Goal: Transaction & Acquisition: Book appointment/travel/reservation

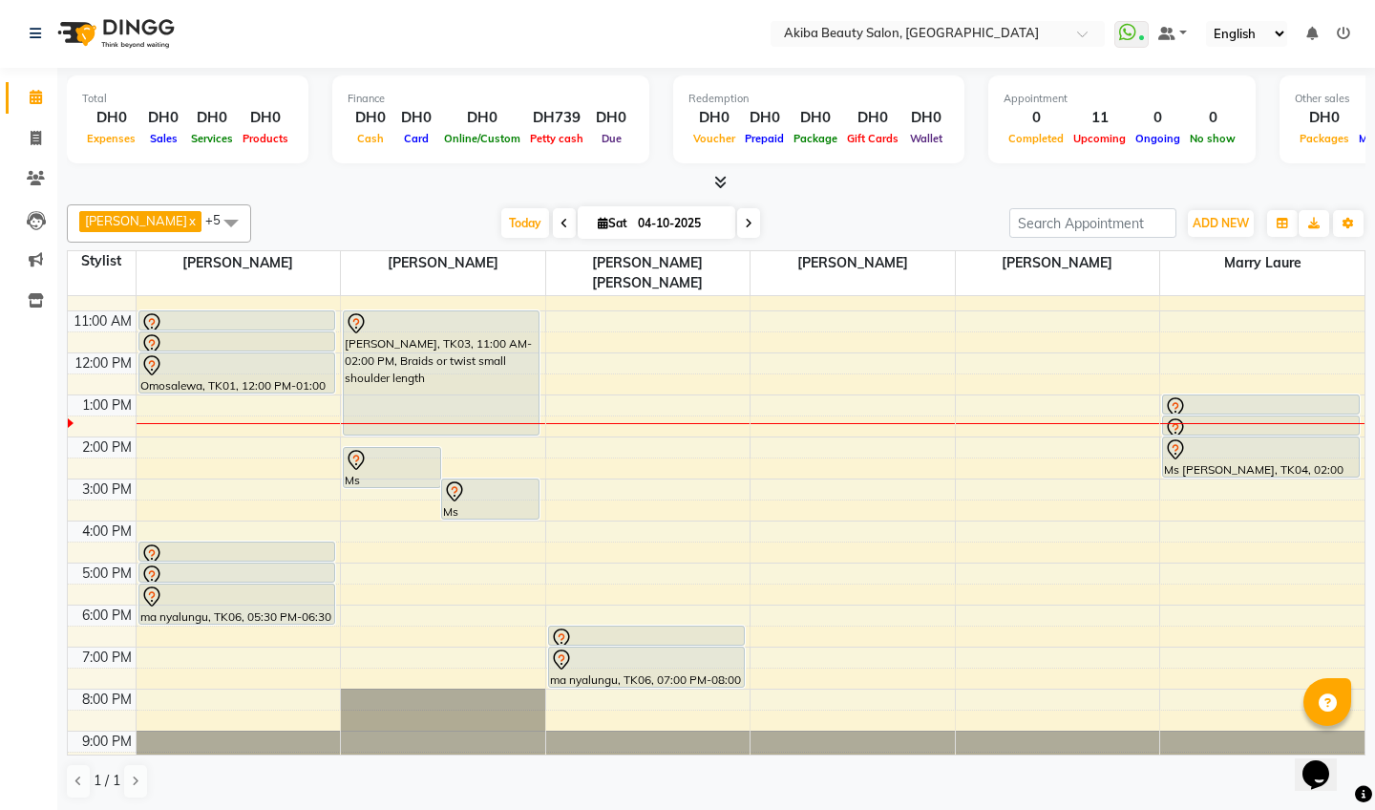
scroll to position [109, 0]
click at [719, 180] on icon at bounding box center [720, 182] width 12 height 14
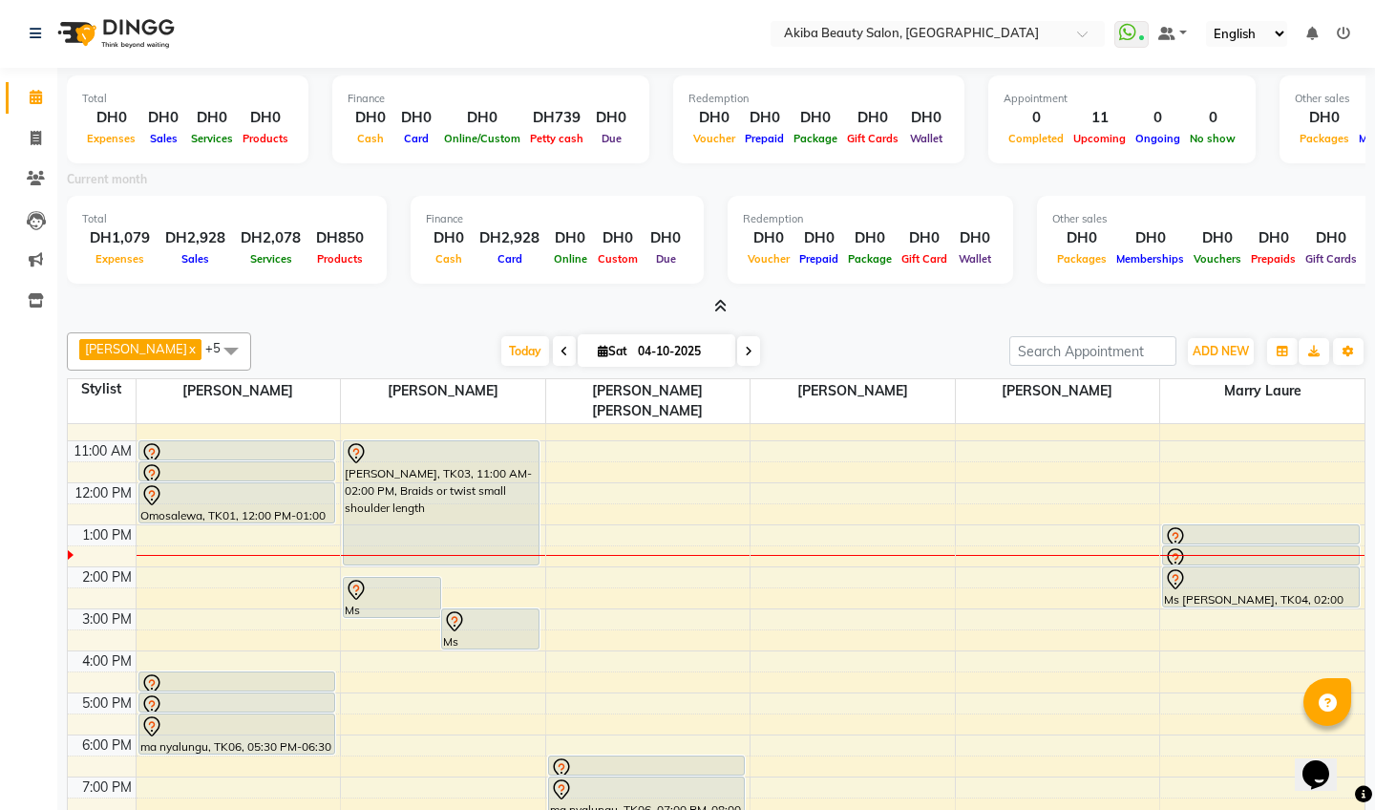
click at [717, 305] on icon at bounding box center [720, 306] width 12 height 14
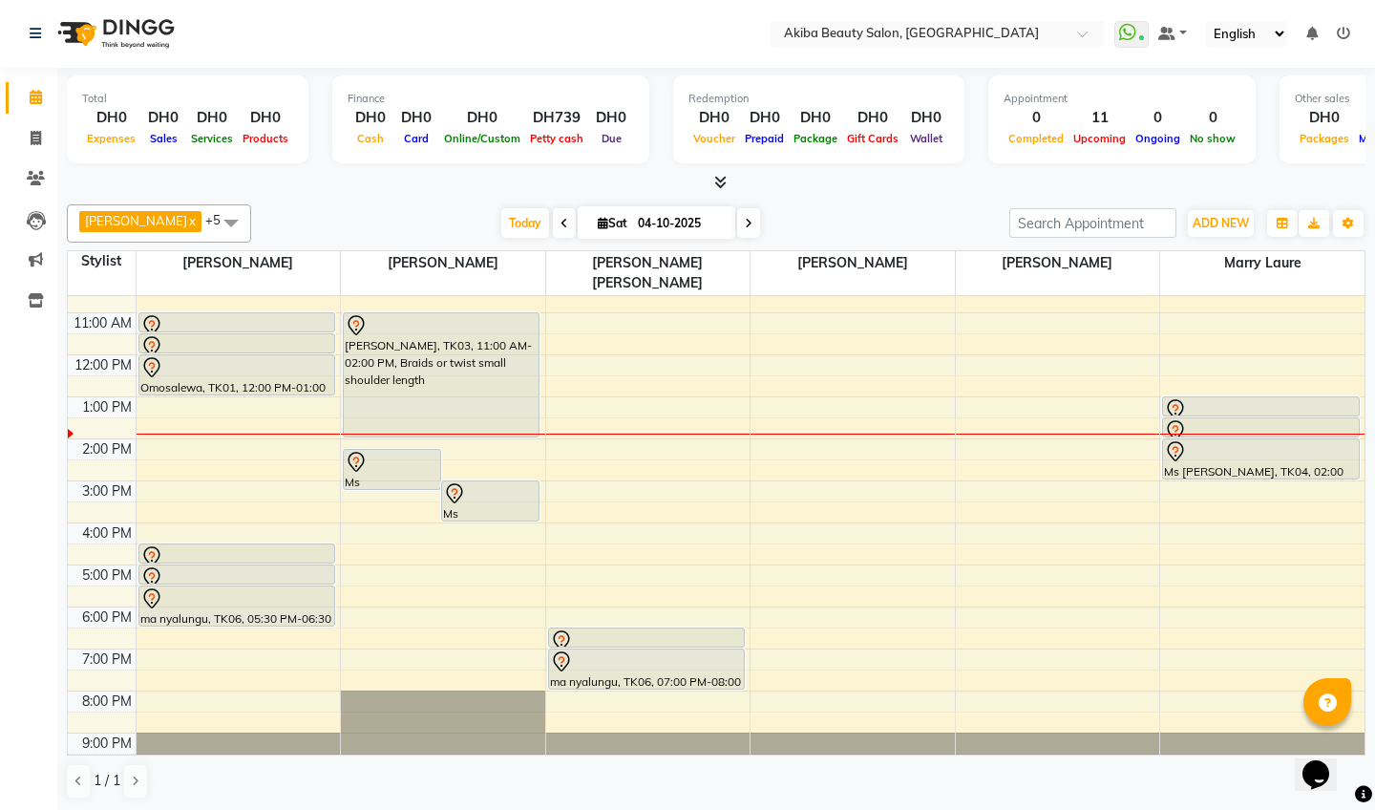
click at [750, 221] on span at bounding box center [748, 223] width 23 height 30
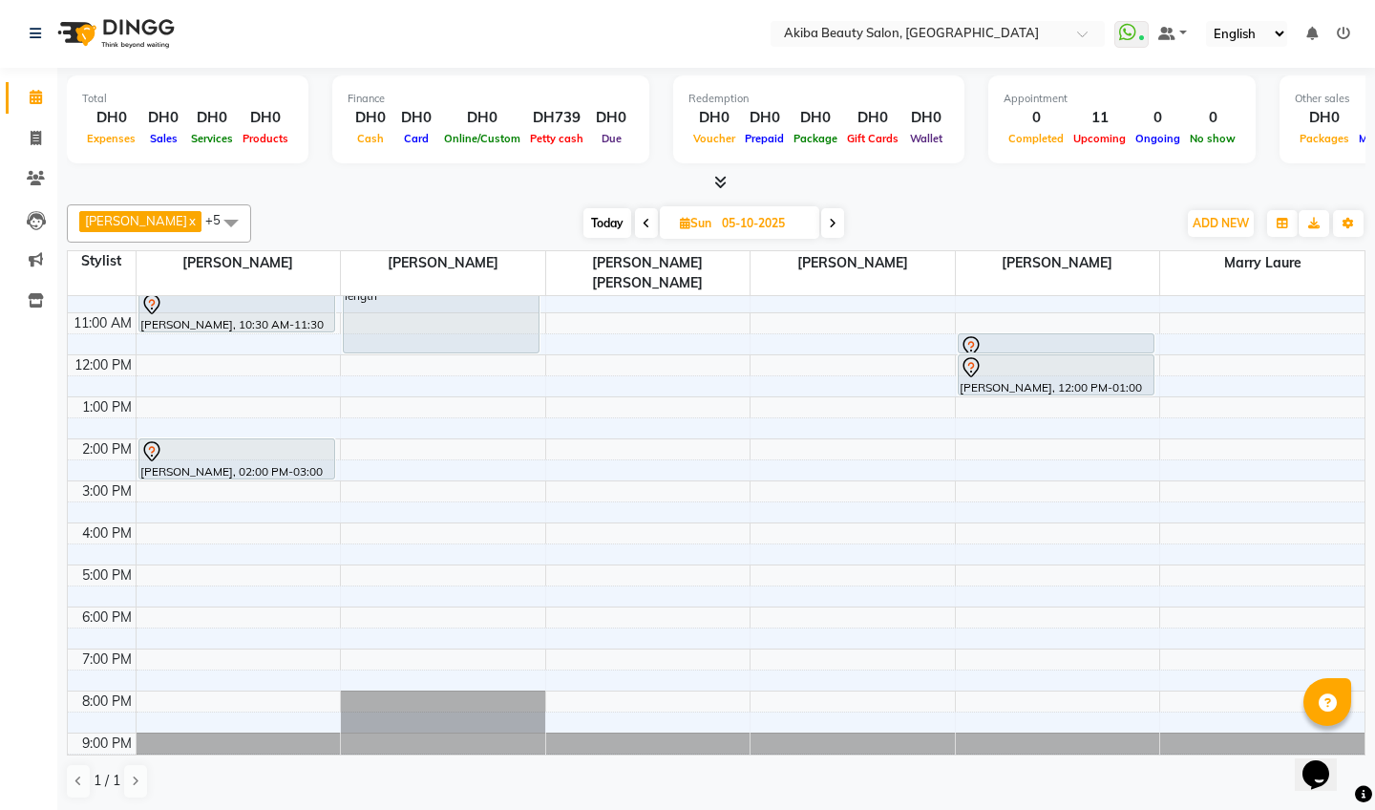
click at [652, 232] on span at bounding box center [646, 223] width 23 height 30
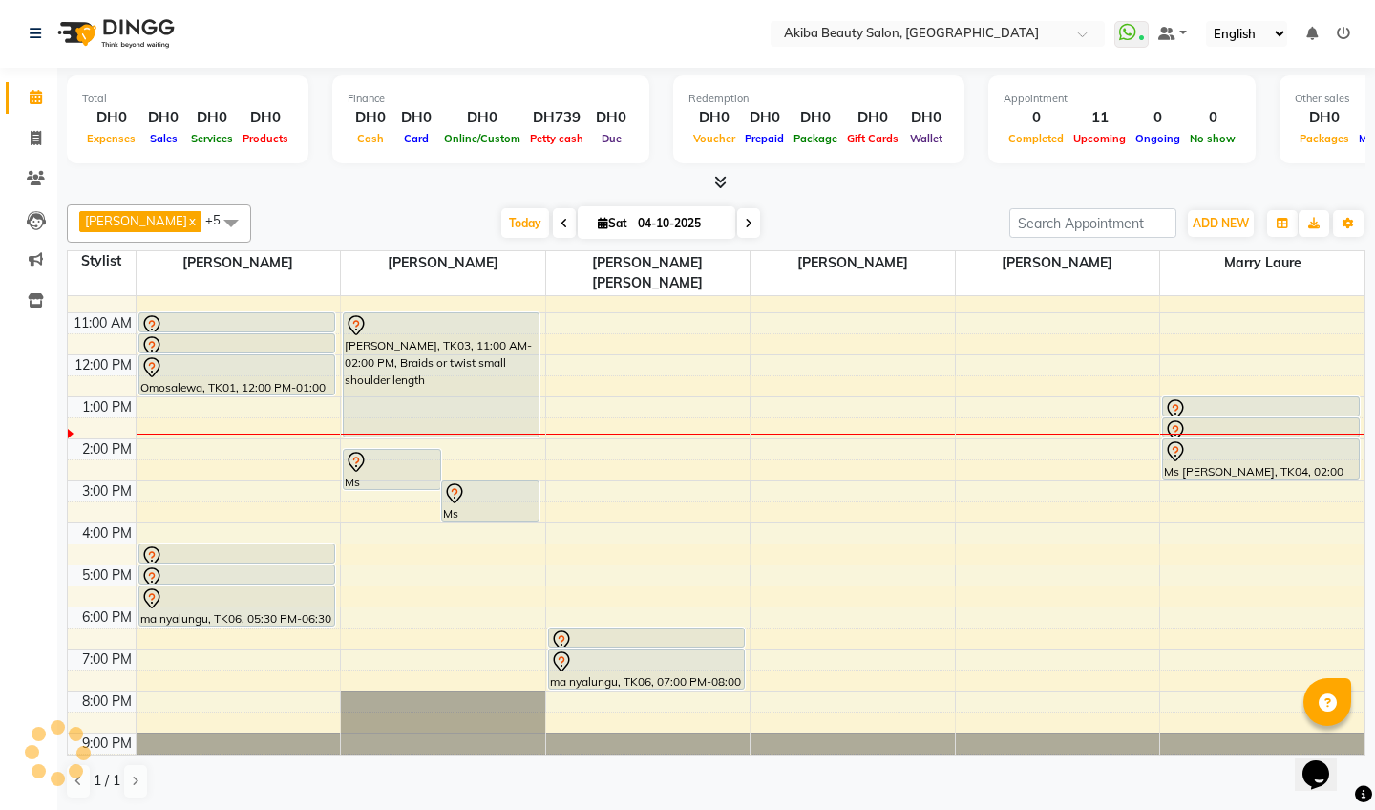
click at [560, 223] on icon at bounding box center [564, 223] width 8 height 11
type input "03-10-2025"
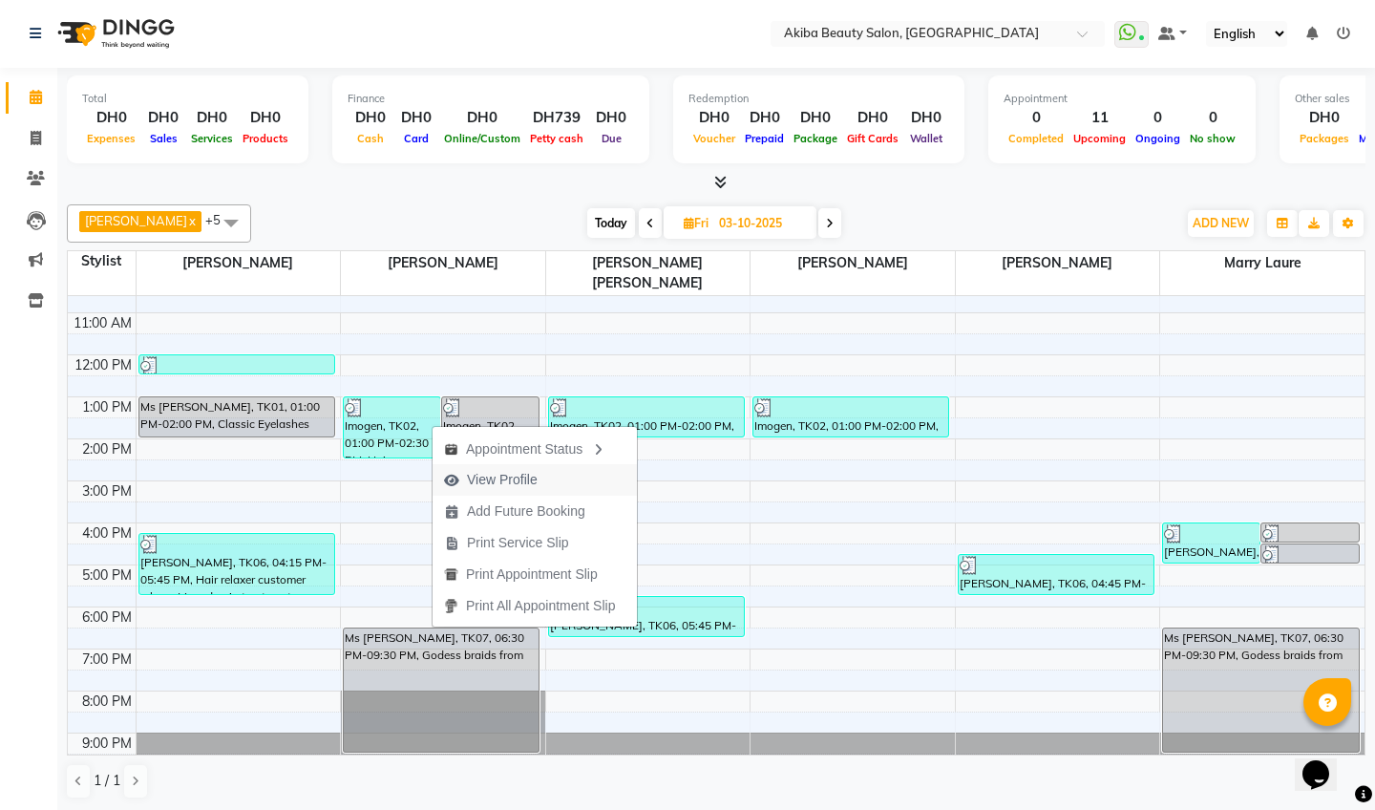
click at [541, 476] on span "View Profile" at bounding box center [490, 480] width 116 height 32
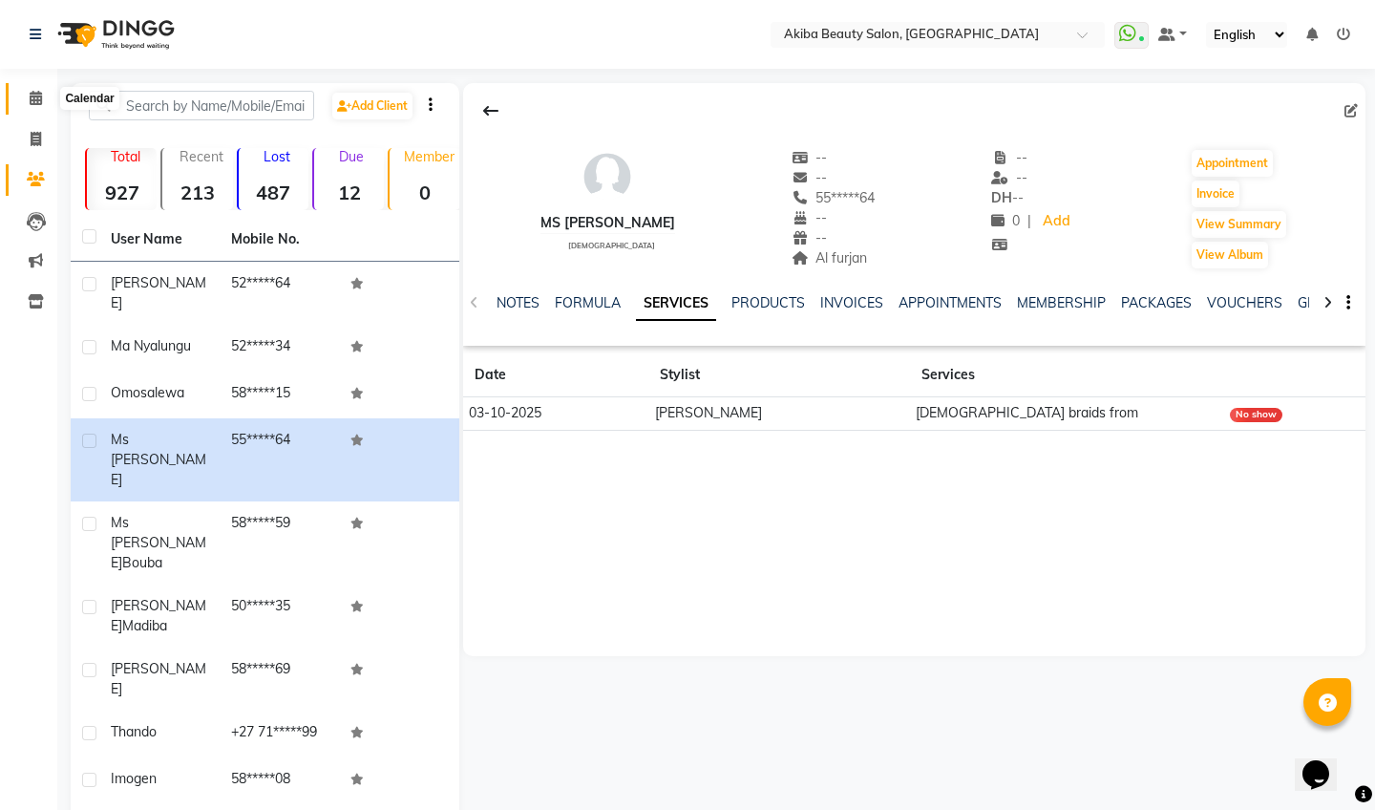
click at [34, 92] on icon at bounding box center [36, 98] width 12 height 14
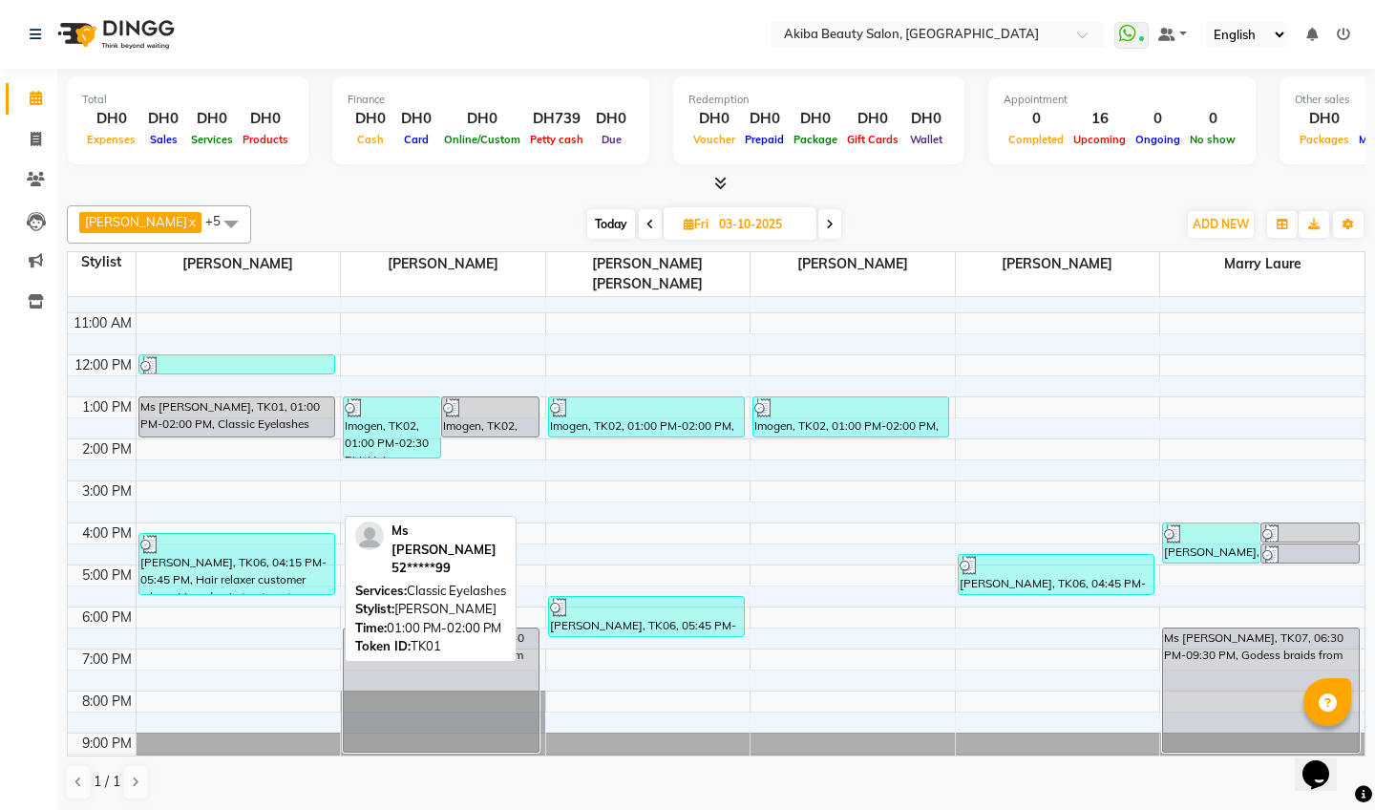
scroll to position [109, 0]
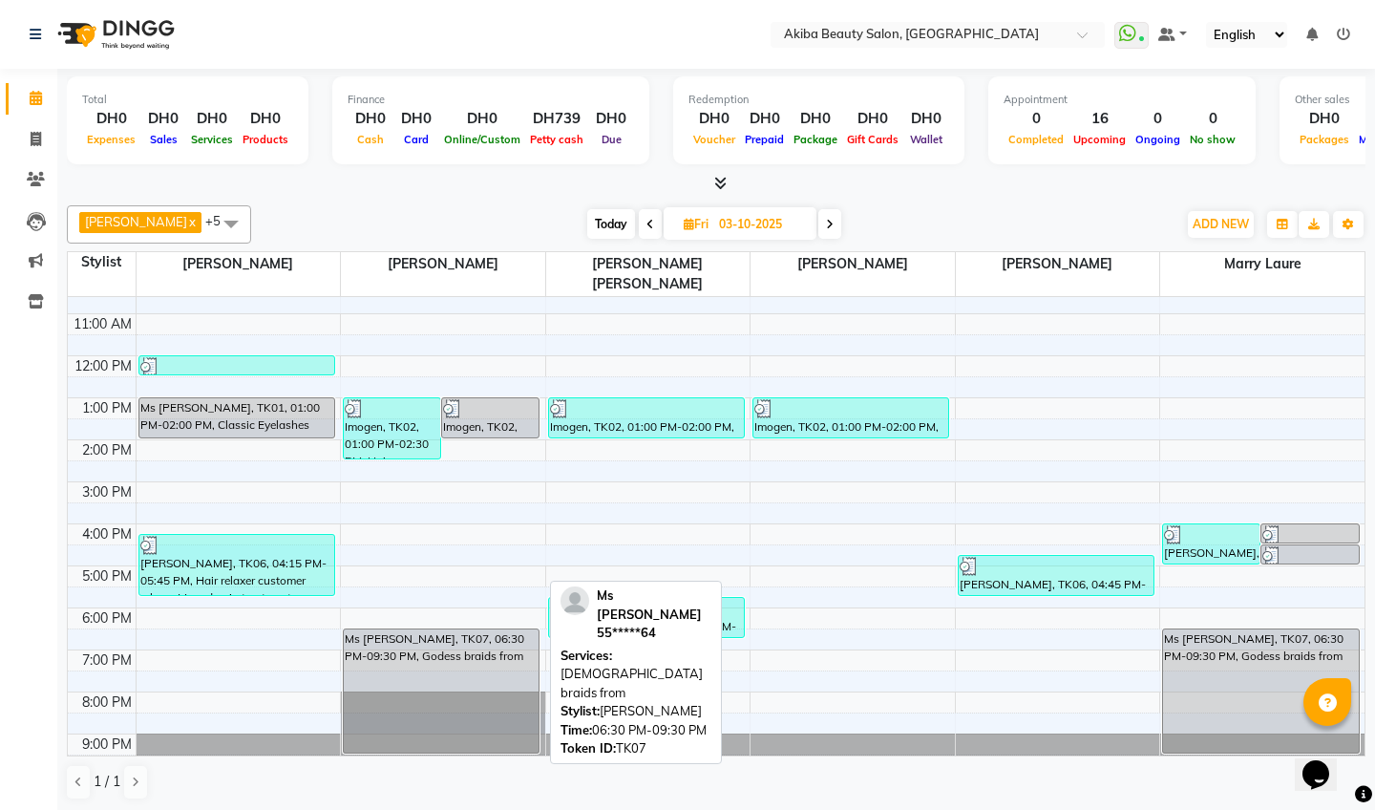
click at [430, 663] on div "Ms [PERSON_NAME], TK07, 06:30 PM-09:30 PM, Godess braids from" at bounding box center [441, 690] width 195 height 123
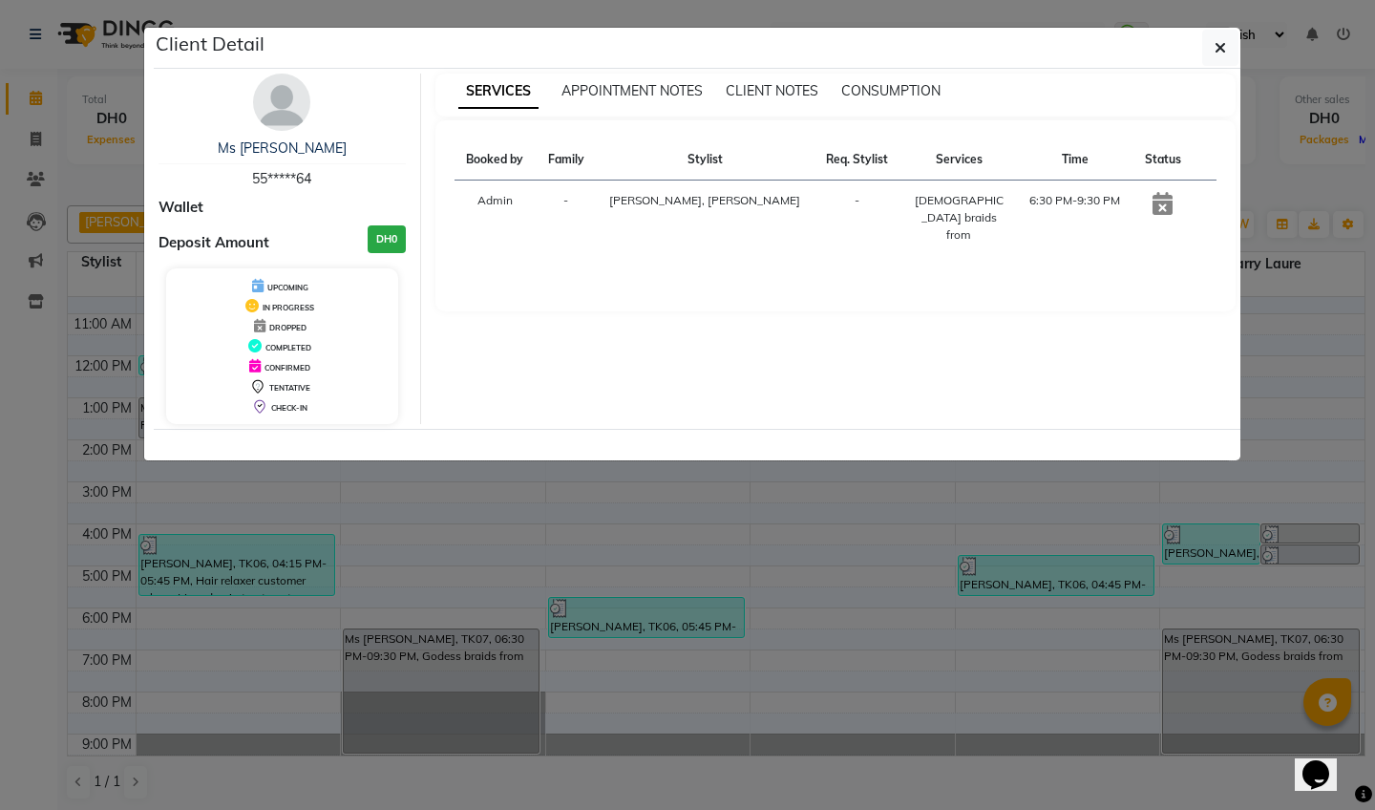
click at [284, 101] on img at bounding box center [281, 102] width 57 height 57
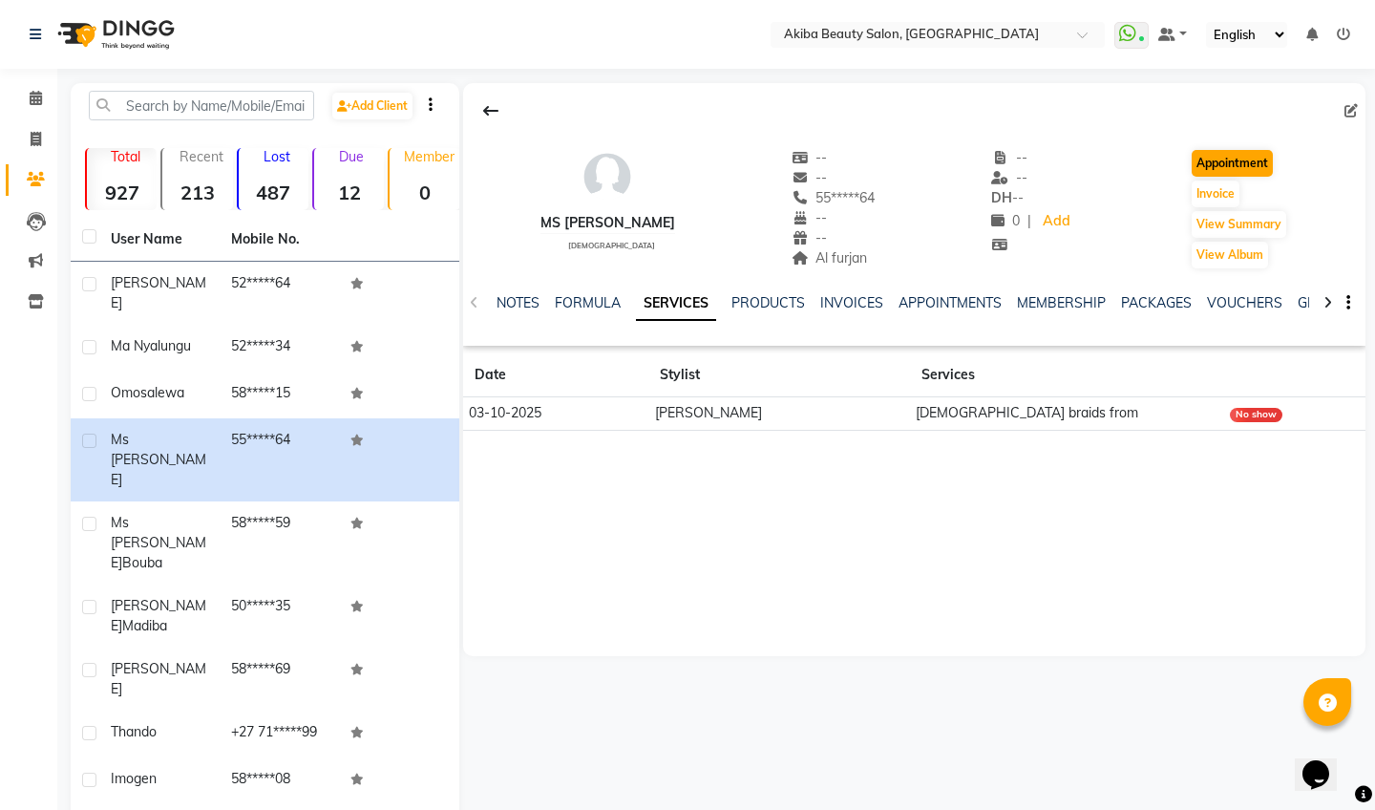
click at [1230, 158] on button "Appointment" at bounding box center [1231, 163] width 81 height 27
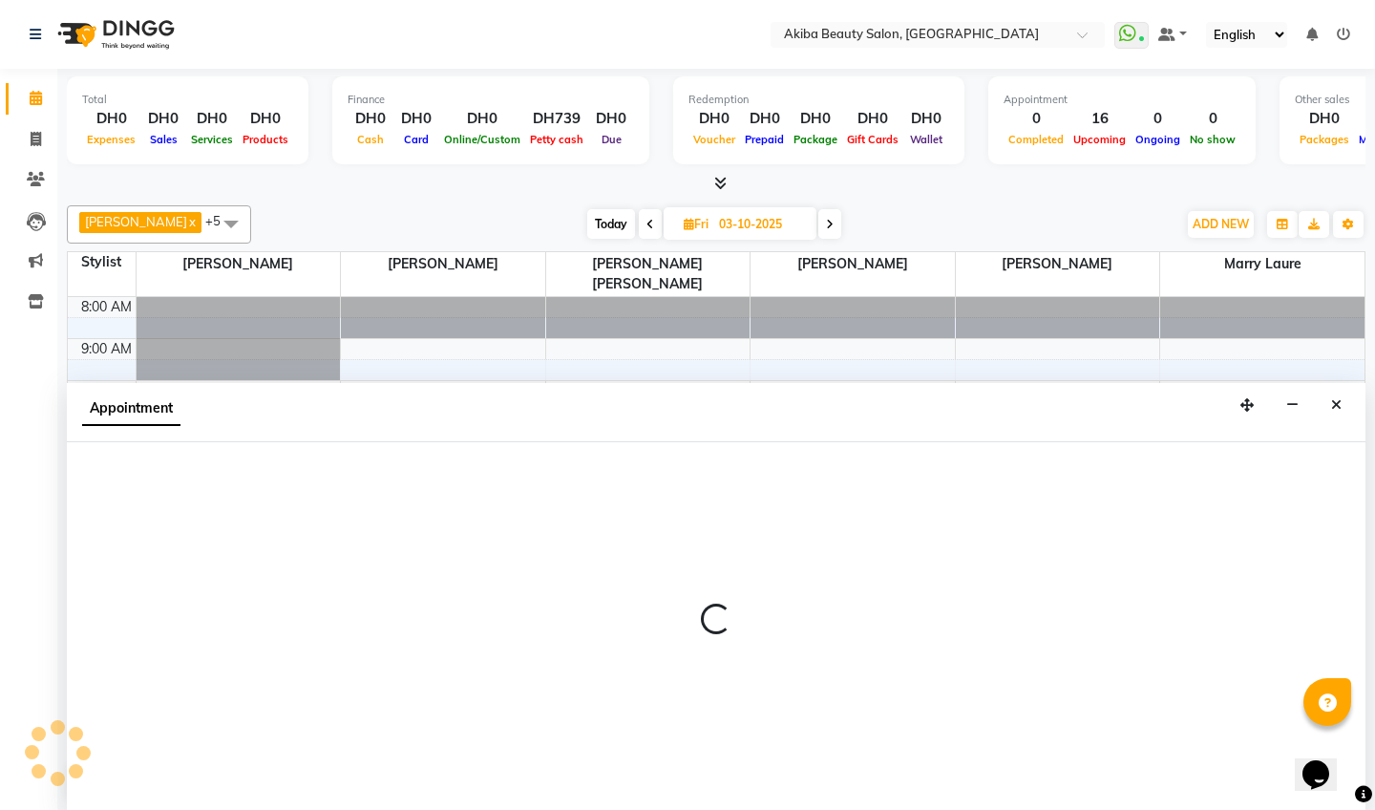
scroll to position [109, 0]
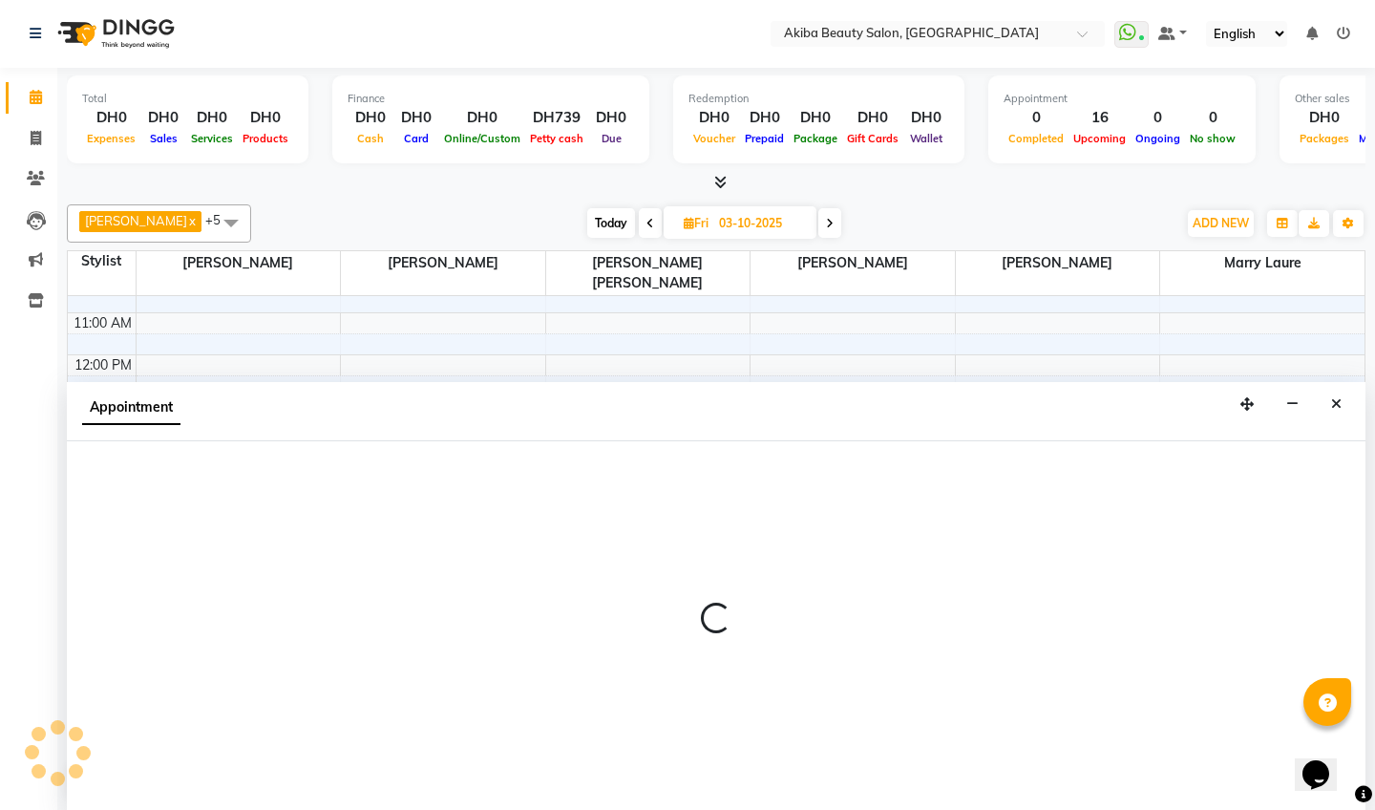
select select "tentative"
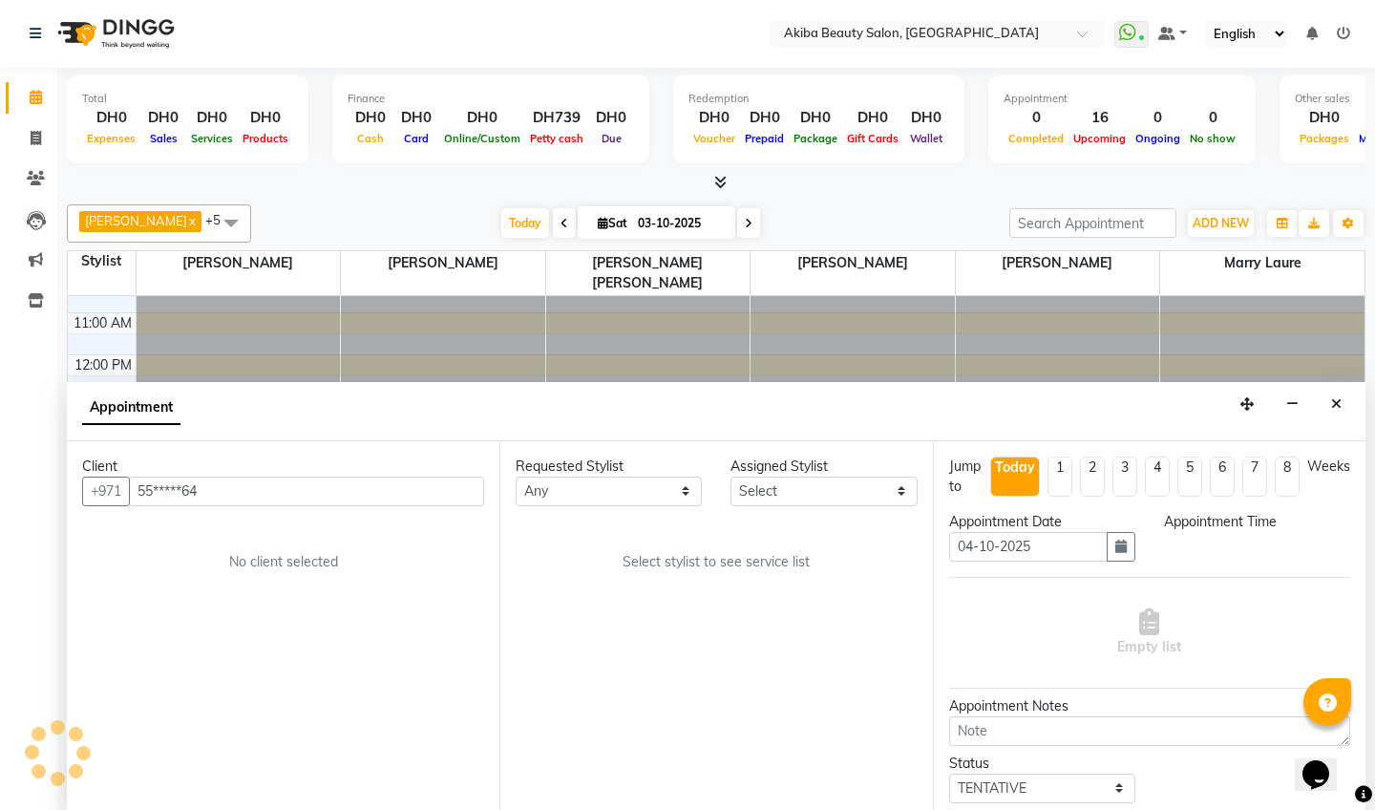
type input "04-10-2025"
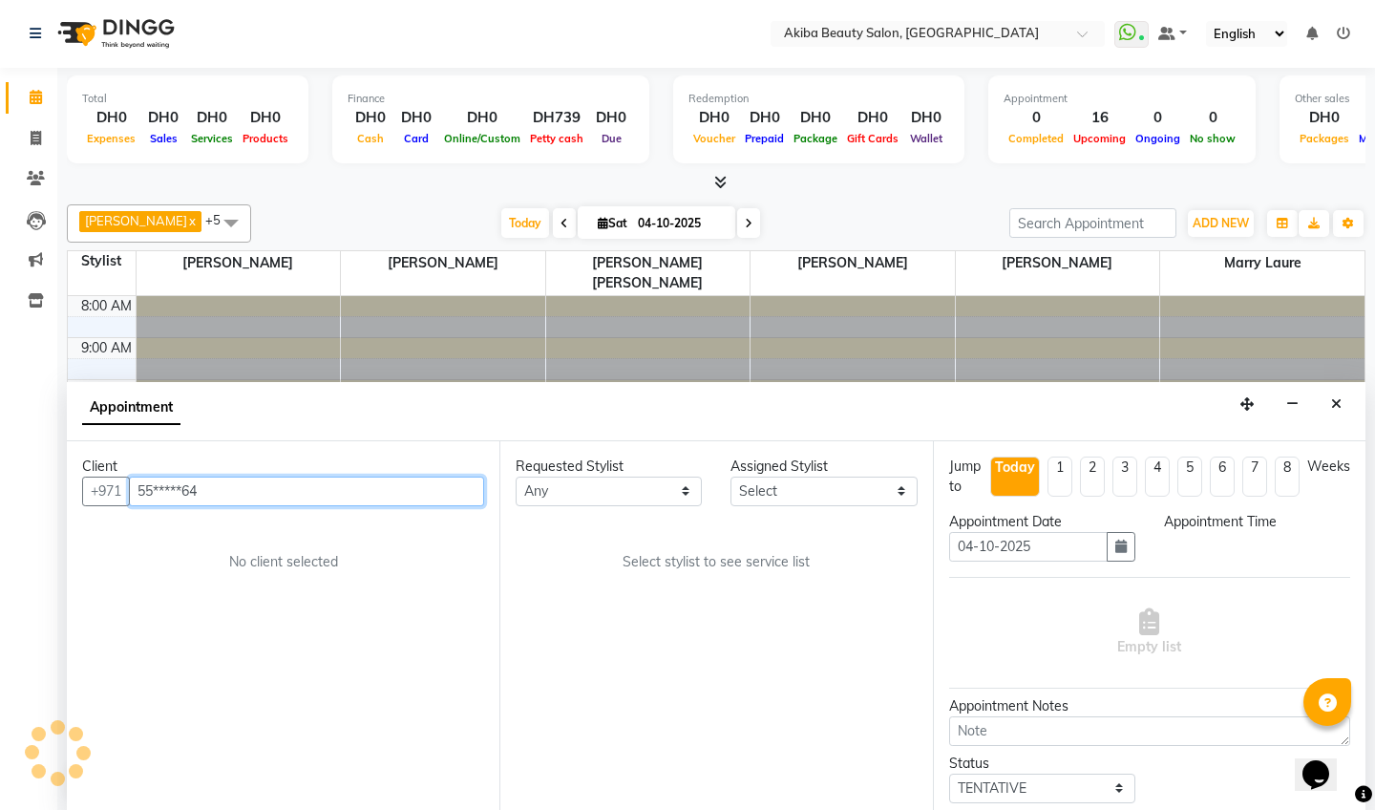
select select "540"
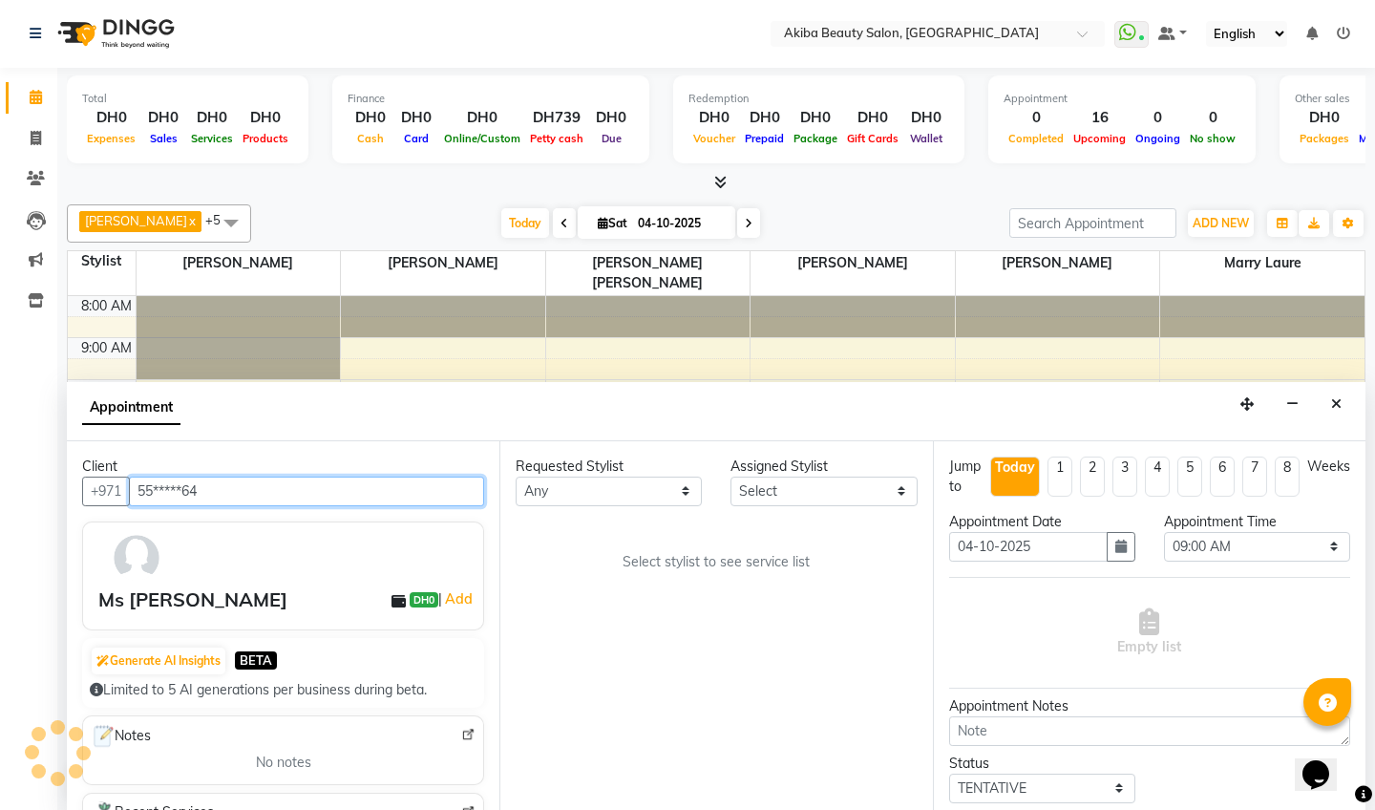
scroll to position [109, 0]
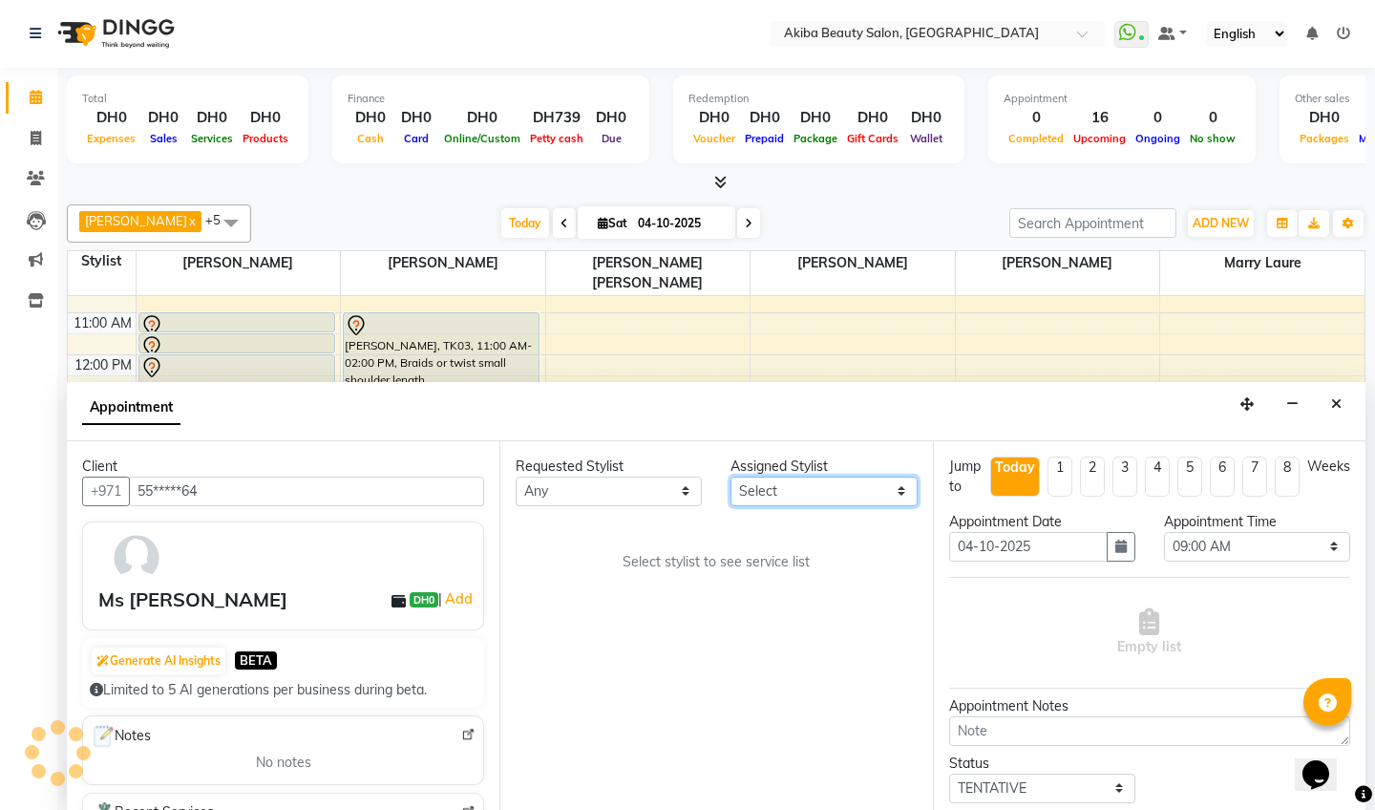
click at [800, 492] on select "Select [PERSON_NAME] [PERSON_NAME] [PERSON_NAME] Marry [PERSON_NAME] [PERSON_NA…" at bounding box center [823, 491] width 186 height 30
select select "88413"
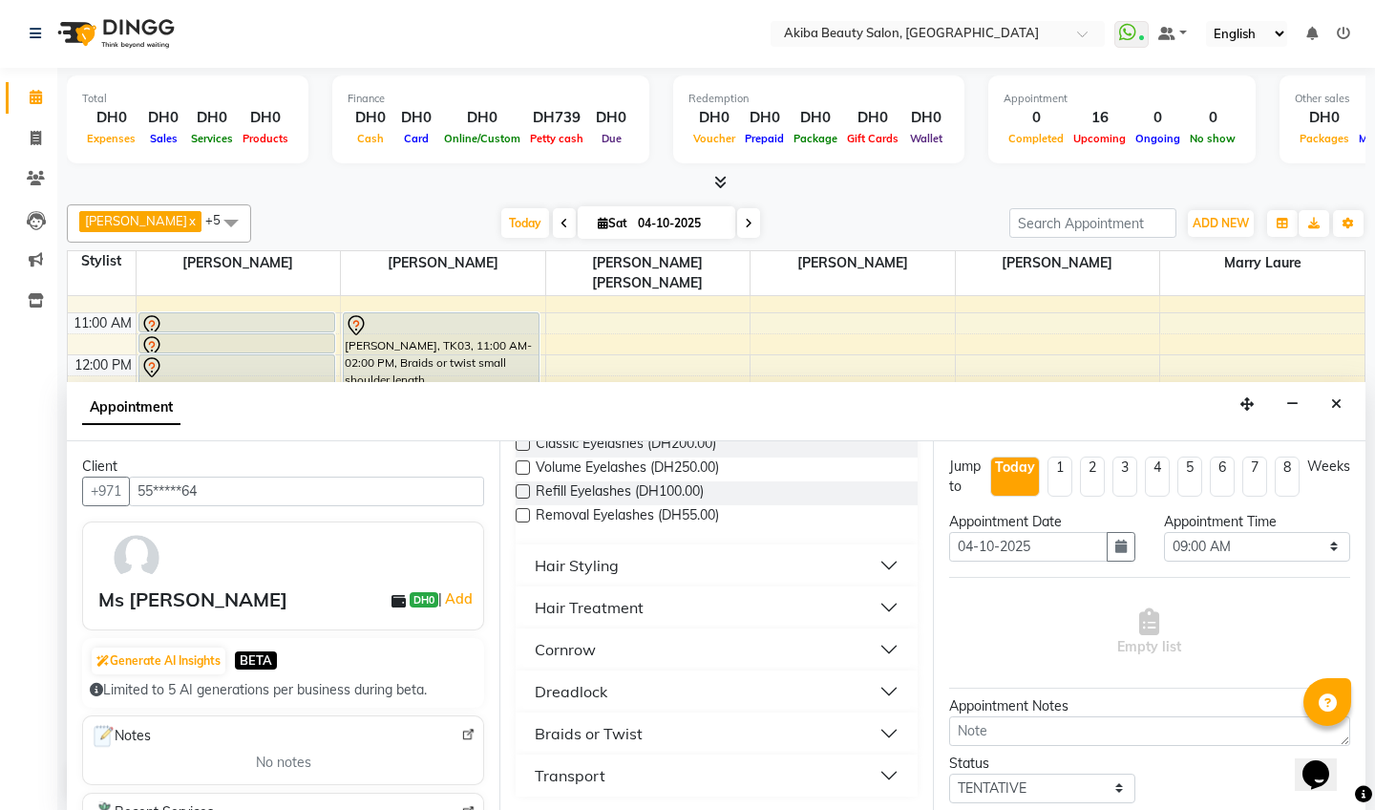
scroll to position [182, 0]
click at [572, 734] on div "Braids or Twist" at bounding box center [589, 733] width 108 height 23
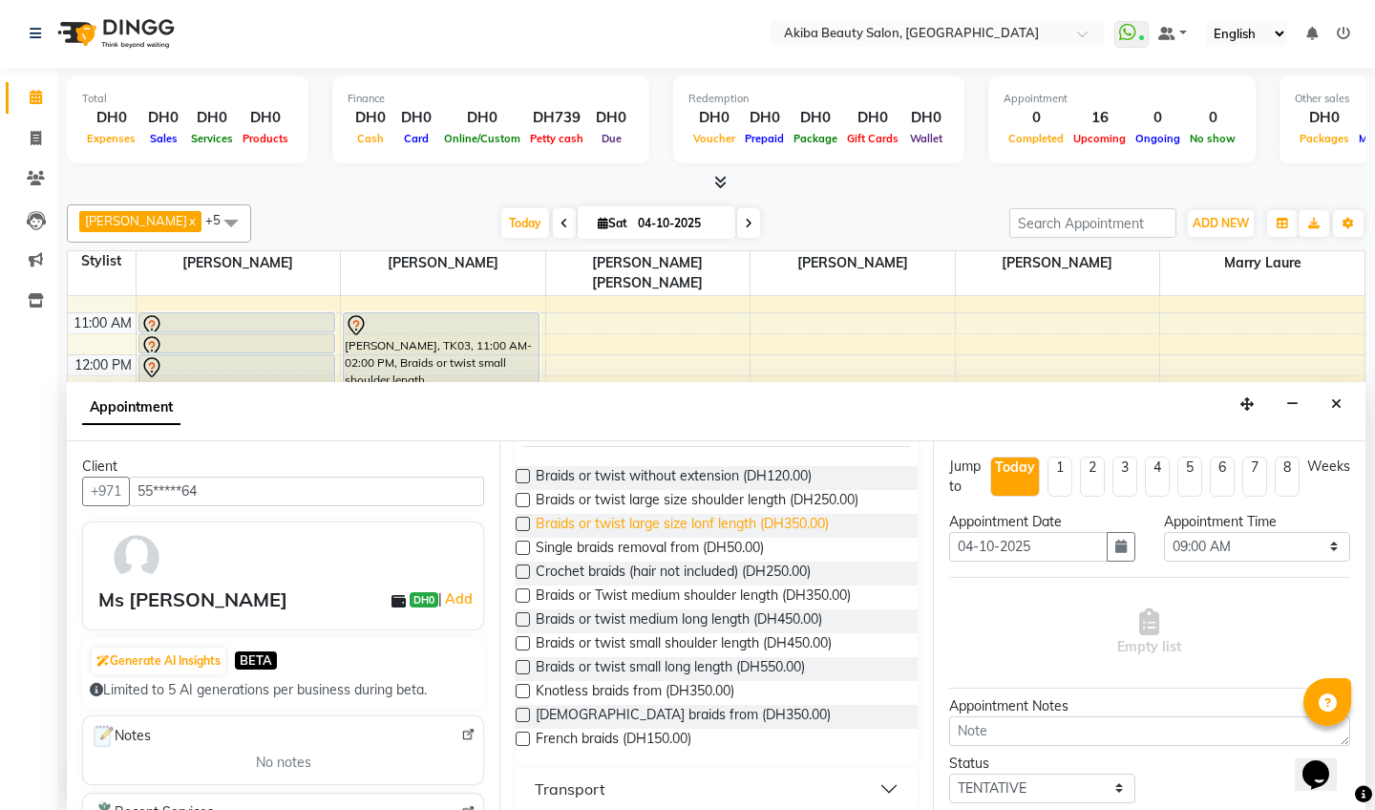
scroll to position [489, 0]
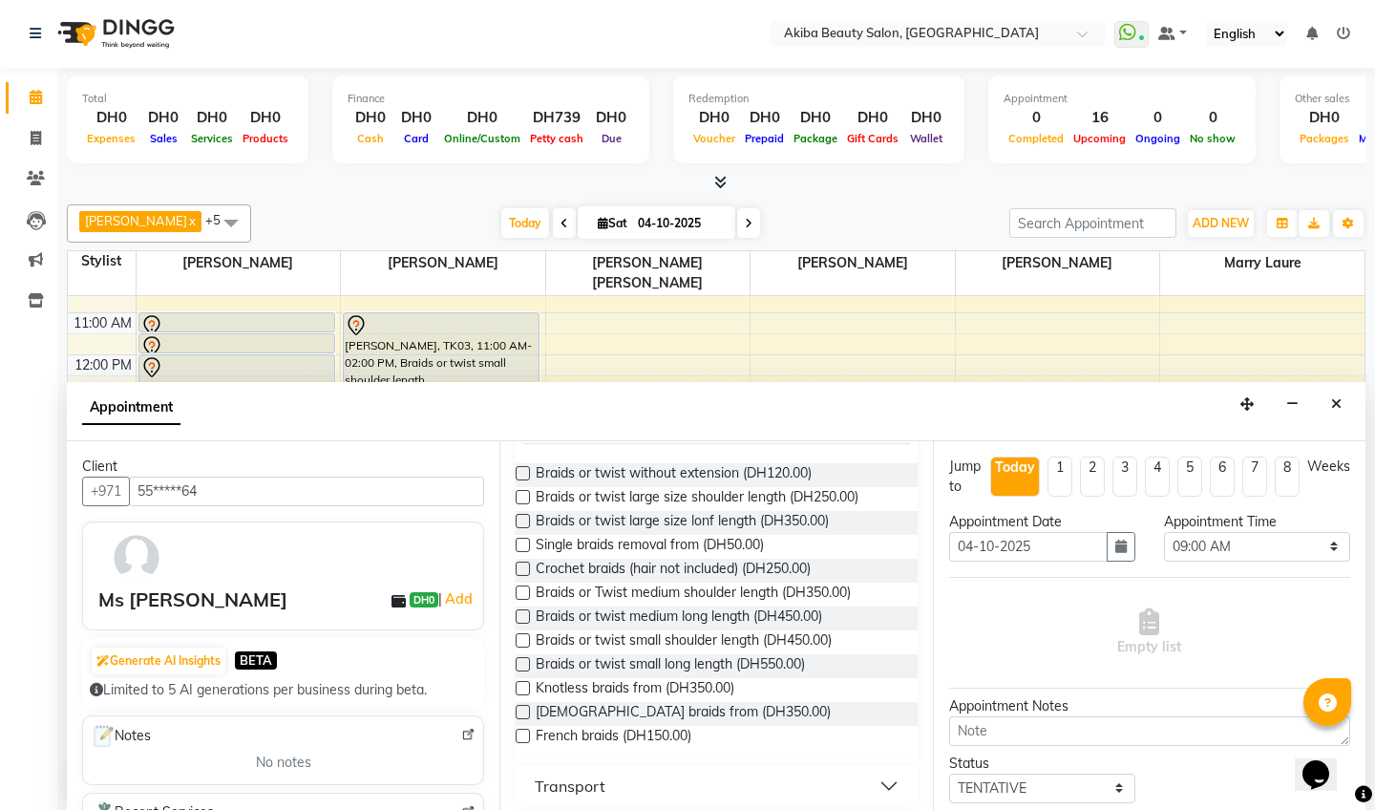
click at [528, 708] on label at bounding box center [523, 712] width 14 height 14
click at [528, 708] on input "checkbox" at bounding box center [522, 713] width 12 height 12
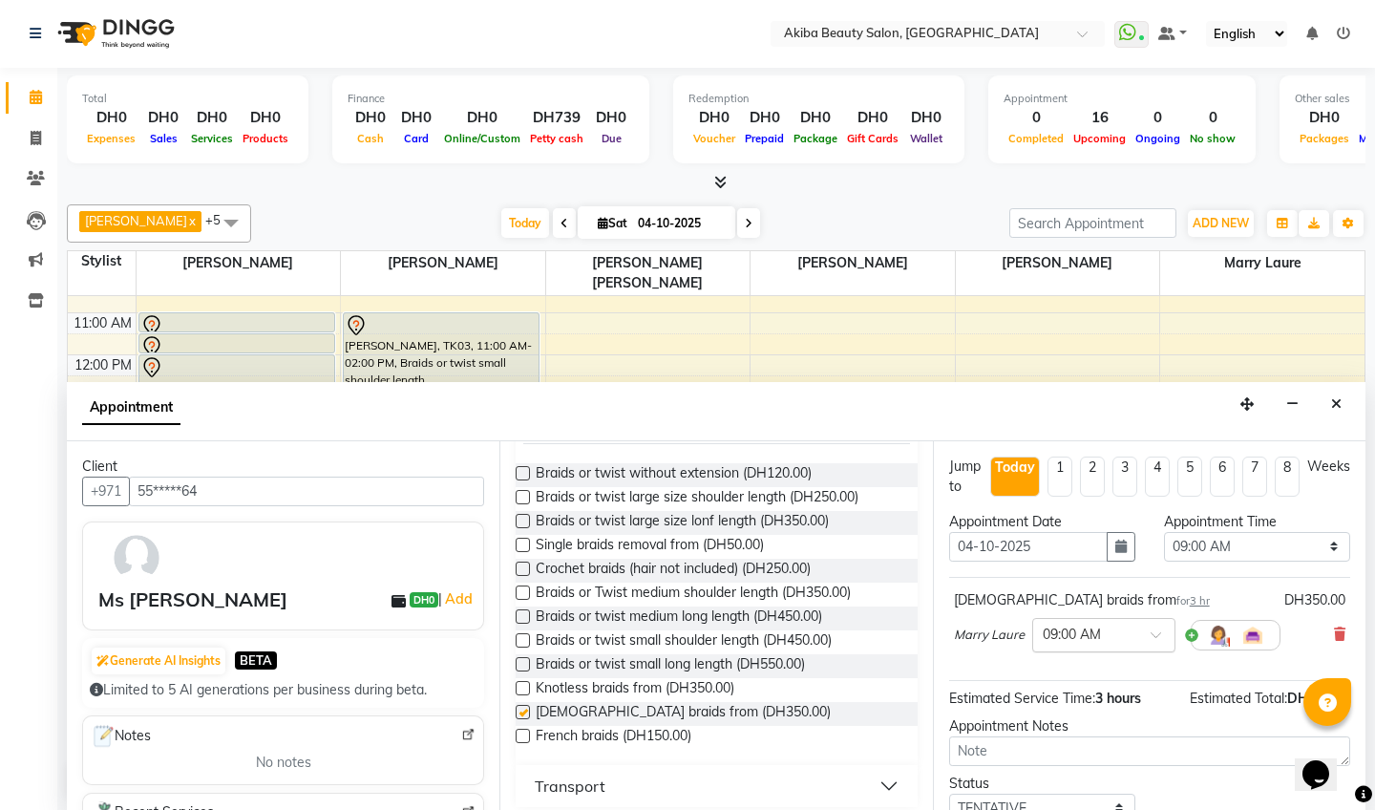
checkbox input "false"
click at [1259, 547] on select "Select 09:00 AM 09:15 AM 09:30 AM 09:45 AM 10:00 AM 10:15 AM 10:30 AM 10:45 AM …" at bounding box center [1257, 547] width 186 height 30
select select "1110"
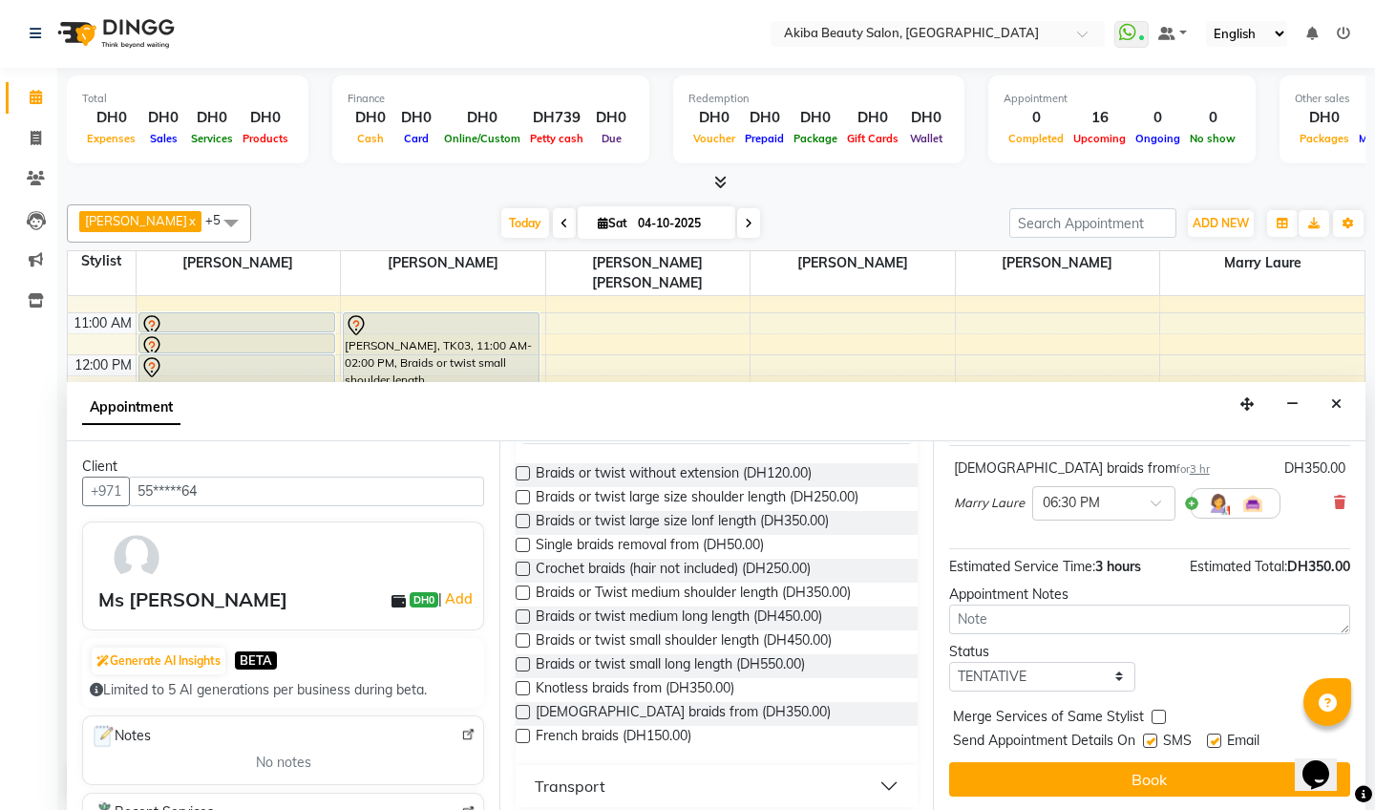
scroll to position [132, 0]
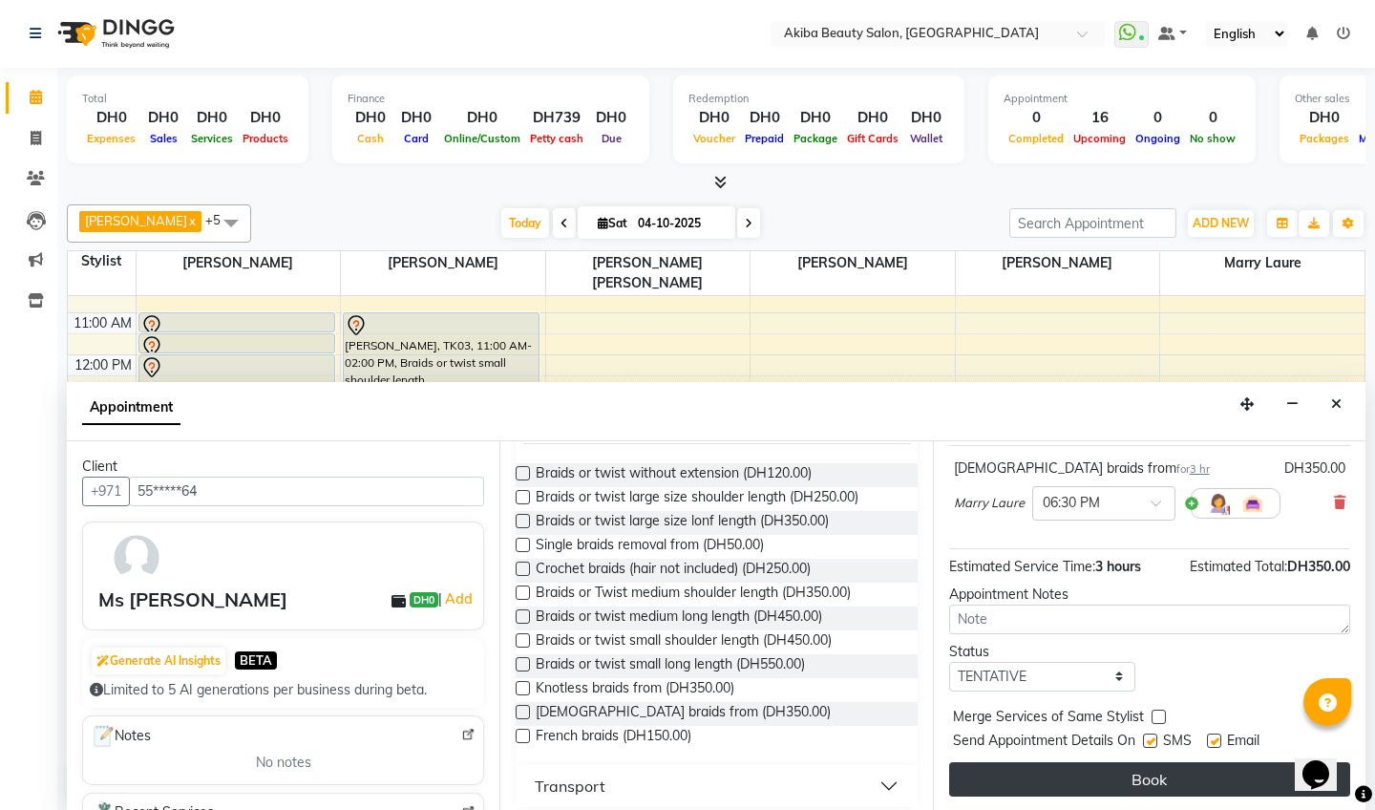
click at [1146, 777] on button "Book" at bounding box center [1149, 779] width 401 height 34
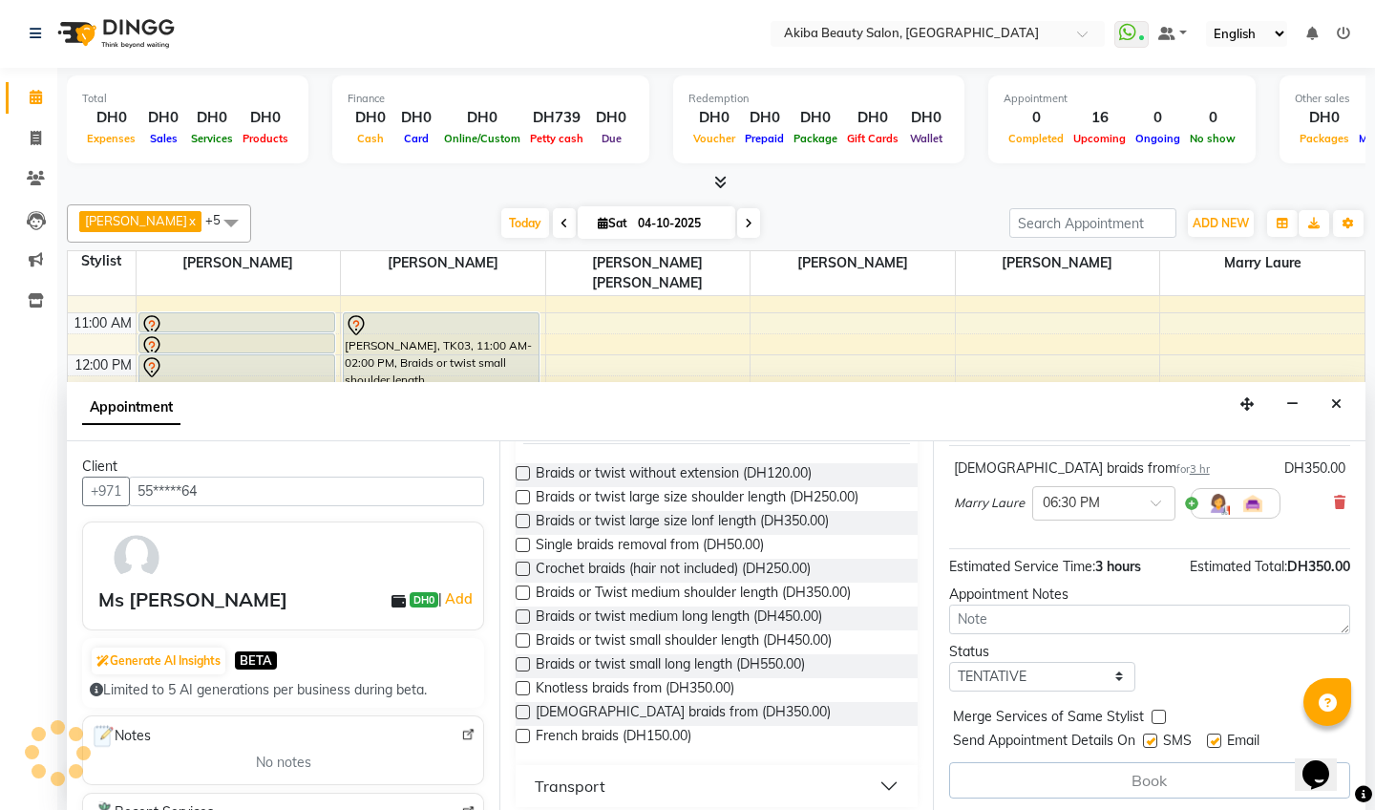
scroll to position [0, 0]
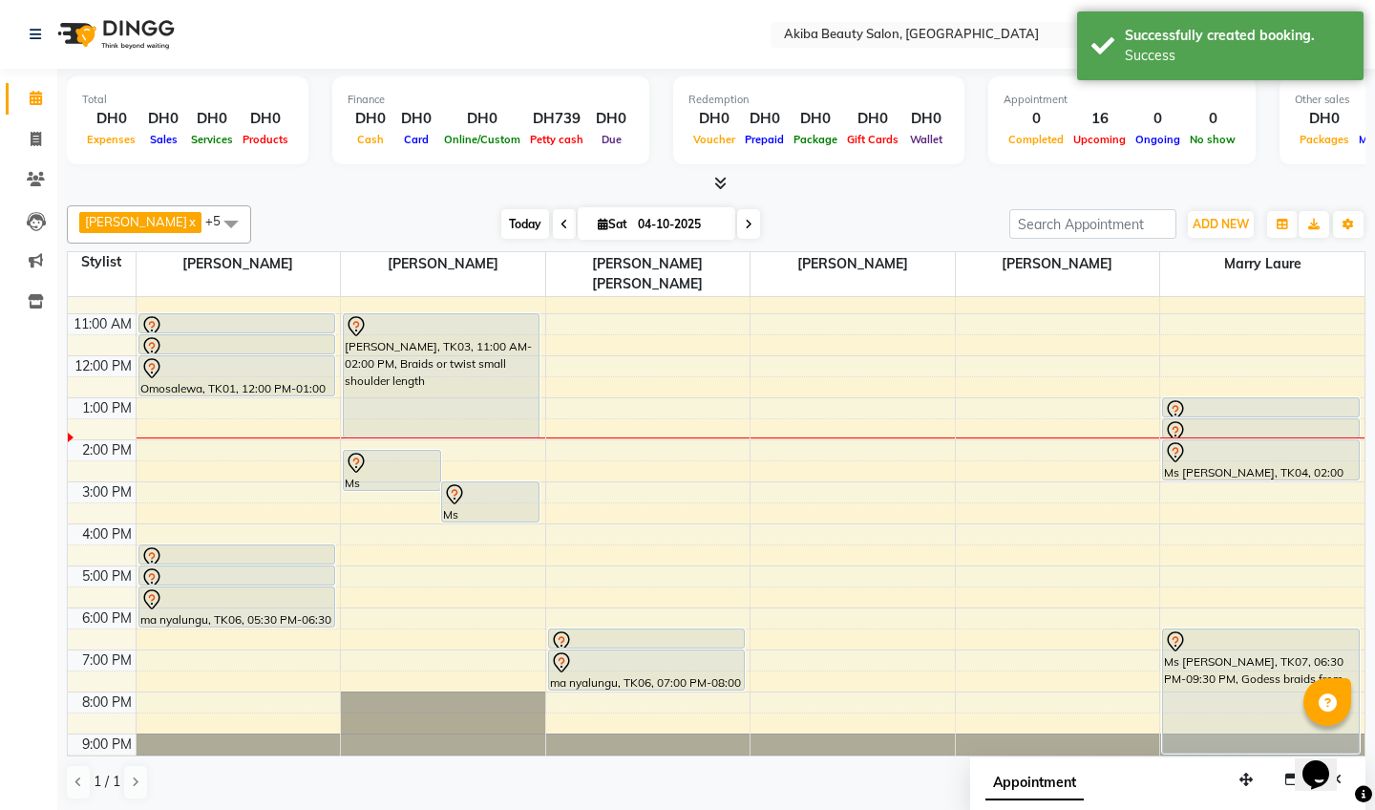
click at [519, 213] on span "Today" at bounding box center [525, 224] width 48 height 30
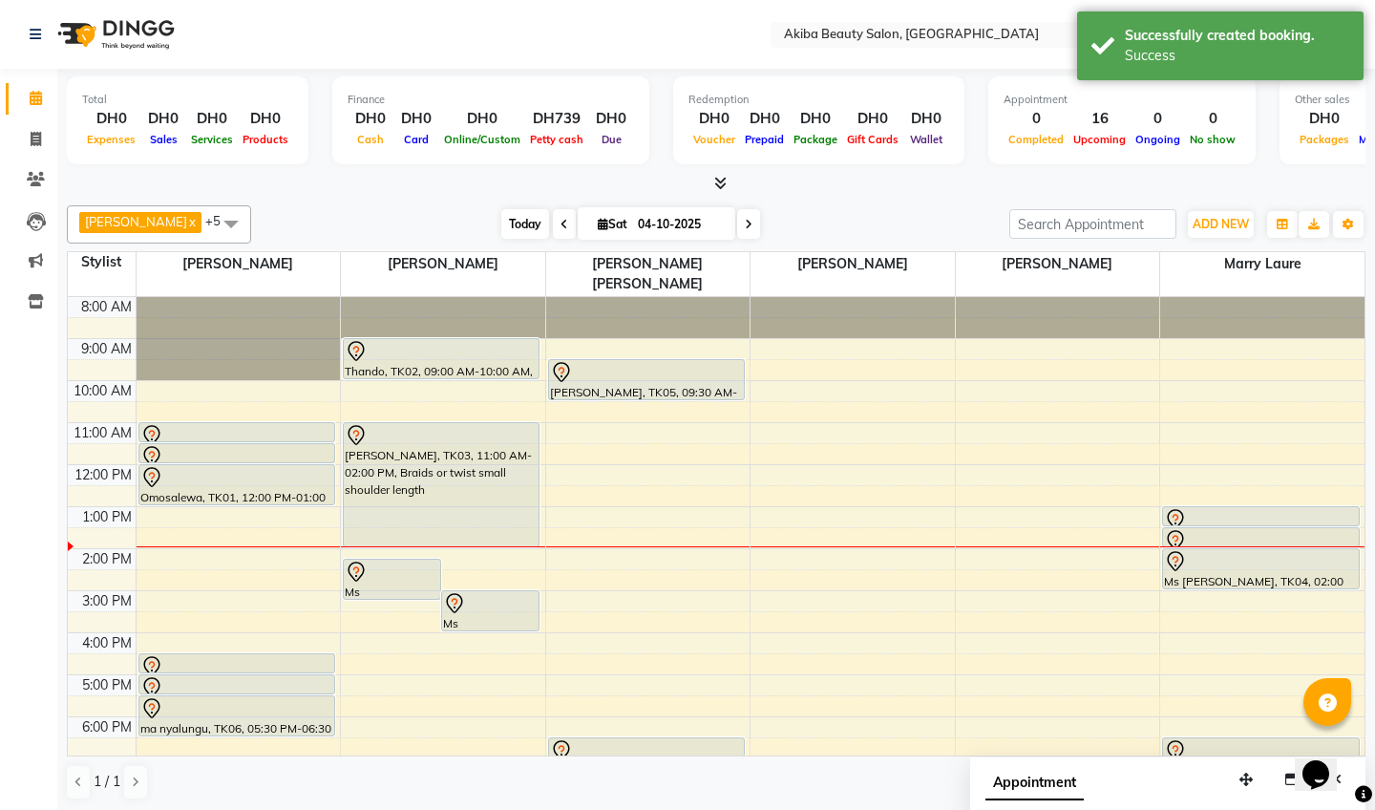
click at [523, 220] on span "Today" at bounding box center [525, 224] width 48 height 30
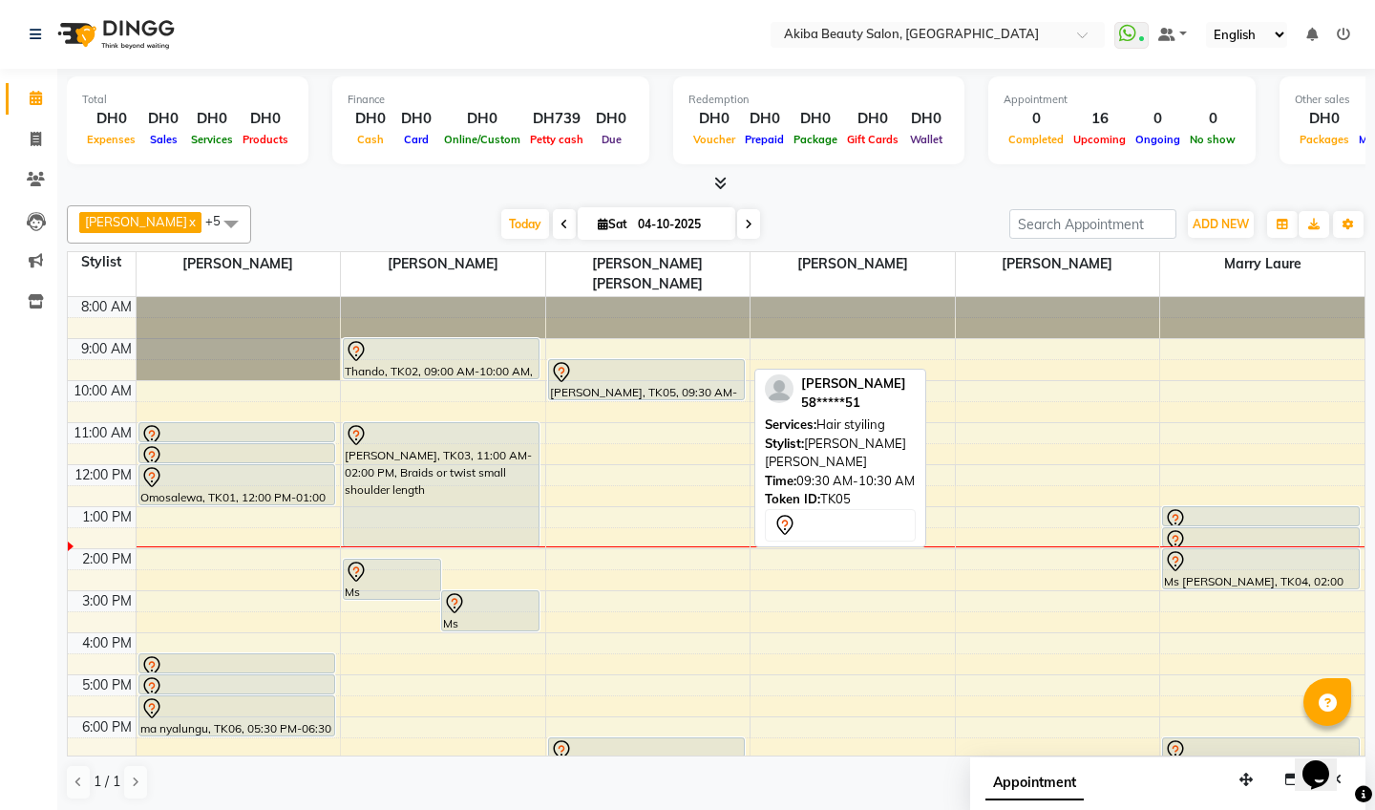
click at [579, 367] on div "[PERSON_NAME], TK05, 09:30 AM-10:30 AM, Hair styiling" at bounding box center [646, 379] width 195 height 39
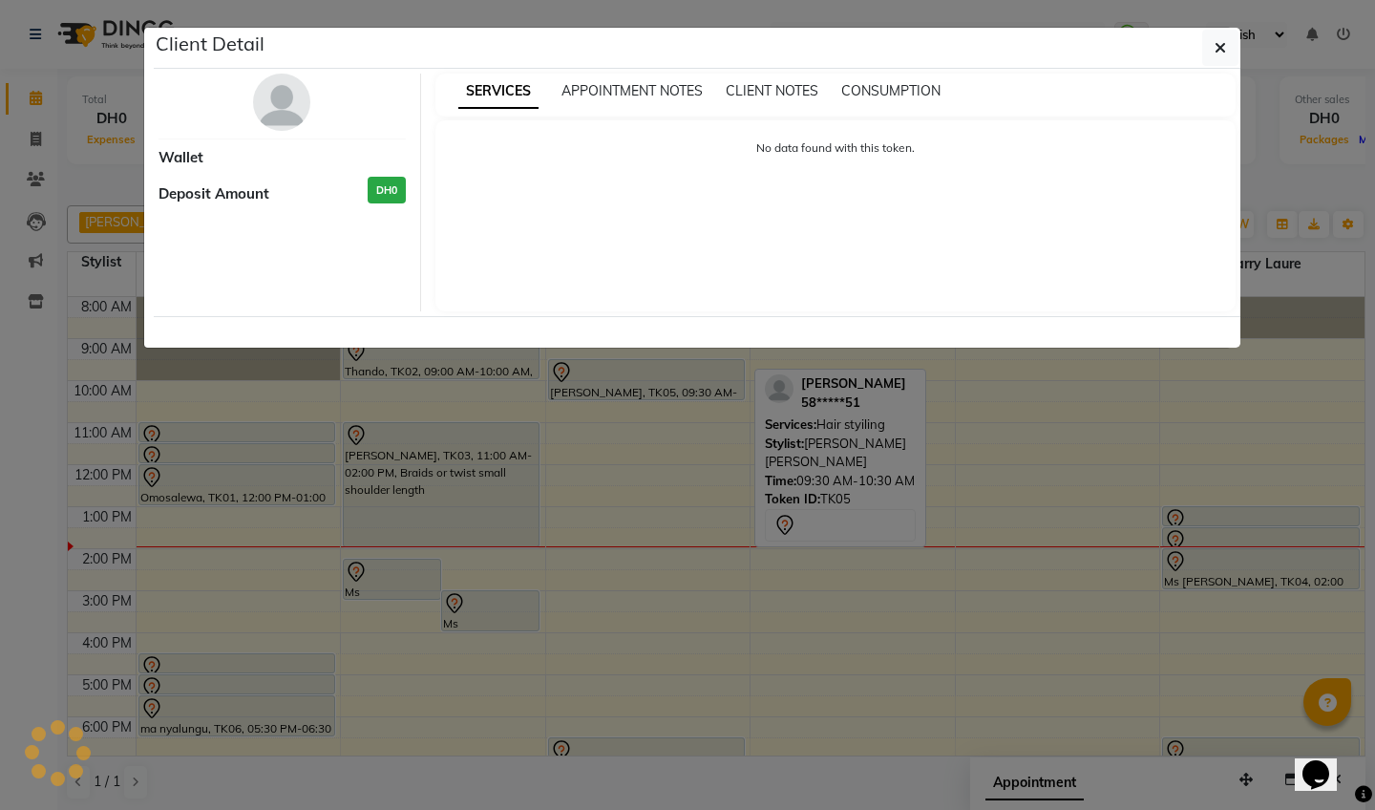
select select "7"
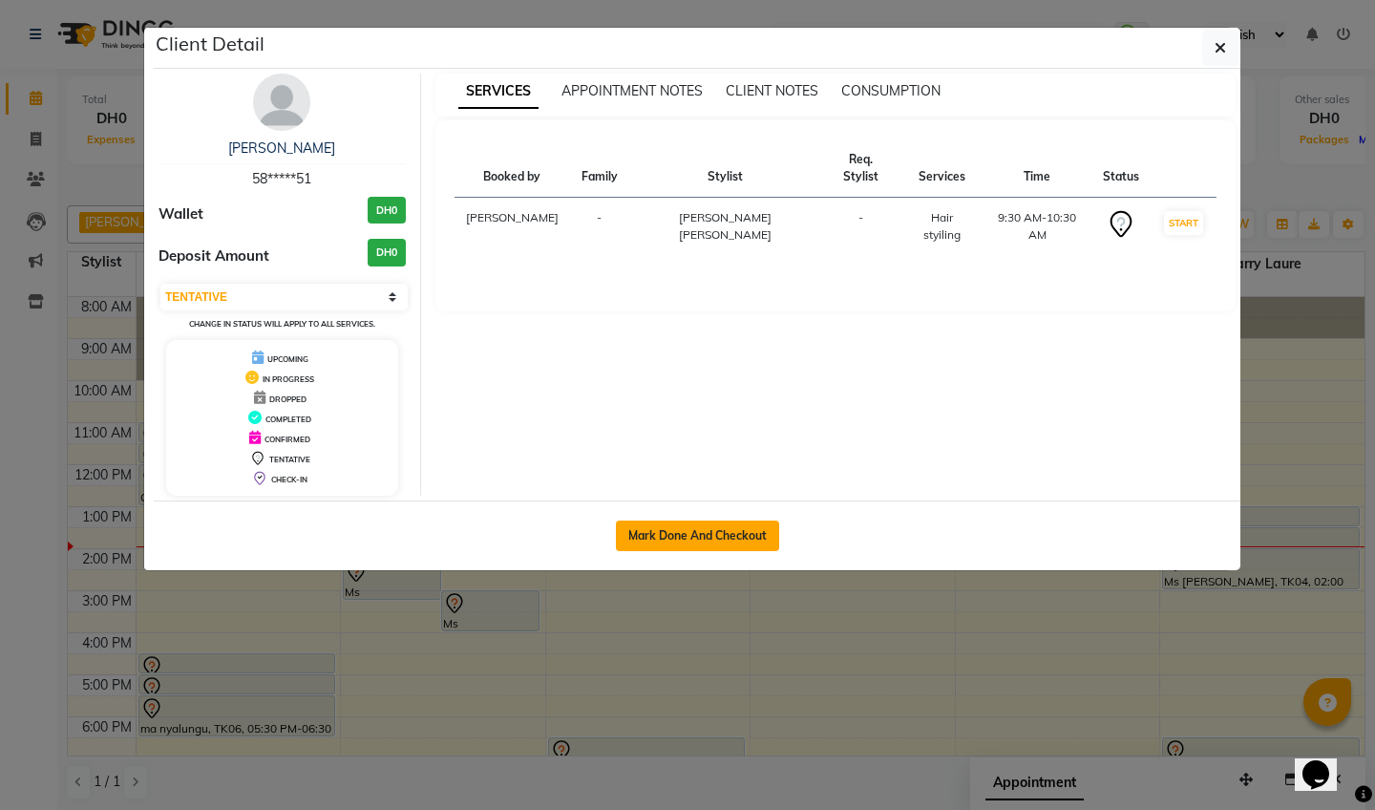
click at [683, 520] on button "Mark Done And Checkout" at bounding box center [697, 535] width 163 height 31
select select "service"
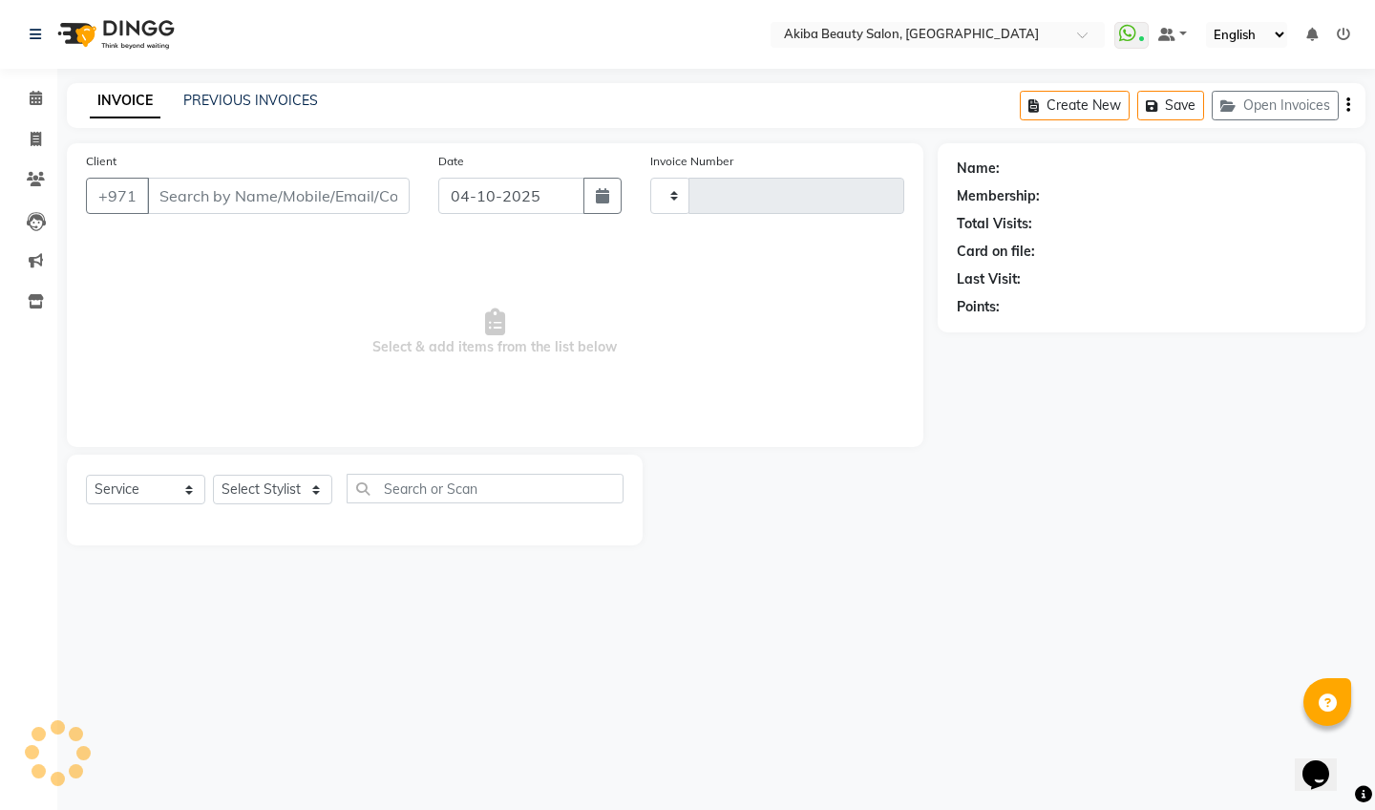
type input "0888"
select select "5567"
type input "58*****51"
select select "78499"
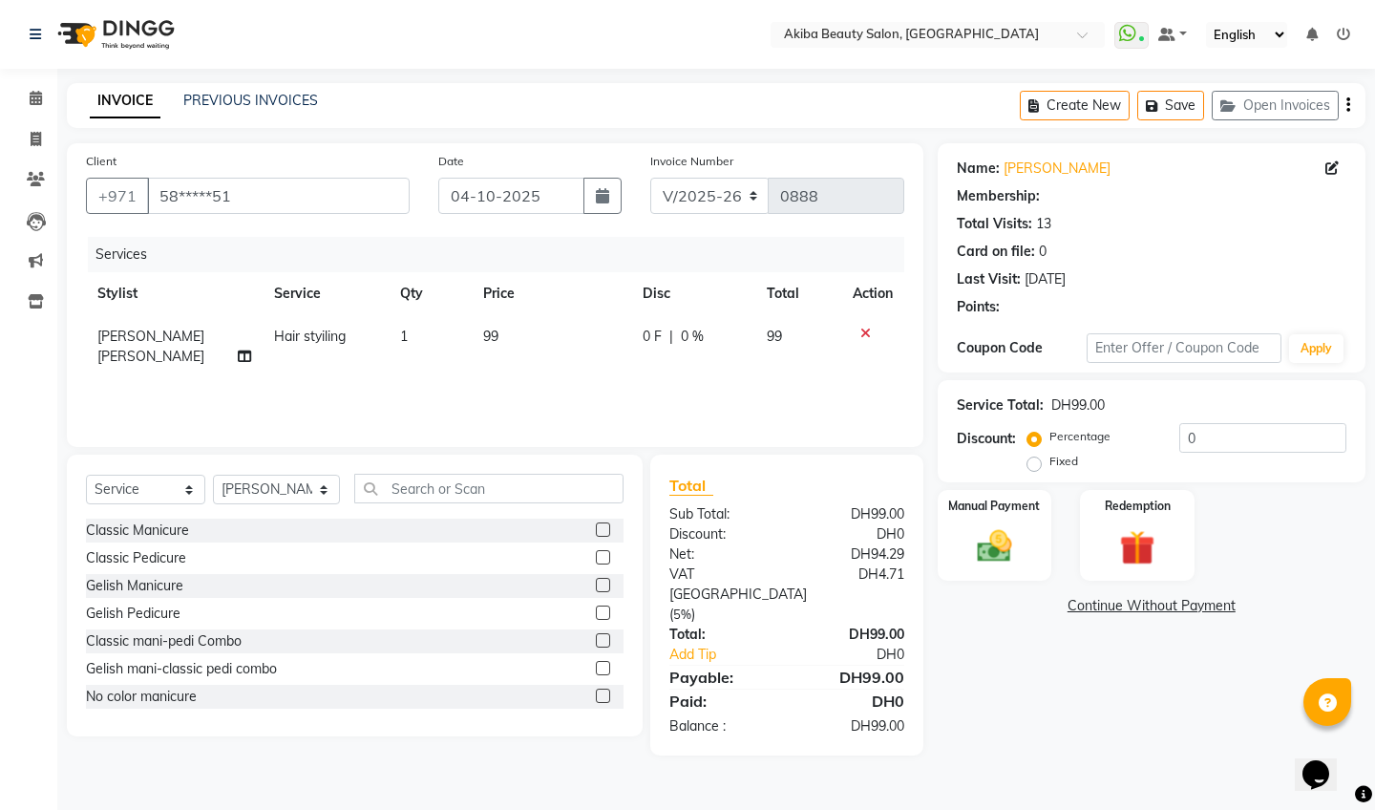
select select "1: Object"
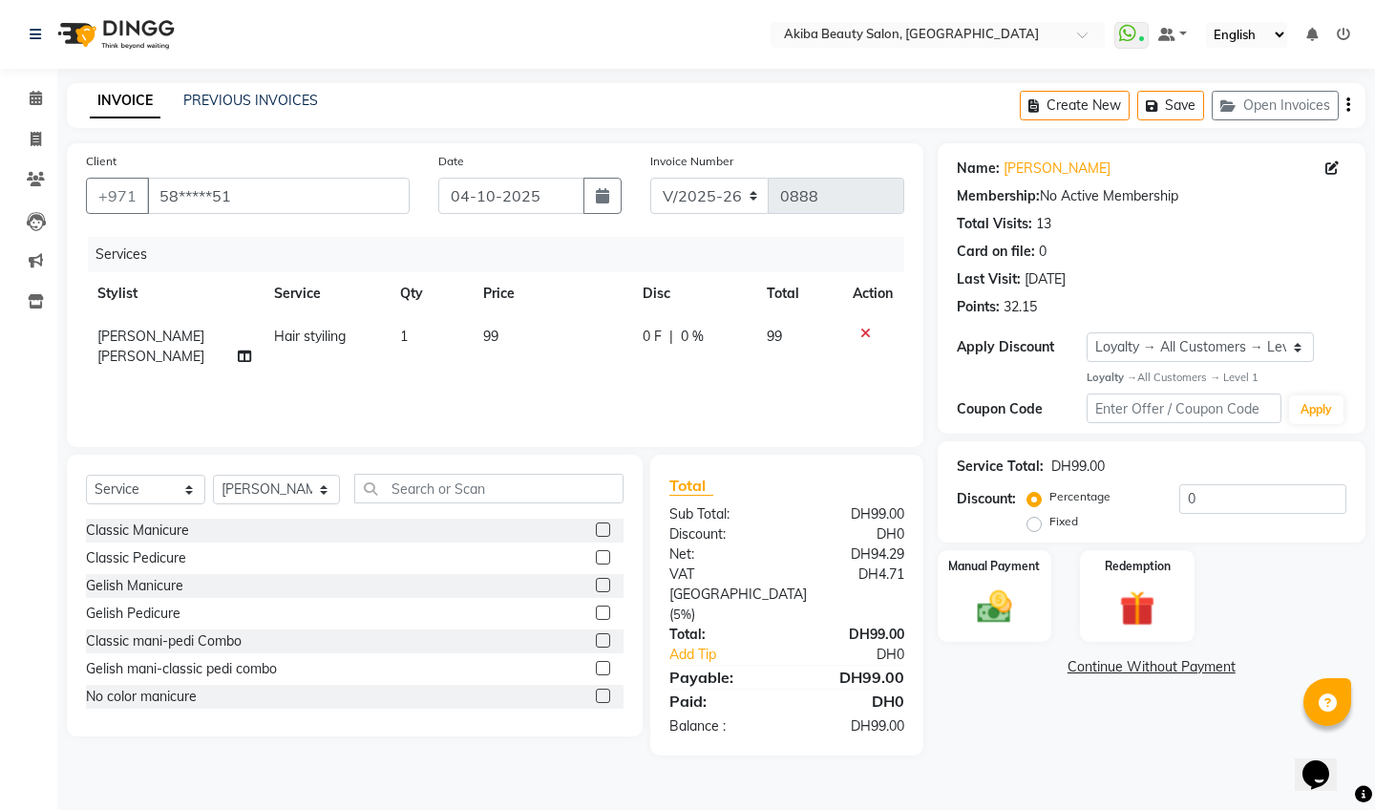
click at [492, 335] on span "99" at bounding box center [490, 335] width 15 height 17
select select "78499"
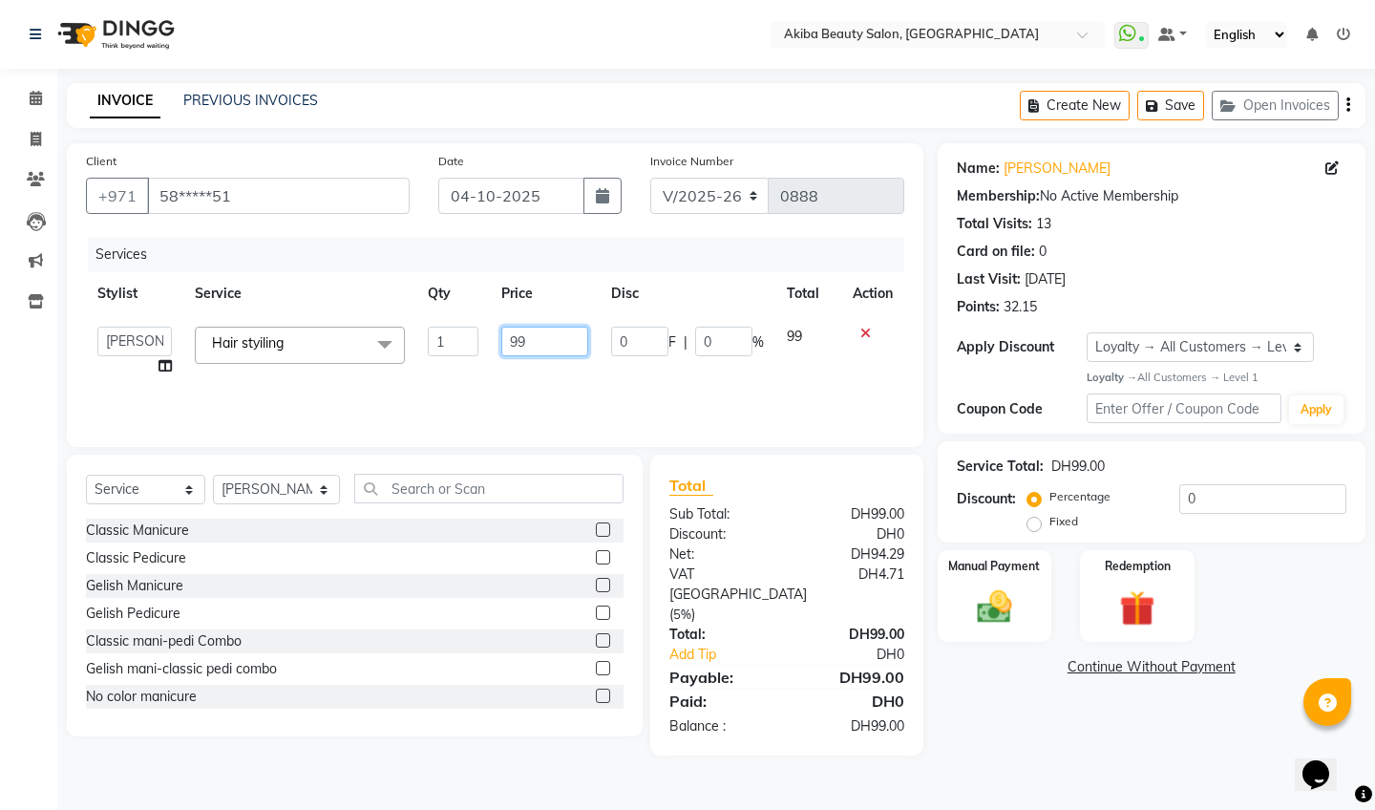
click at [536, 343] on input "99" at bounding box center [544, 341] width 87 height 30
type input "9"
type input "100"
click at [946, 621] on div "Manual Payment" at bounding box center [994, 595] width 118 height 95
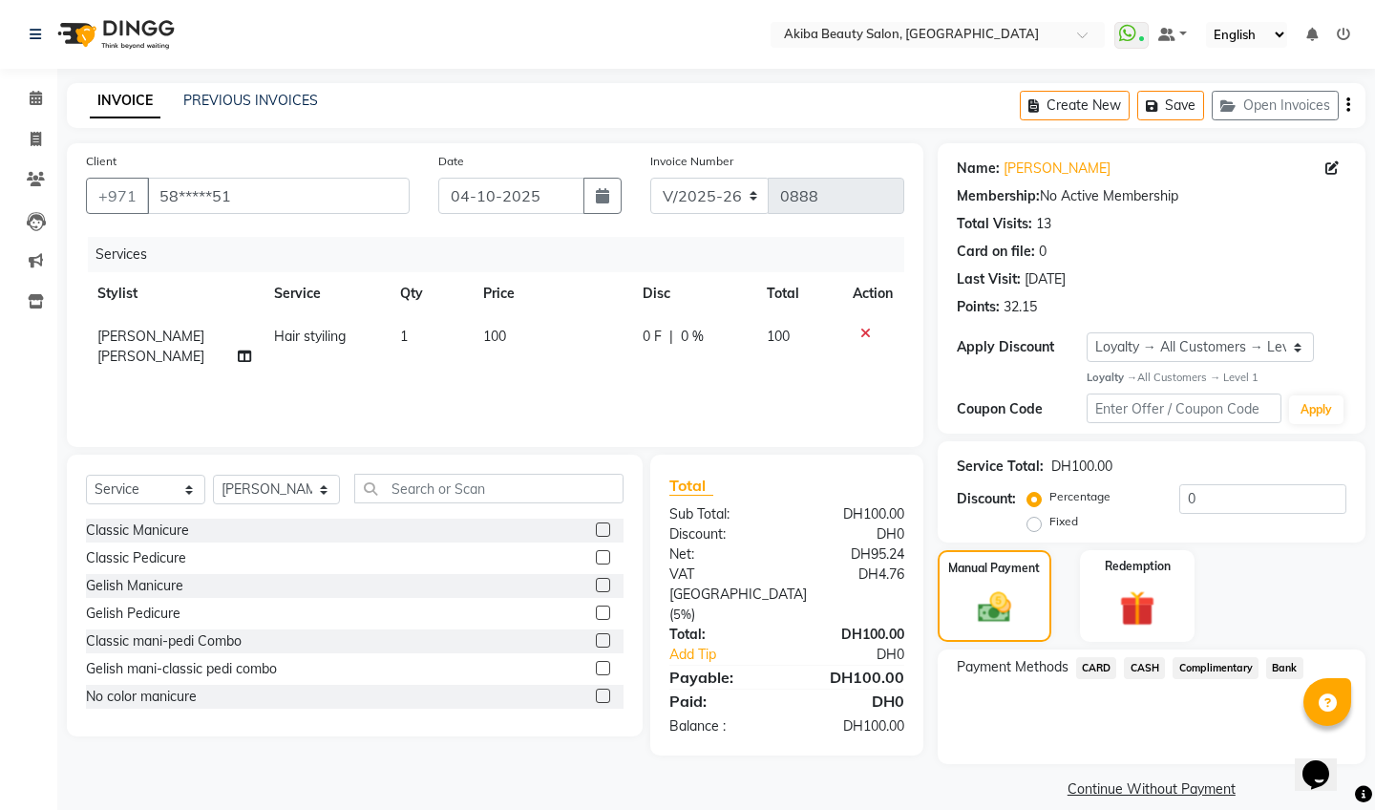
click at [1087, 665] on span "CARD" at bounding box center [1096, 668] width 41 height 22
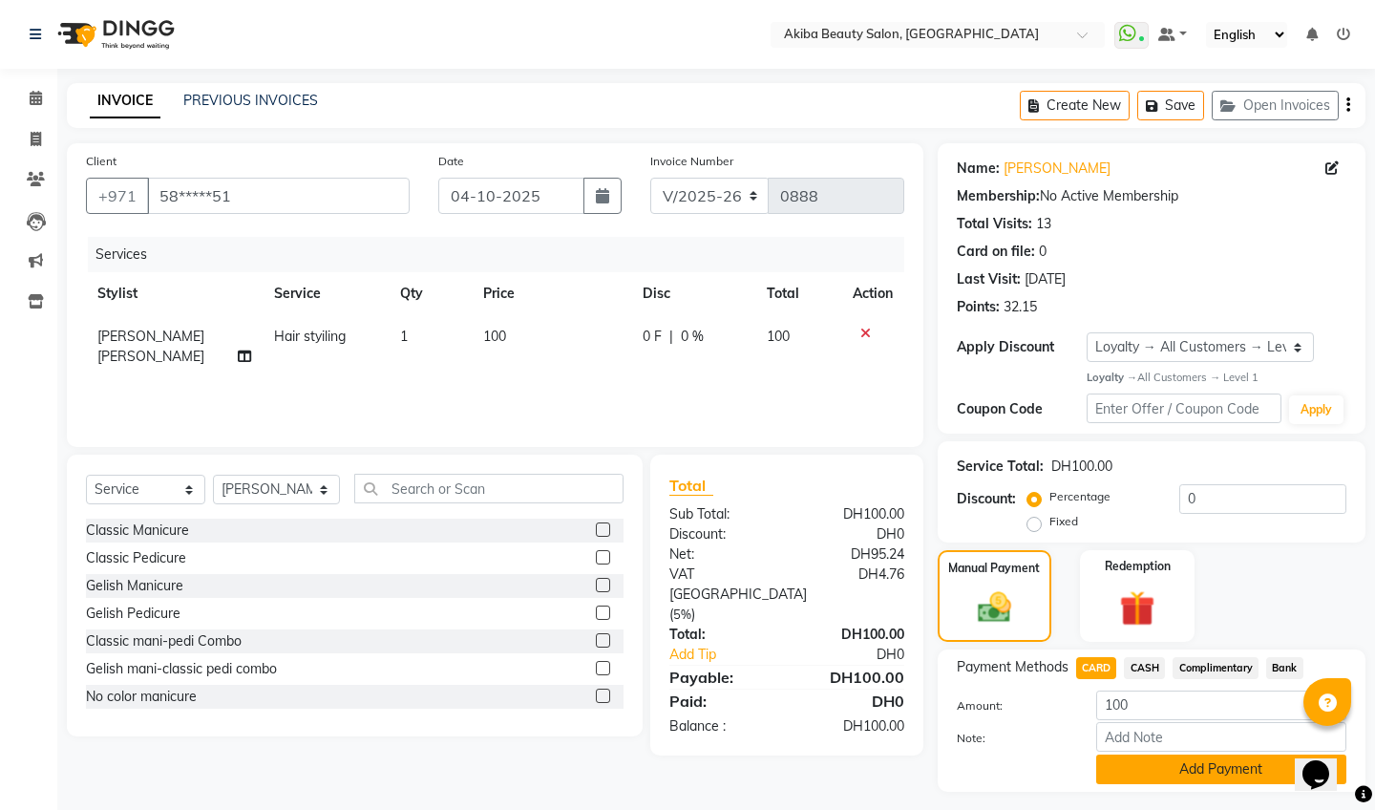
click at [1240, 763] on button "Add Payment" at bounding box center [1221, 769] width 250 height 30
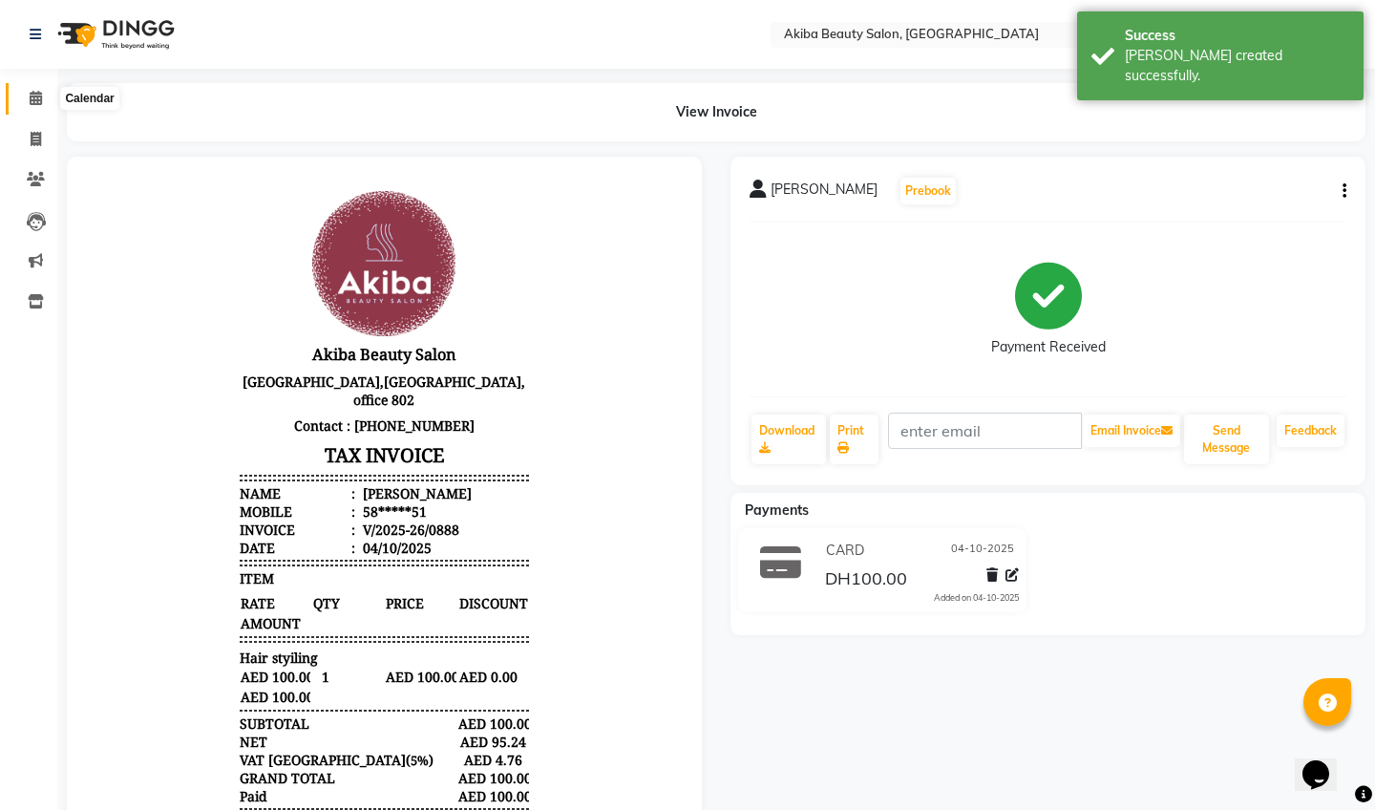
click at [40, 95] on icon at bounding box center [36, 98] width 12 height 14
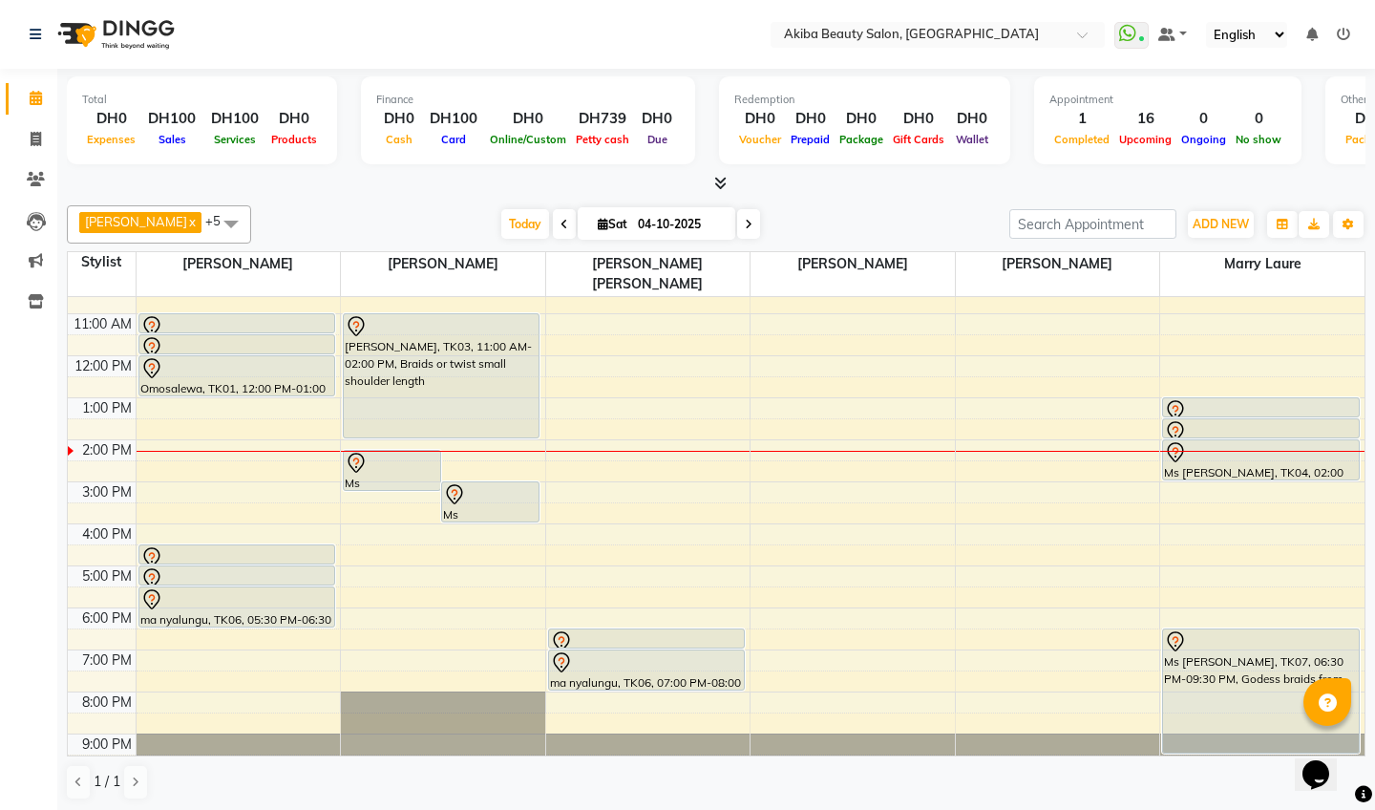
scroll to position [1, 0]
click at [518, 227] on span "Today" at bounding box center [525, 223] width 48 height 30
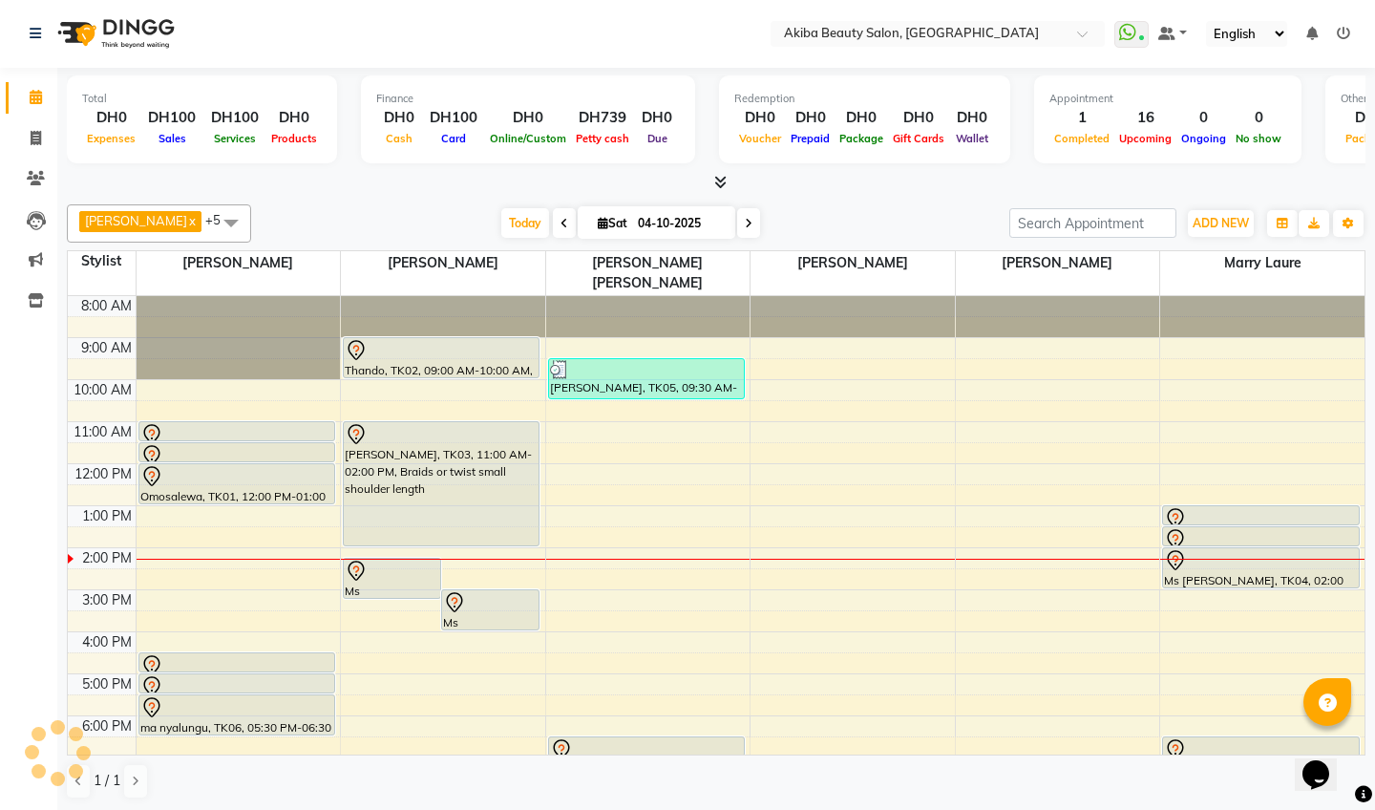
scroll to position [109, 0]
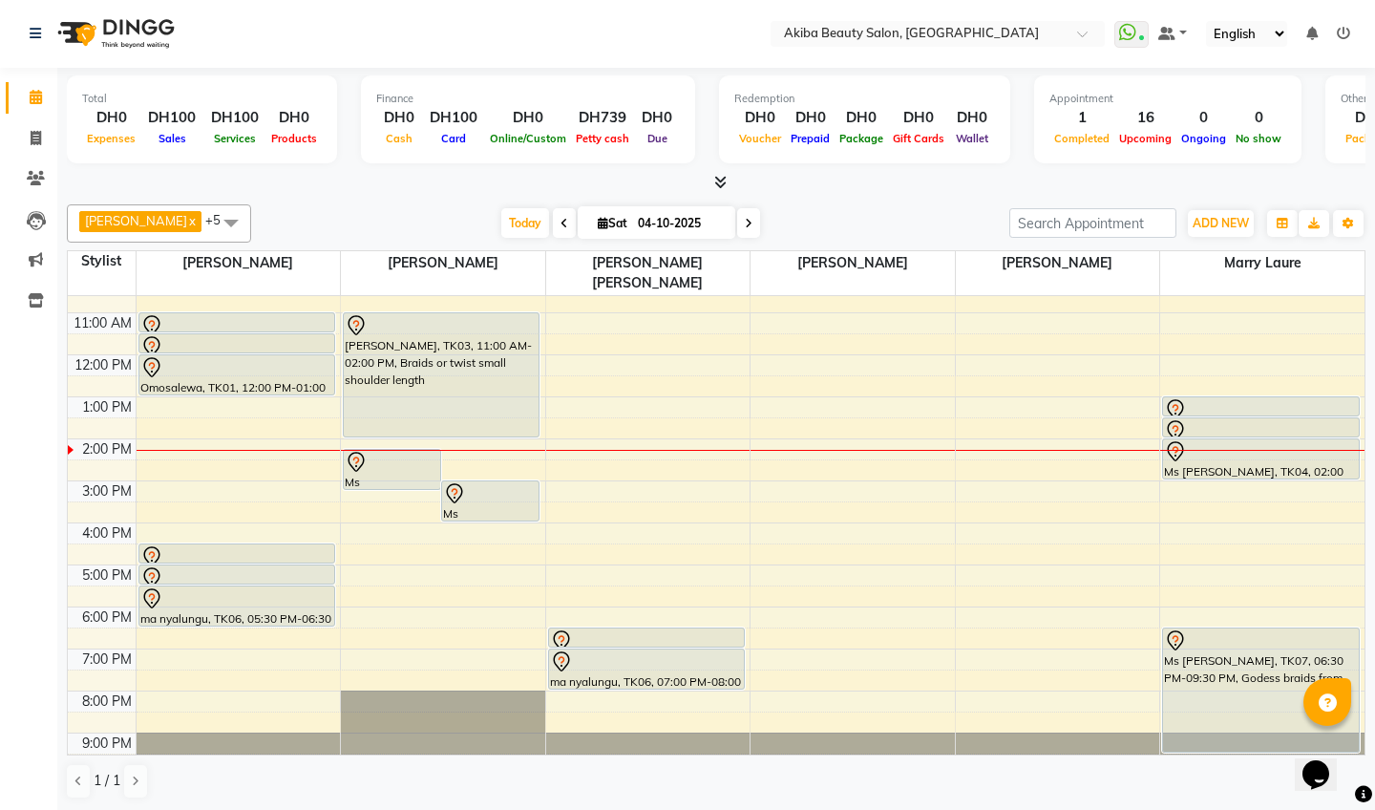
click at [745, 224] on icon at bounding box center [749, 223] width 8 height 11
type input "05-10-2025"
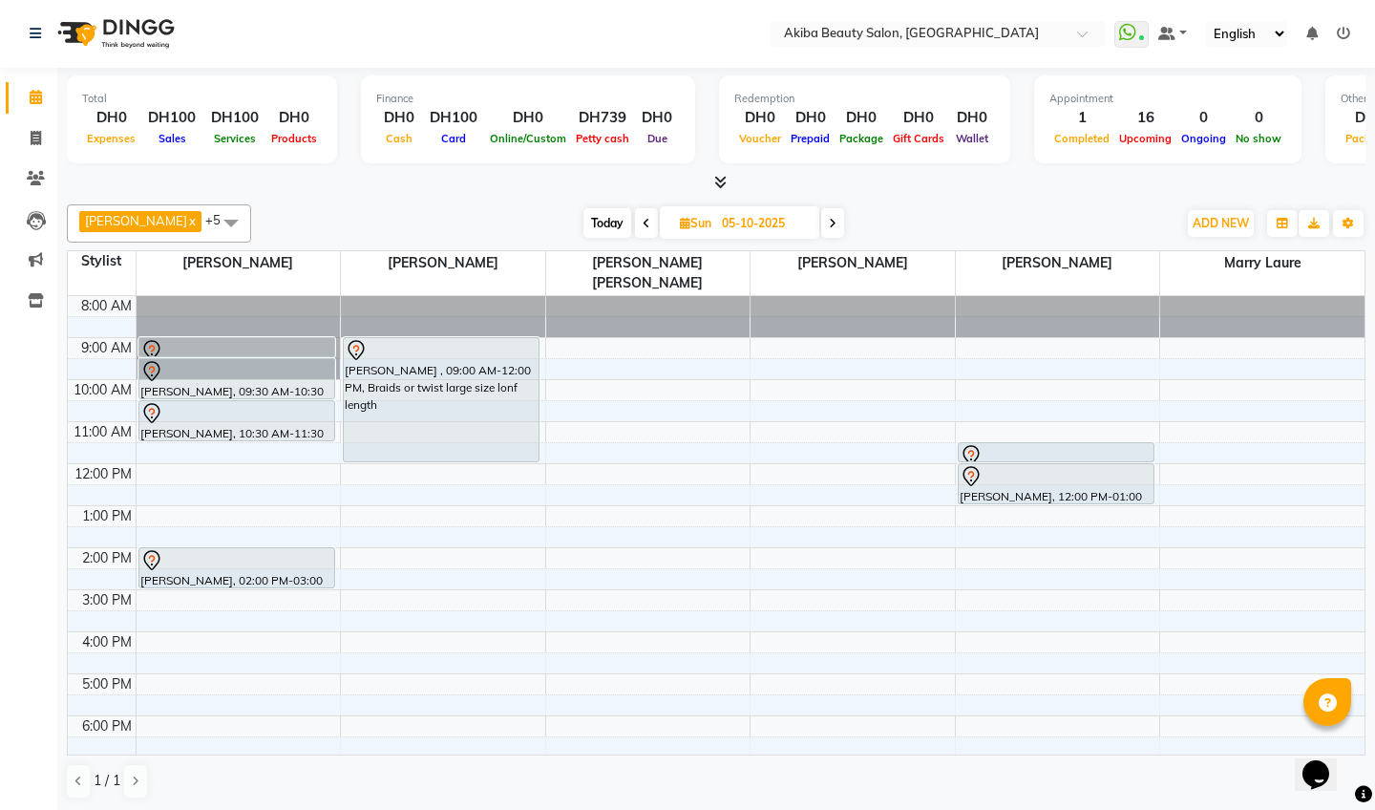
scroll to position [0, 0]
click at [1233, 213] on button "ADD NEW Toggle Dropdown" at bounding box center [1221, 223] width 66 height 27
click at [1316, 250] on button "Add Appointment" at bounding box center [1329, 258] width 151 height 25
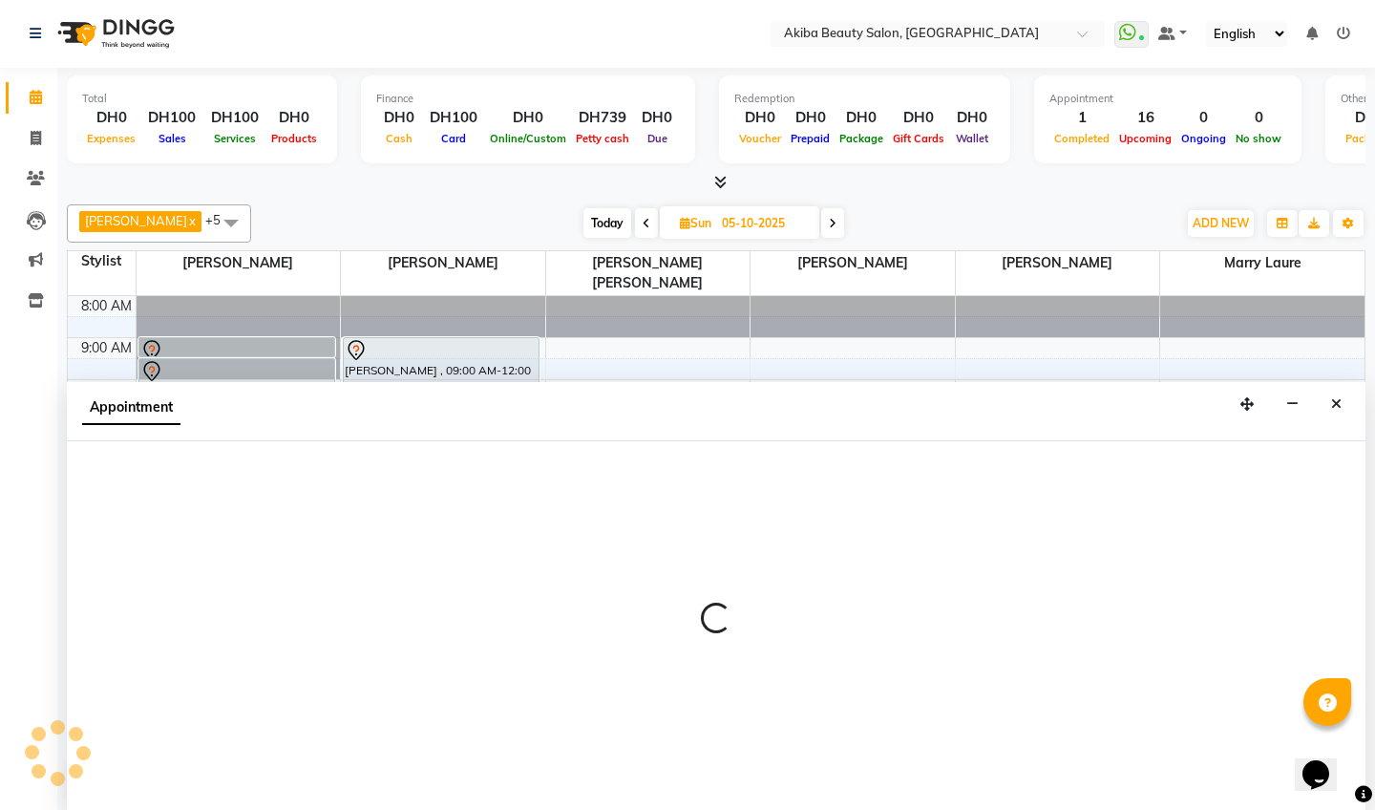
select select "tentative"
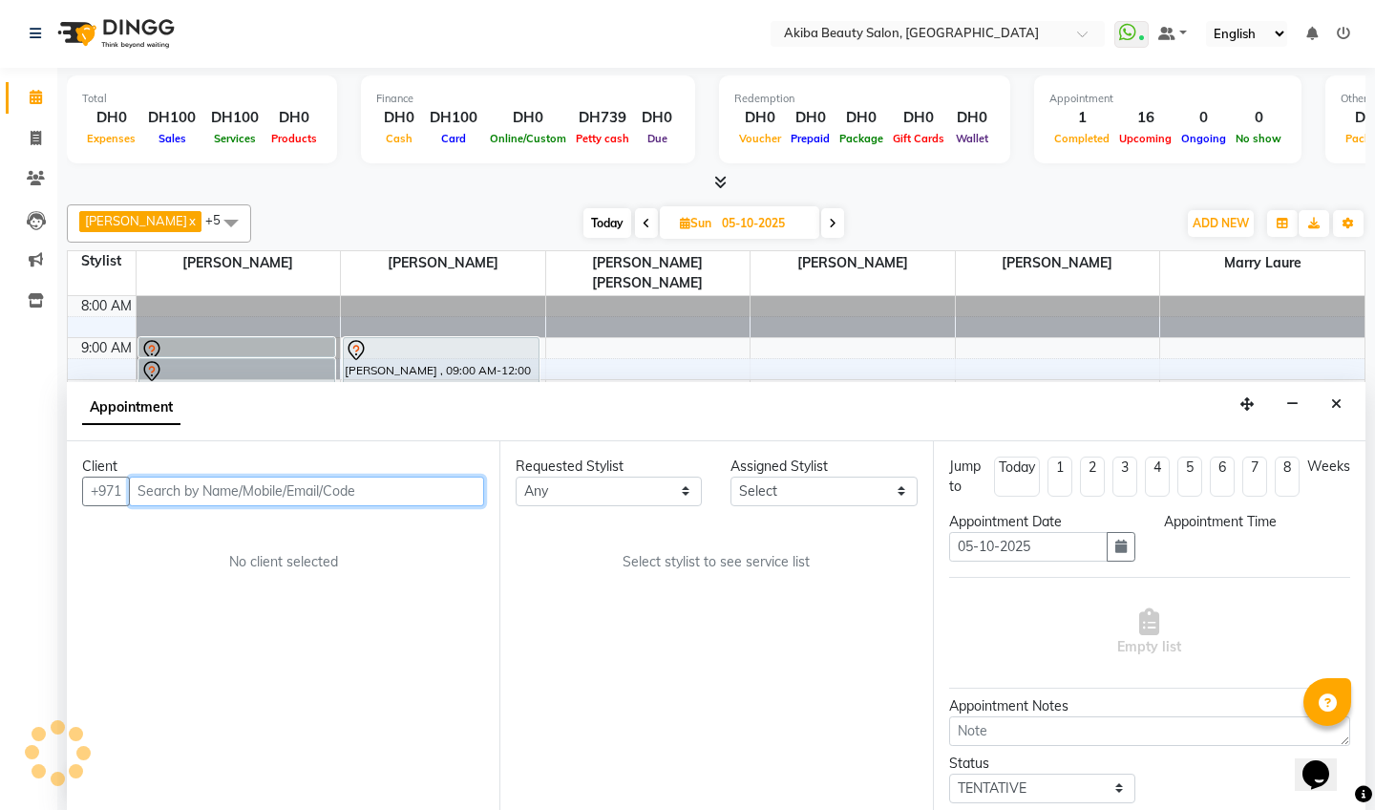
select select "540"
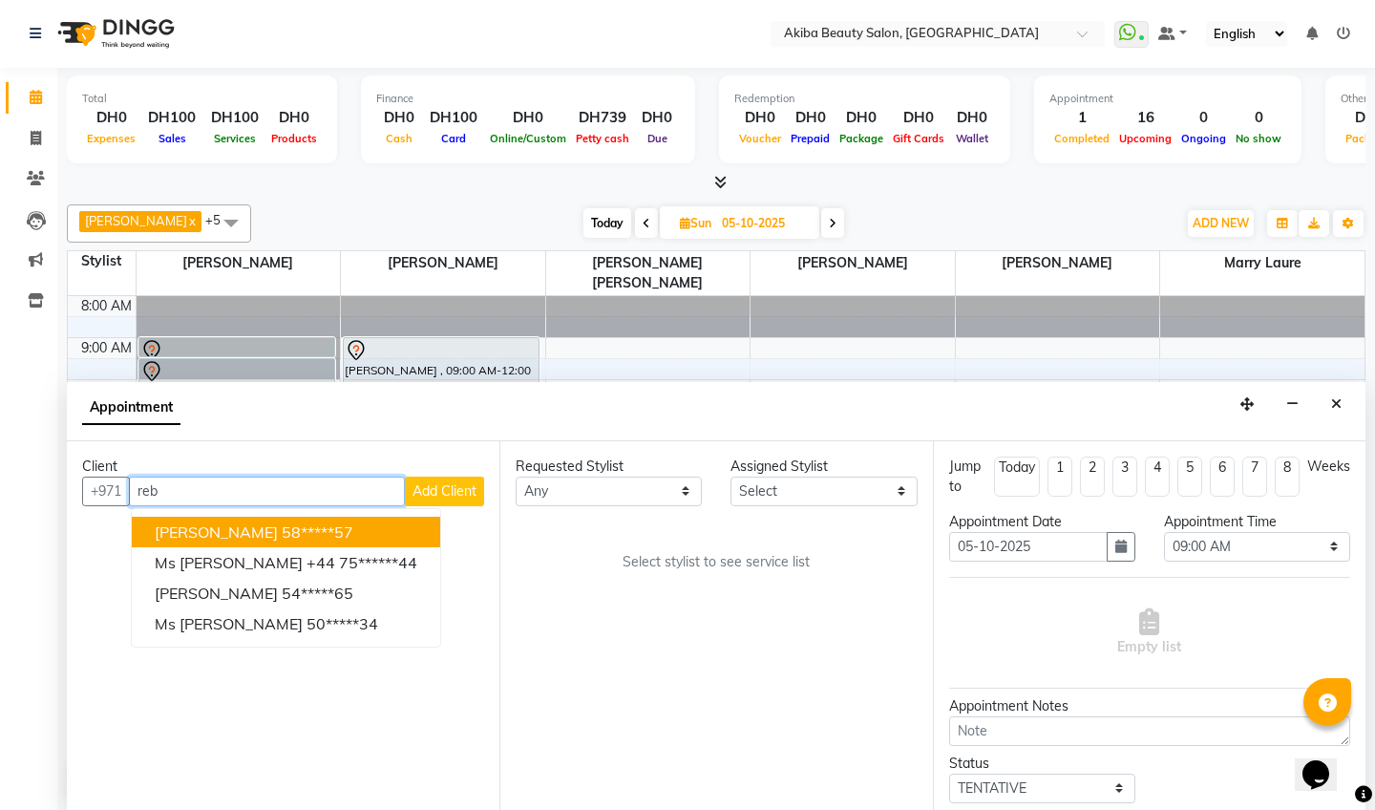
click at [282, 528] on ngb-highlight "58*****57" at bounding box center [318, 531] width 72 height 19
type input "58*****57"
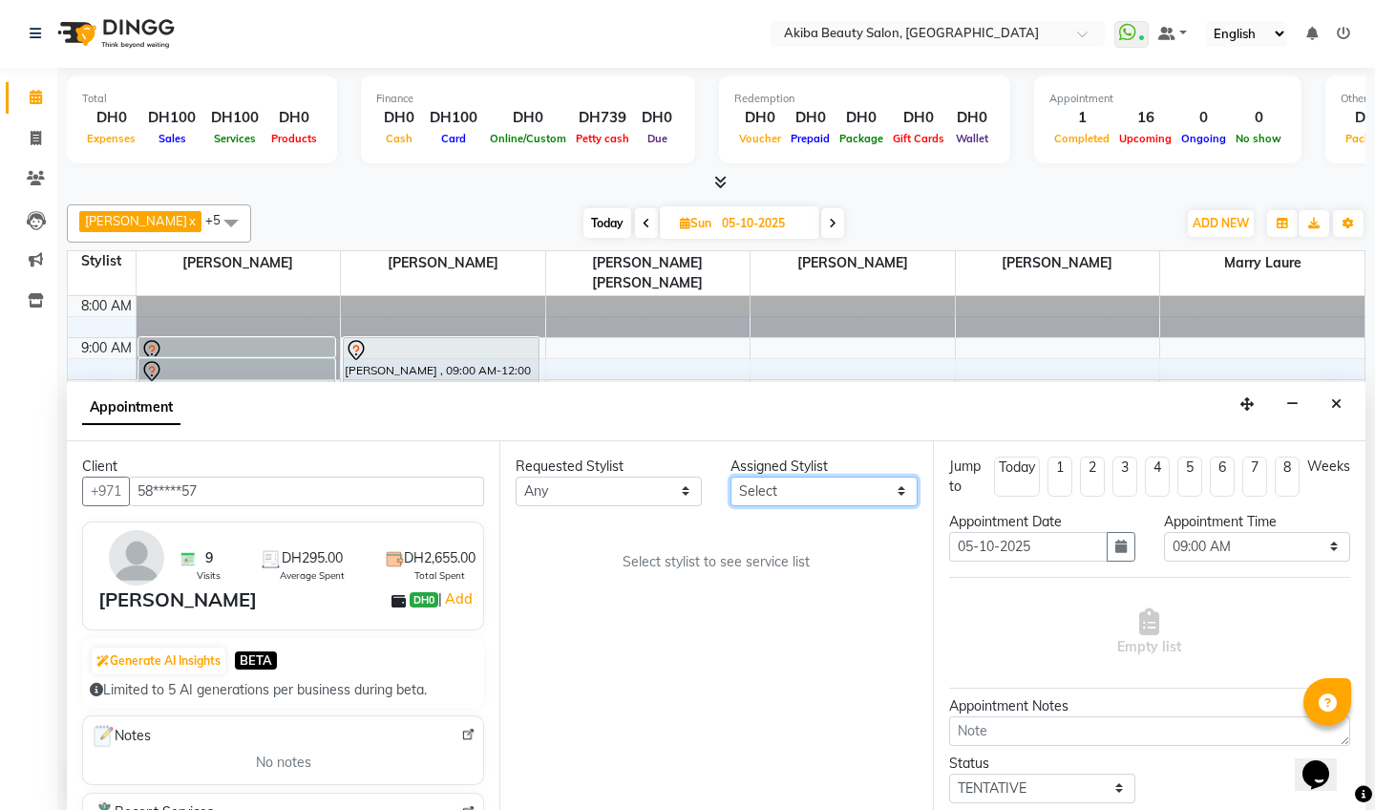
click at [860, 480] on select "Select [PERSON_NAME] [PERSON_NAME] [PERSON_NAME] Marry [PERSON_NAME] [PERSON_NA…" at bounding box center [823, 491] width 186 height 30
select select "88413"
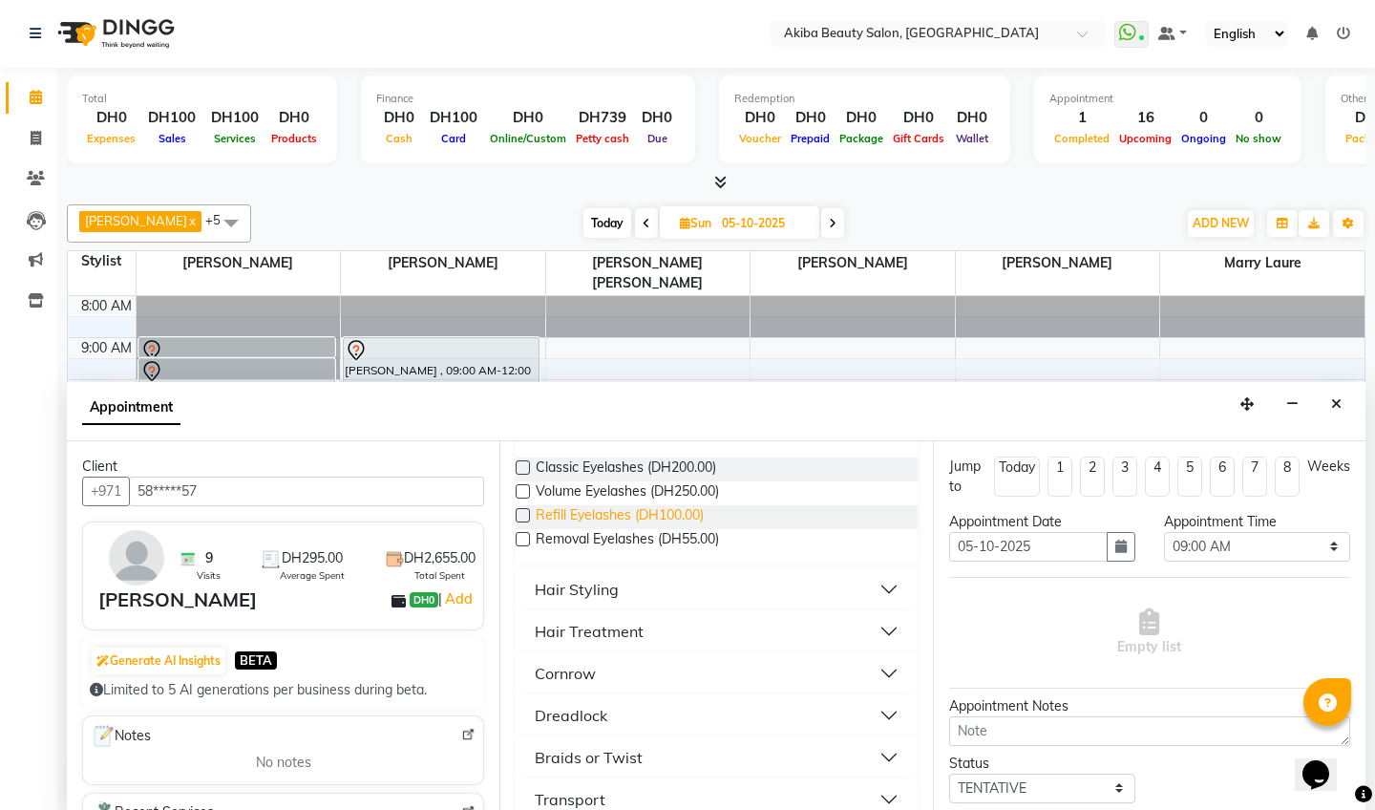
scroll to position [160, 0]
click at [595, 576] on div "Hair Styling" at bounding box center [577, 587] width 84 height 23
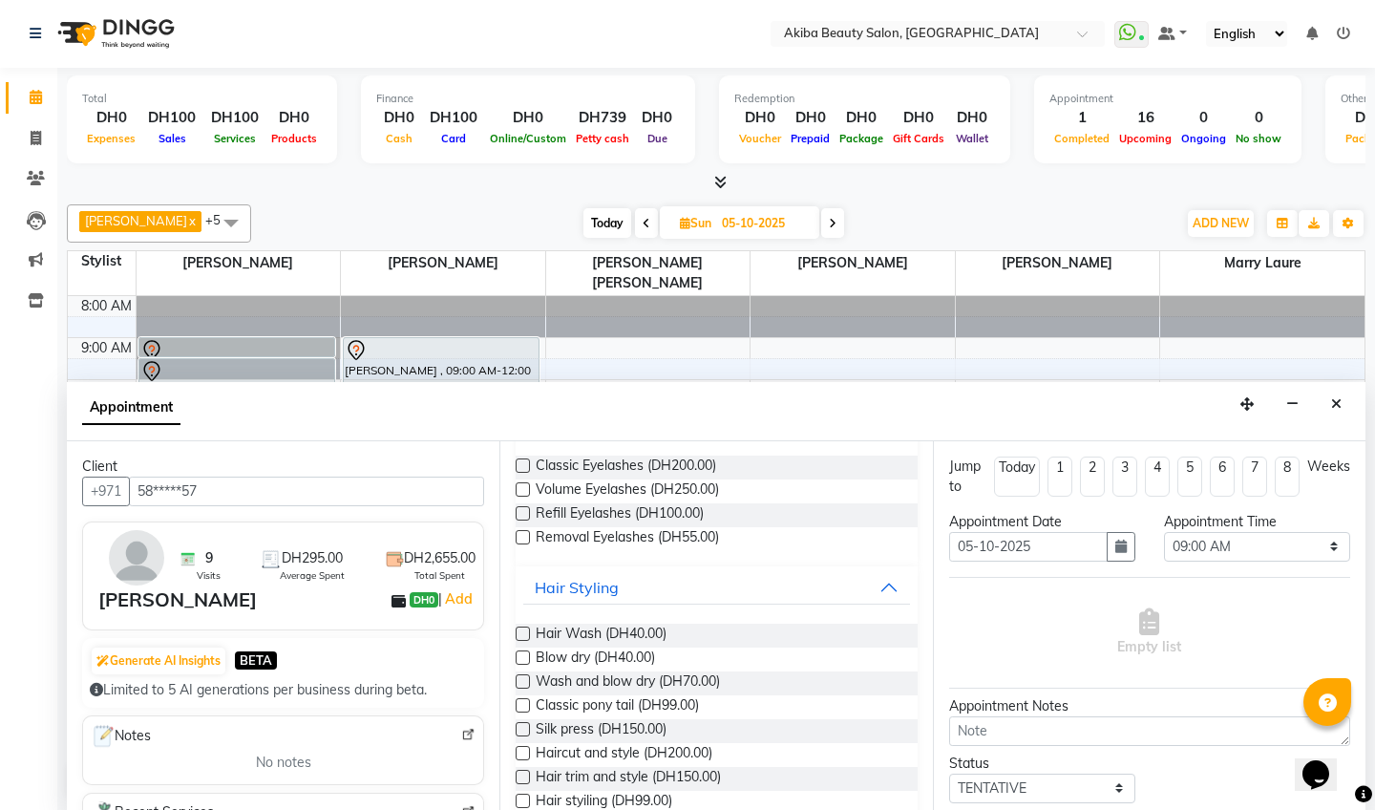
click at [522, 678] on label at bounding box center [523, 681] width 14 height 14
click at [522, 678] on input "checkbox" at bounding box center [522, 683] width 12 height 12
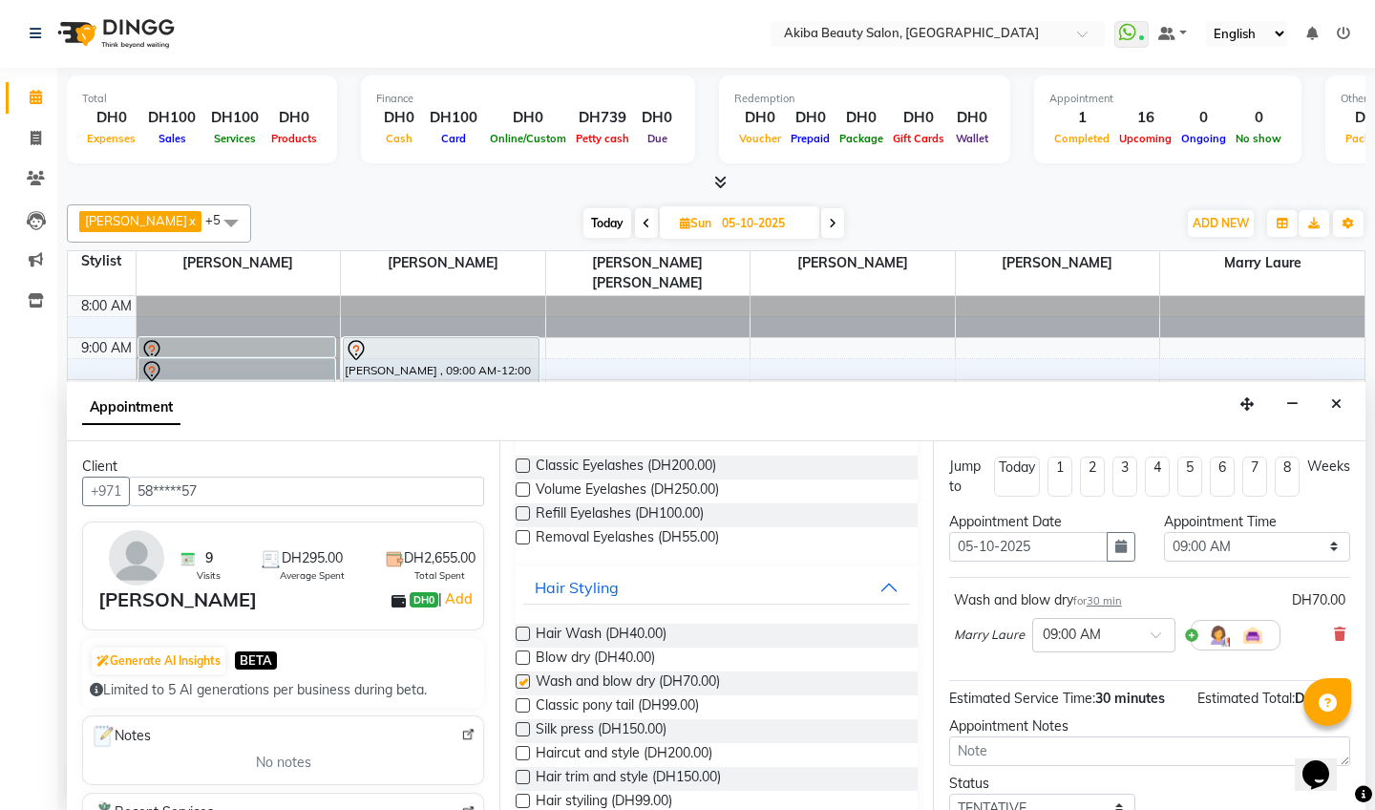
checkbox input "false"
click at [1202, 549] on select "Select 09:00 AM 09:15 AM 09:30 AM 09:45 AM 10:00 AM 10:15 AM 10:30 AM 10:45 AM …" at bounding box center [1257, 547] width 186 height 30
select select "600"
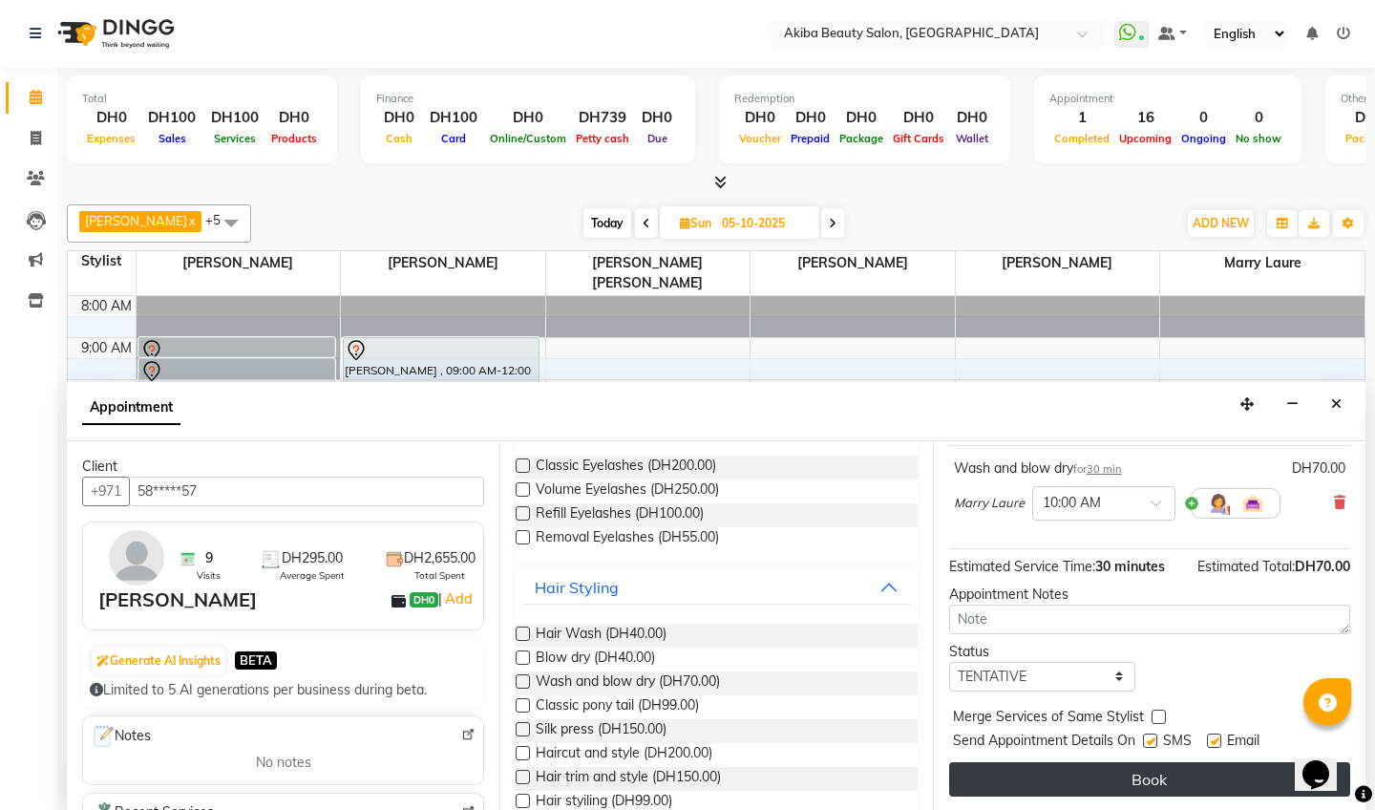
scroll to position [132, 0]
click at [1151, 768] on button "Book" at bounding box center [1149, 779] width 401 height 34
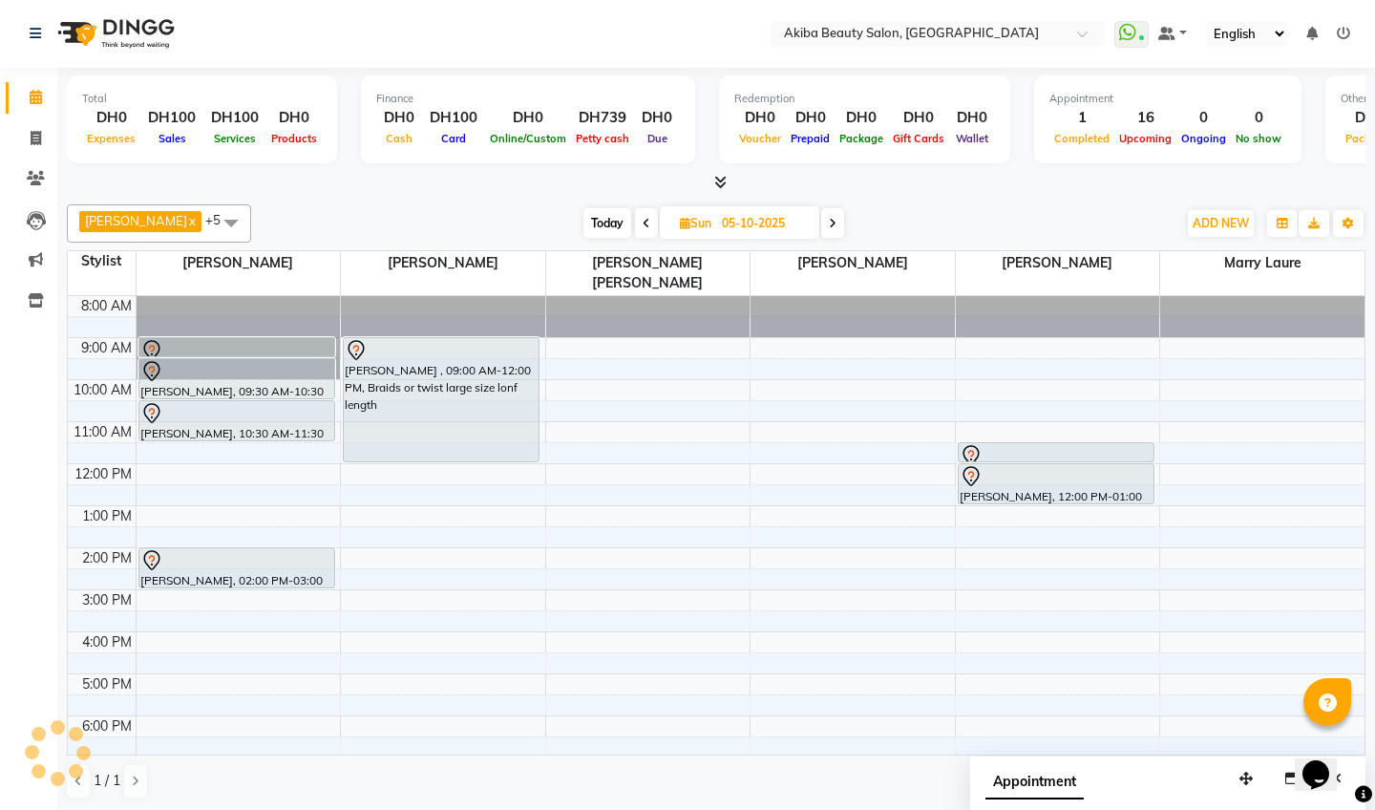
scroll to position [0, 0]
click at [1211, 230] on button "ADD NEW Toggle Dropdown" at bounding box center [1221, 224] width 66 height 27
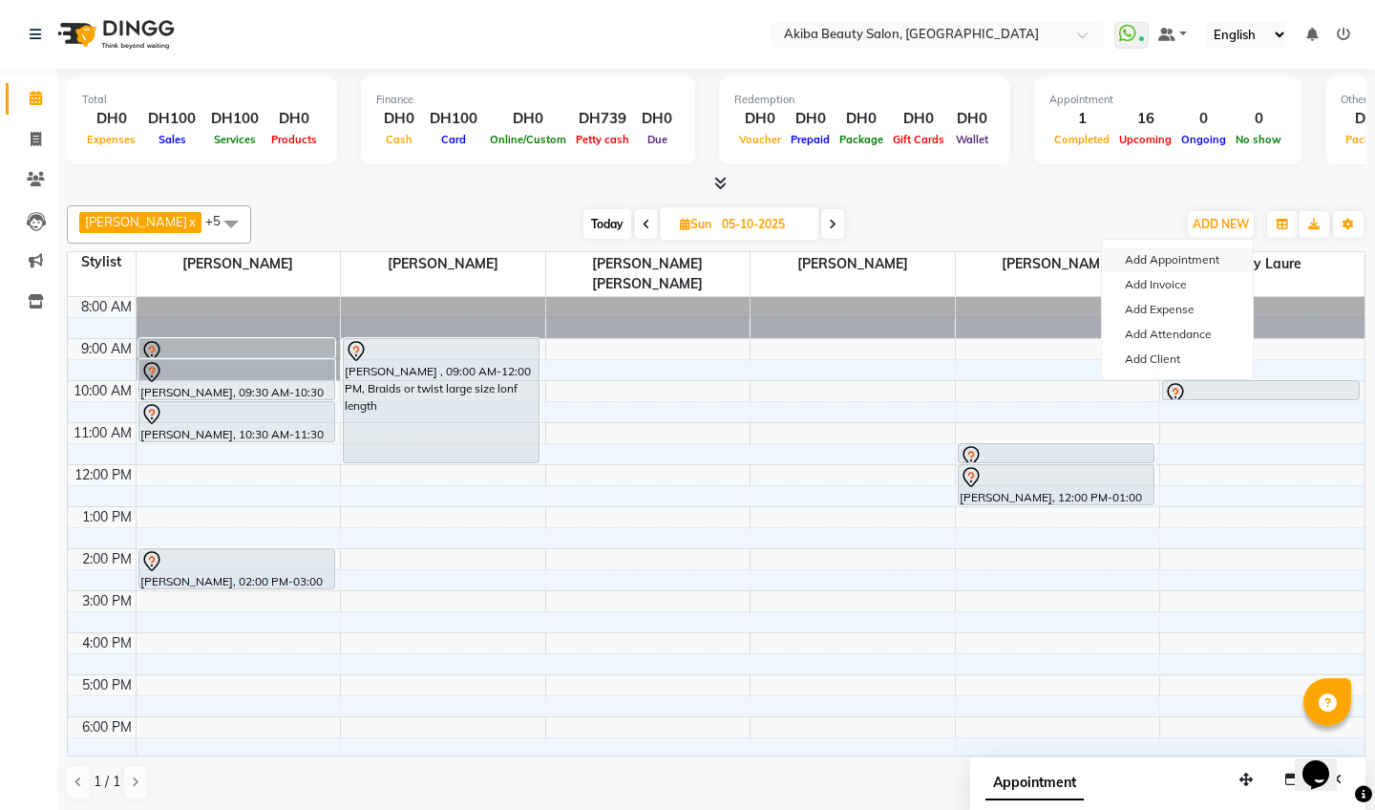
click at [1173, 258] on button "Add Appointment" at bounding box center [1177, 259] width 151 height 25
select select "tentative"
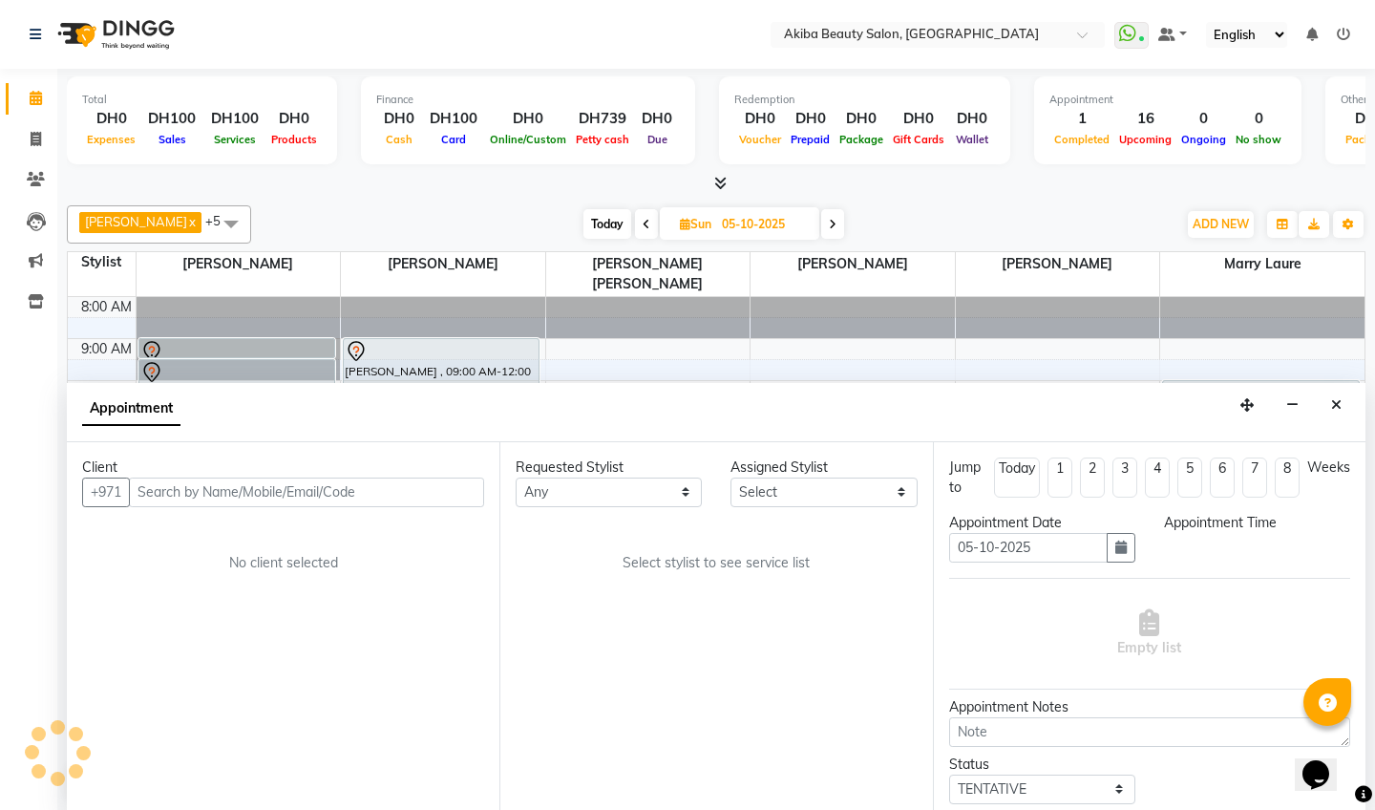
scroll to position [1, 0]
select select "540"
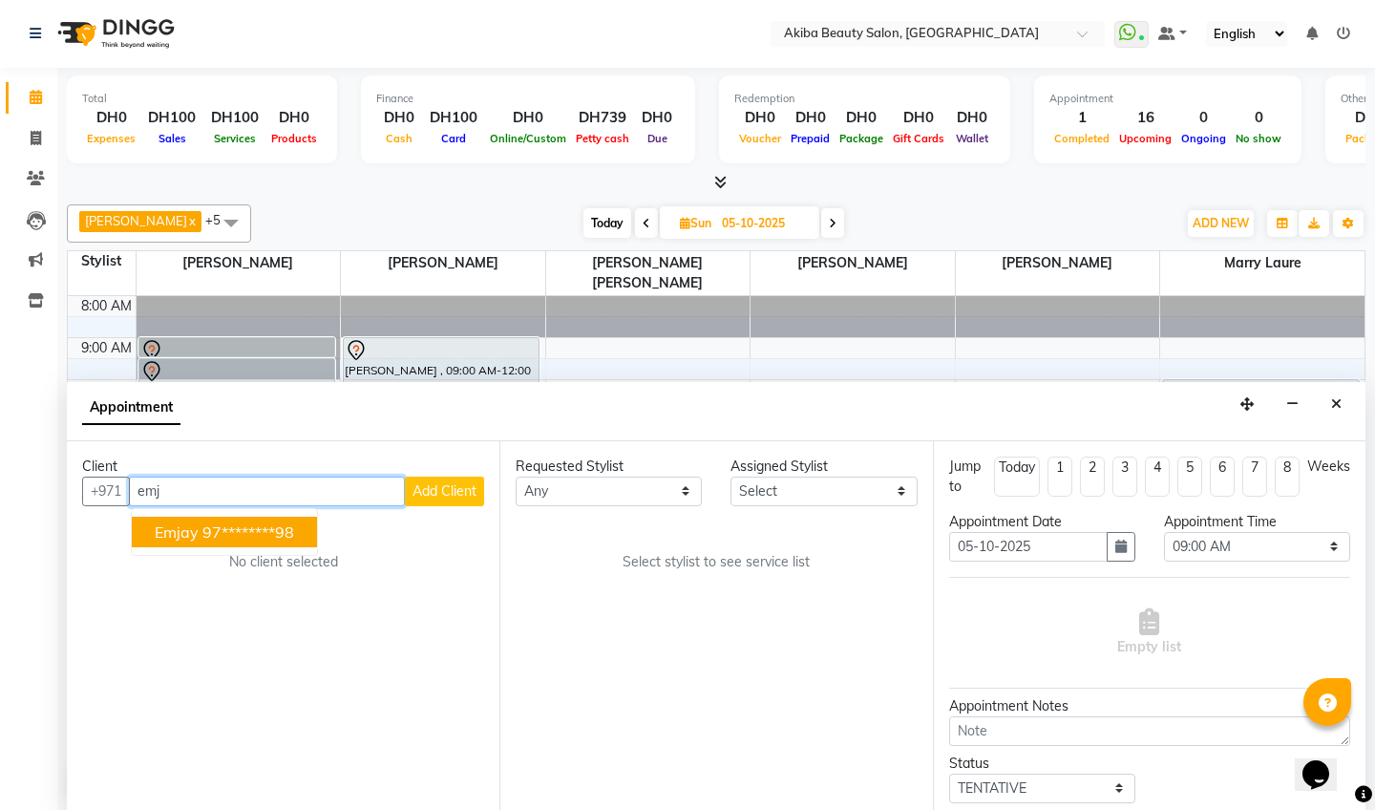
click at [249, 536] on ngb-highlight "97********98" at bounding box center [248, 531] width 92 height 19
type input "97********98"
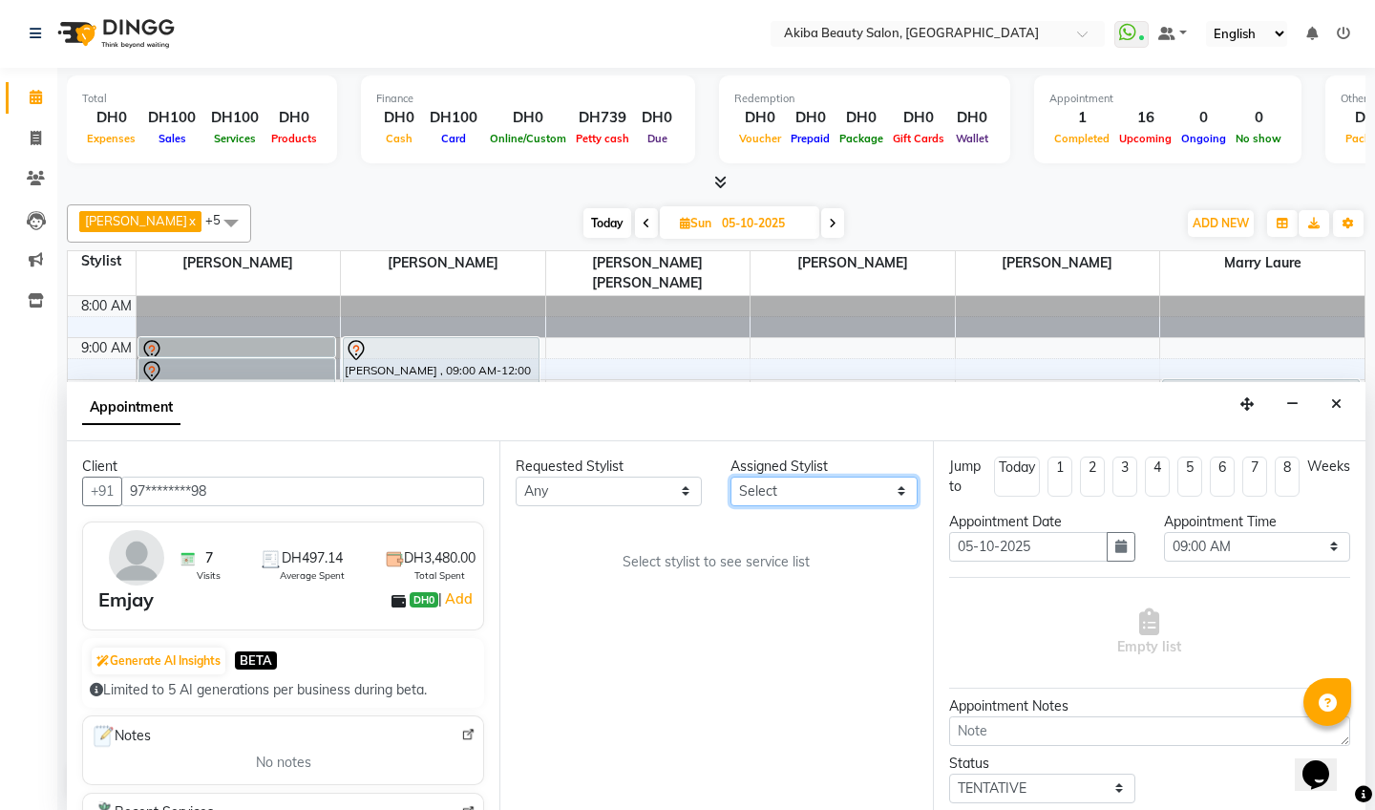
click at [829, 487] on select "Select [PERSON_NAME] [PERSON_NAME] [PERSON_NAME] Marry [PERSON_NAME] [PERSON_NA…" at bounding box center [823, 491] width 186 height 30
select select "88413"
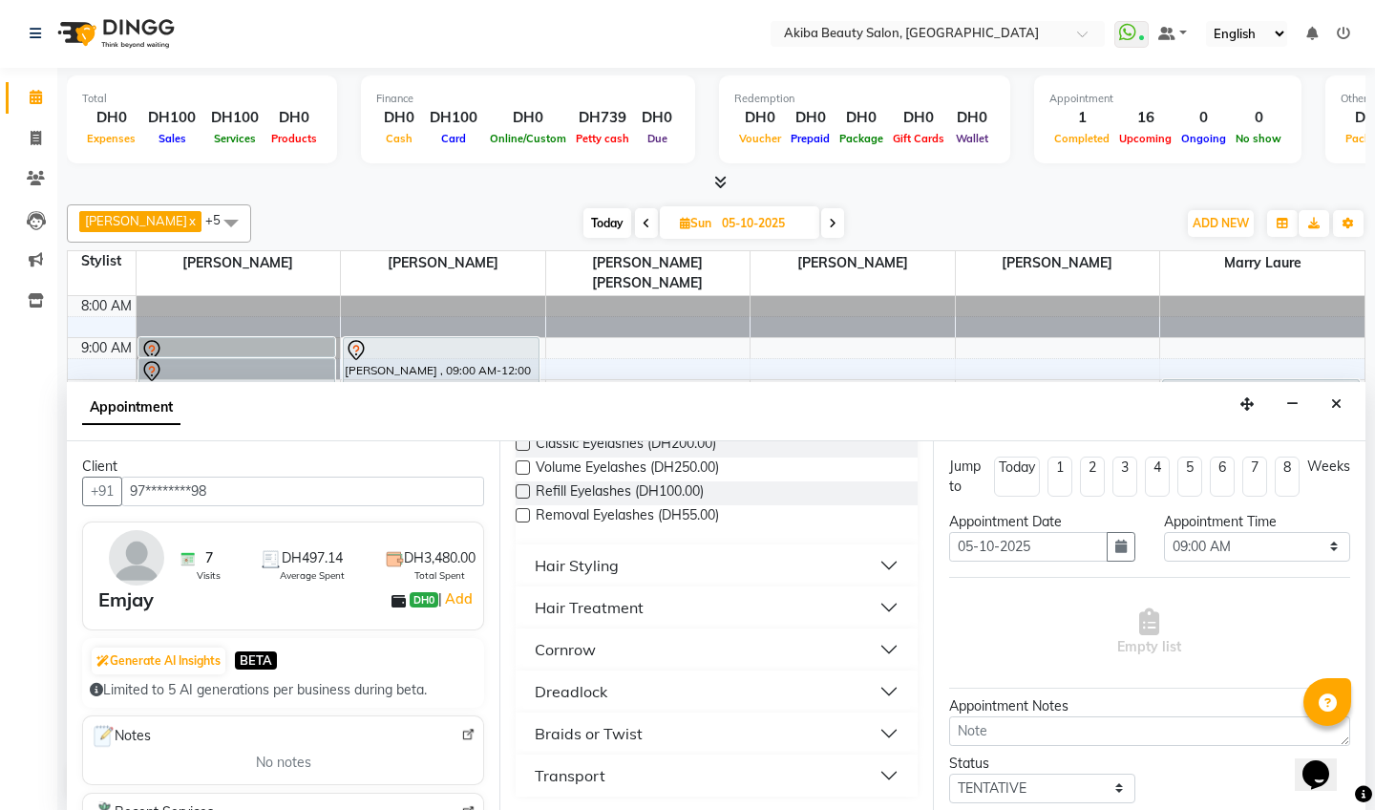
scroll to position [182, 0]
click at [613, 734] on div "Braids or Twist" at bounding box center [589, 733] width 108 height 23
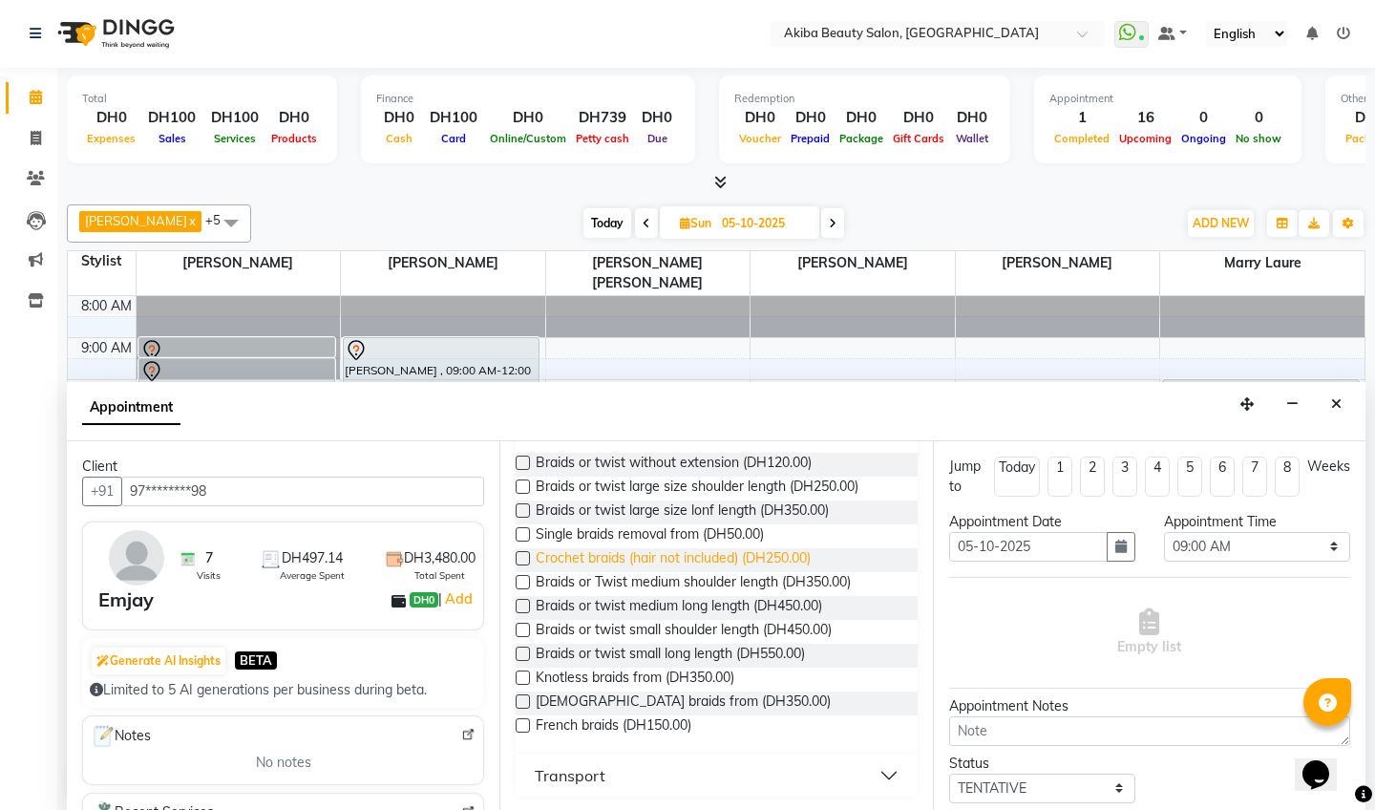
scroll to position [499, 0]
click at [524, 528] on label at bounding box center [523, 534] width 14 height 14
click at [524, 530] on input "checkbox" at bounding box center [522, 536] width 12 height 12
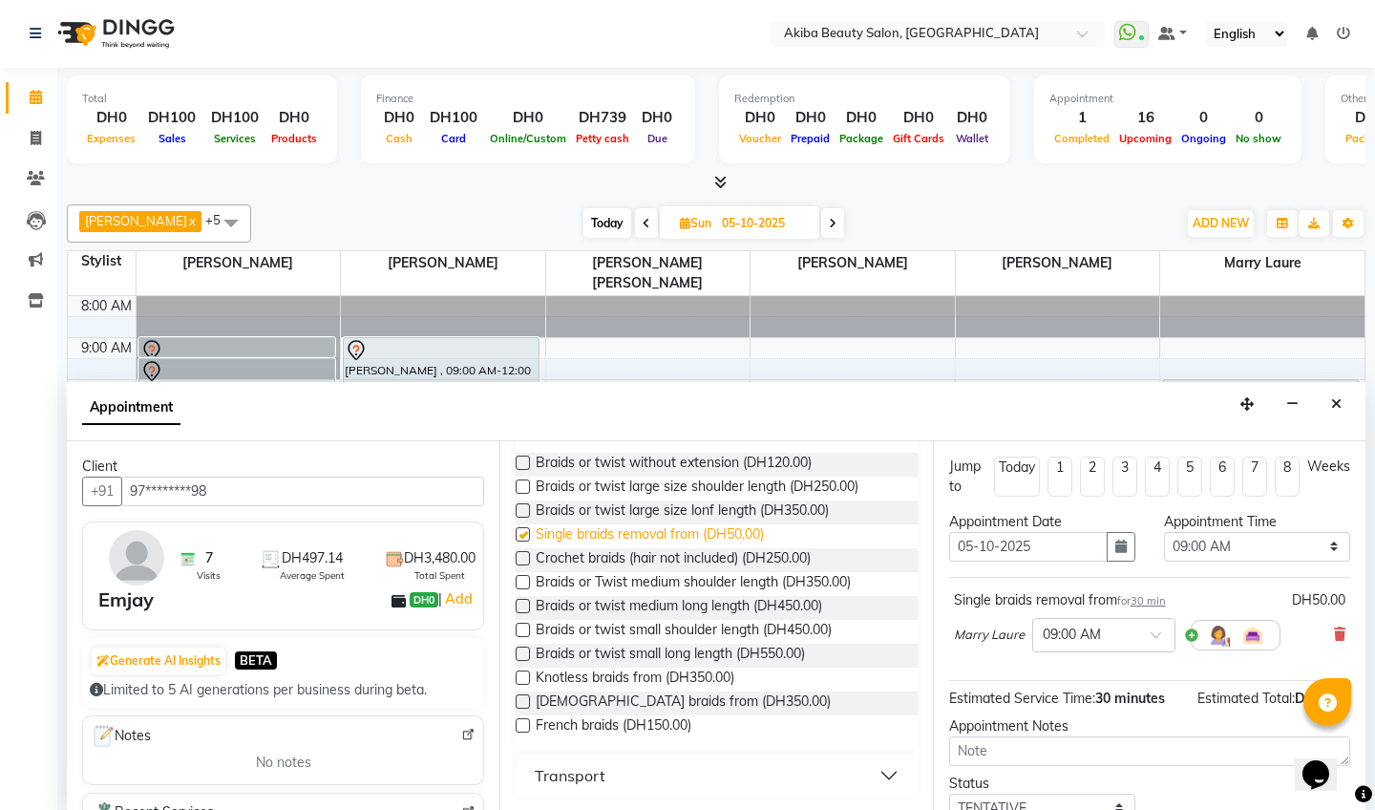
checkbox input "false"
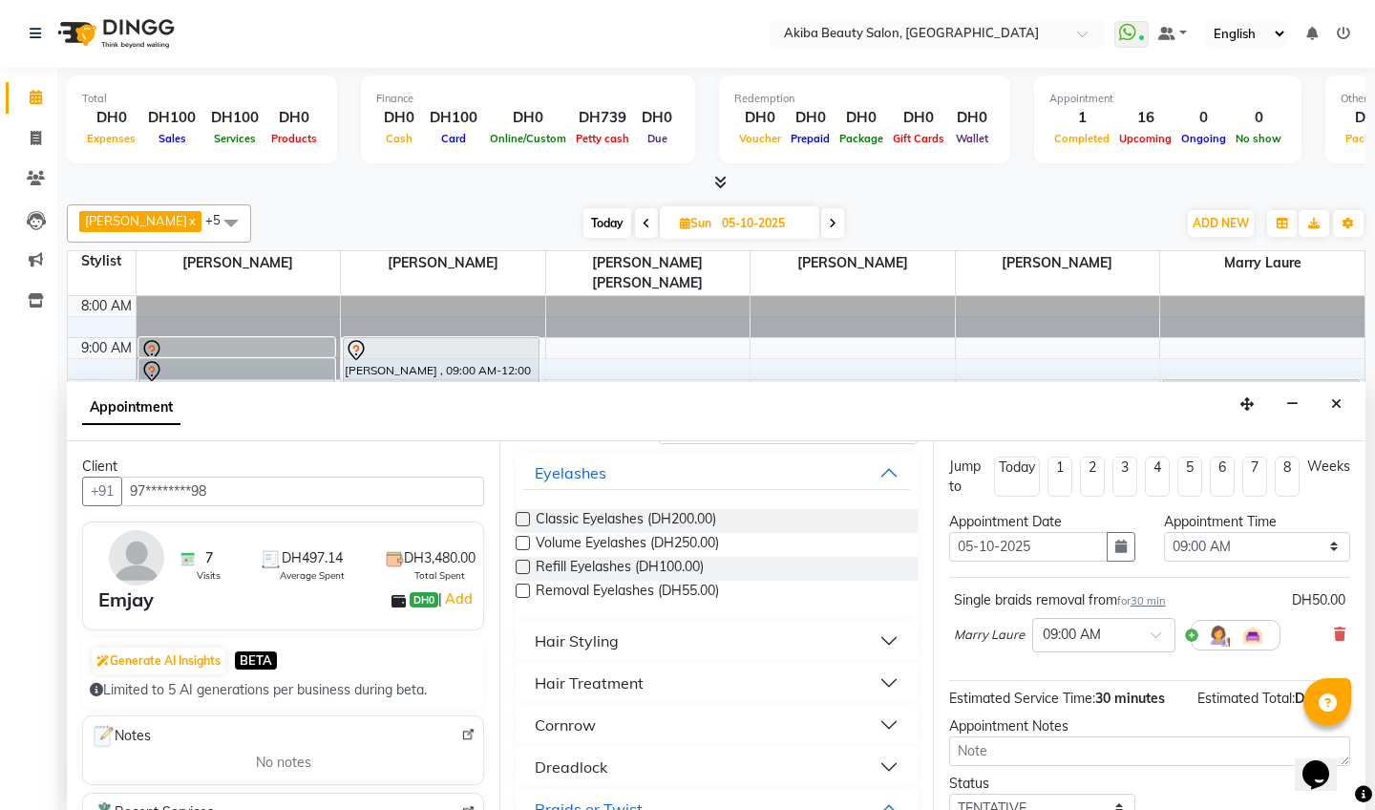
scroll to position [120, 0]
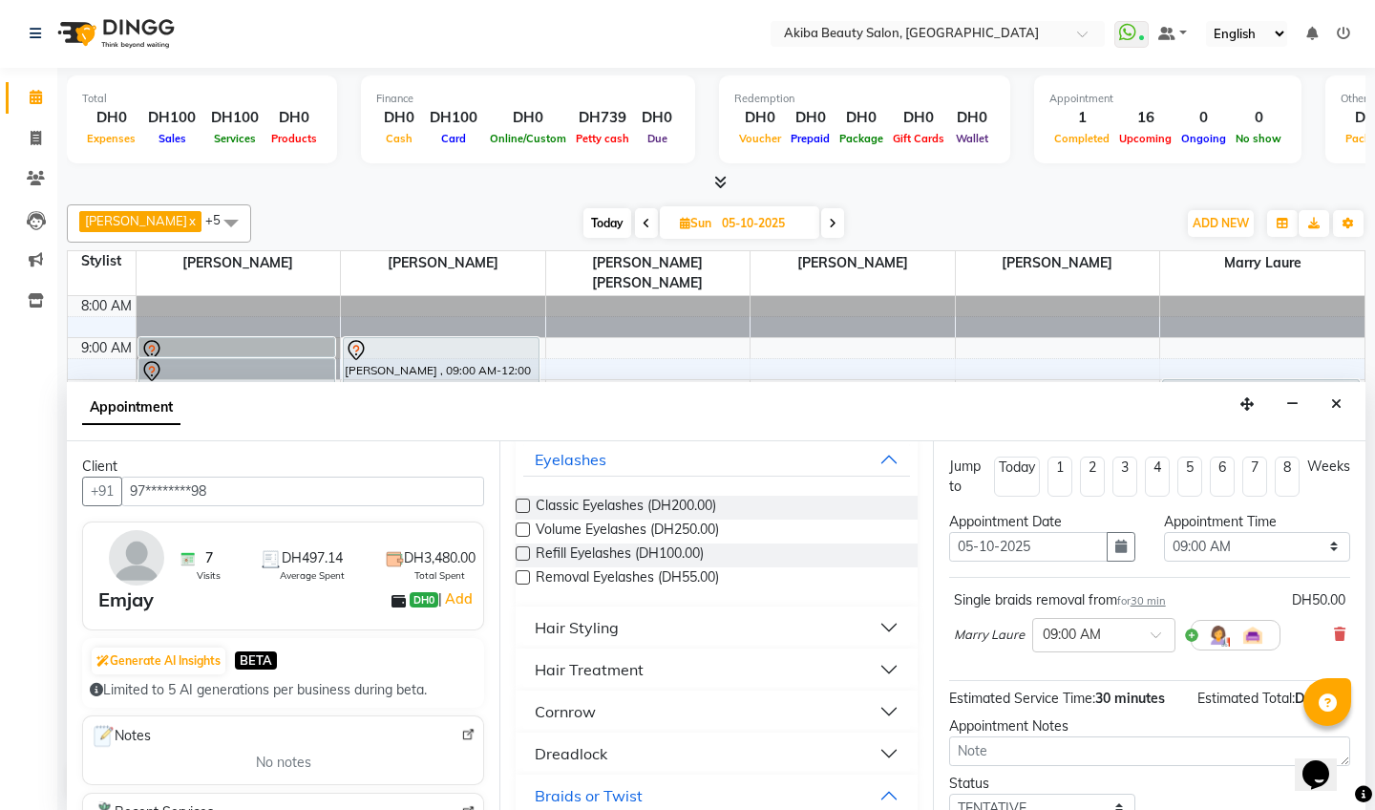
click at [603, 616] on div "Hair Styling" at bounding box center [577, 627] width 84 height 23
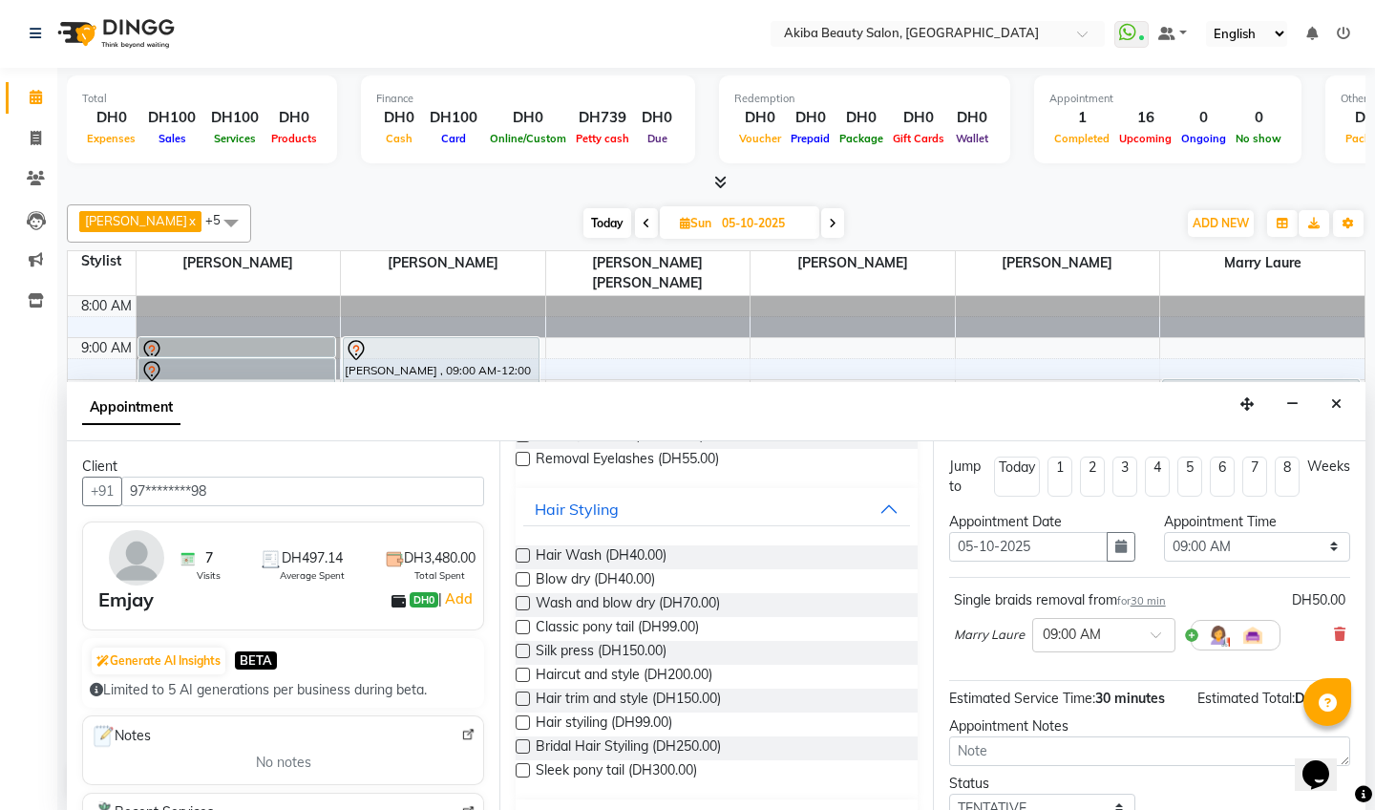
scroll to position [244, 0]
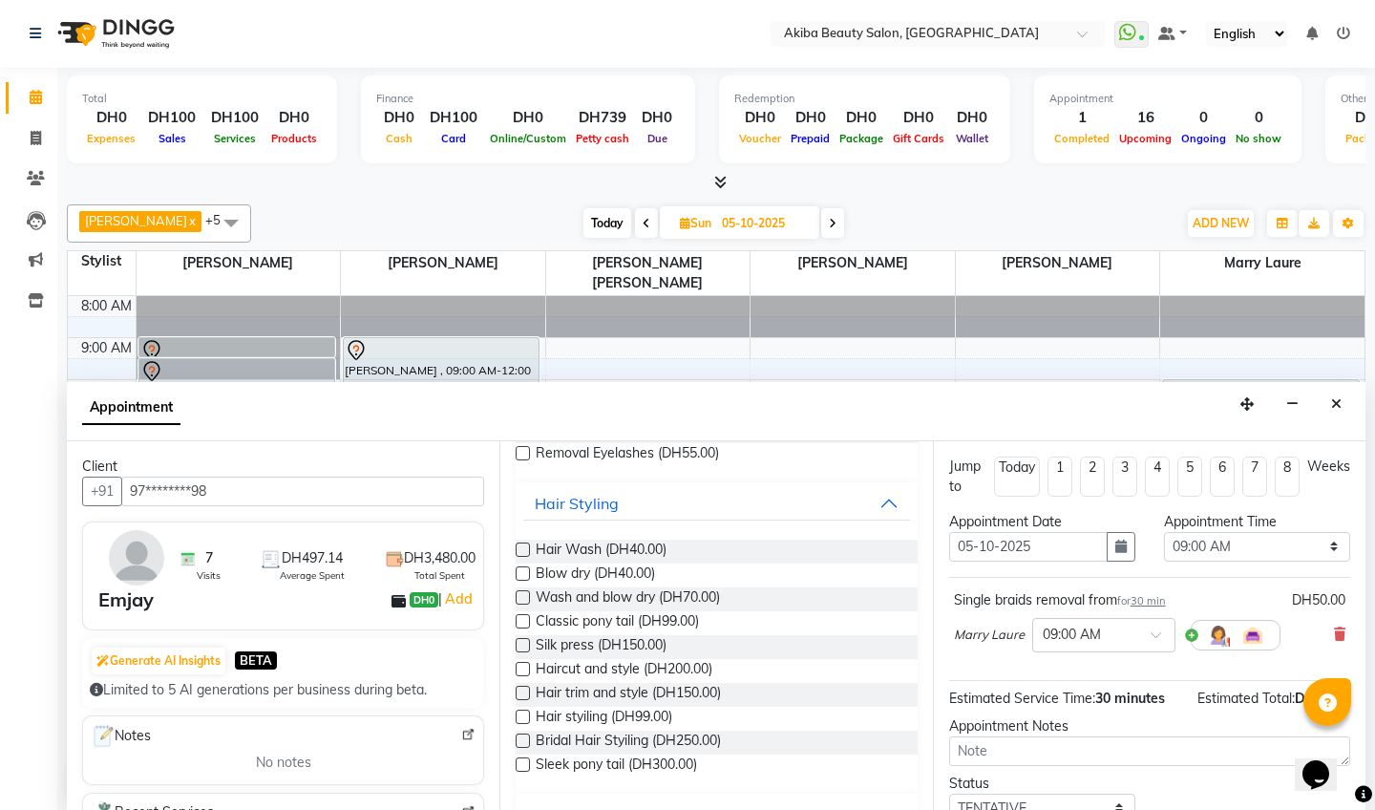
click at [520, 546] on label at bounding box center [523, 549] width 14 height 14
click at [520, 546] on input "checkbox" at bounding box center [522, 551] width 12 height 12
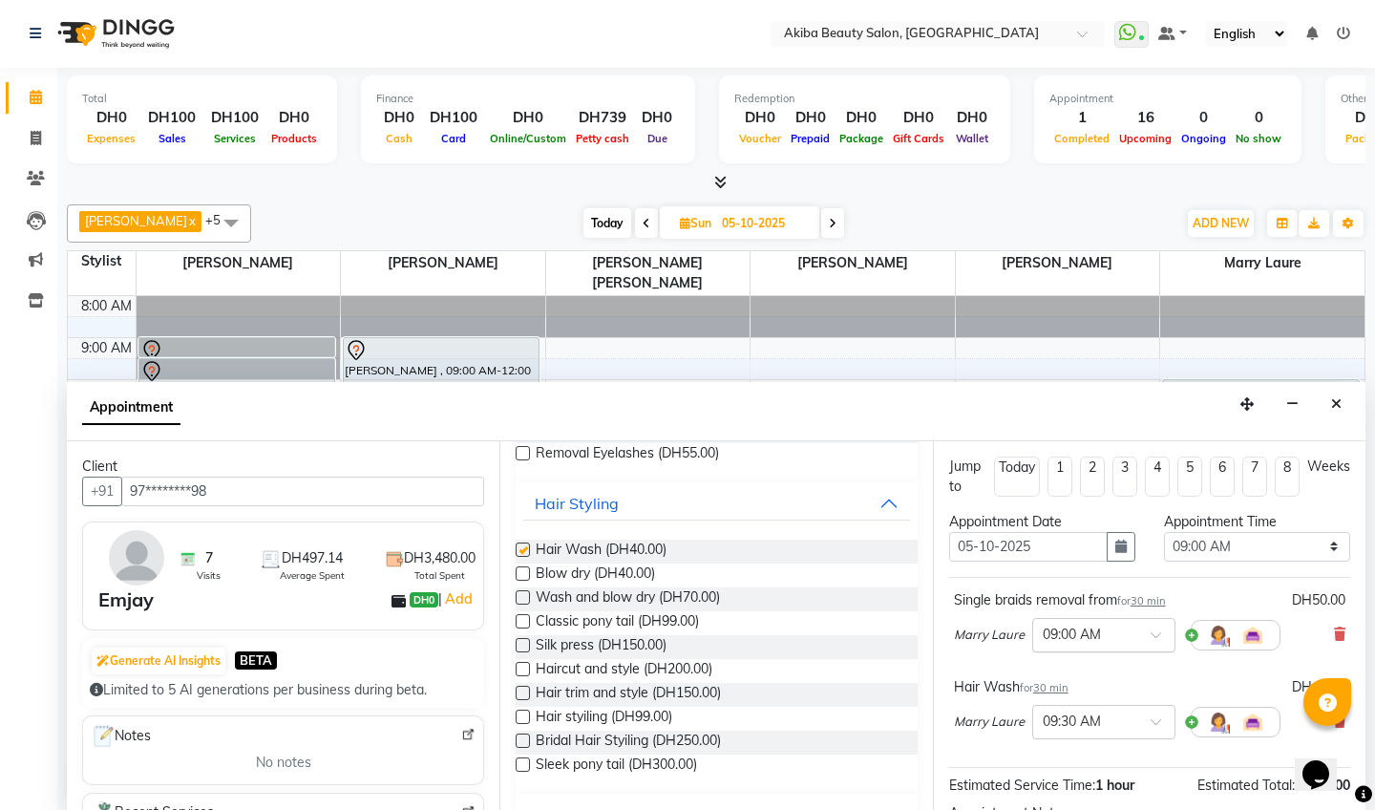
checkbox input "false"
select select "840"
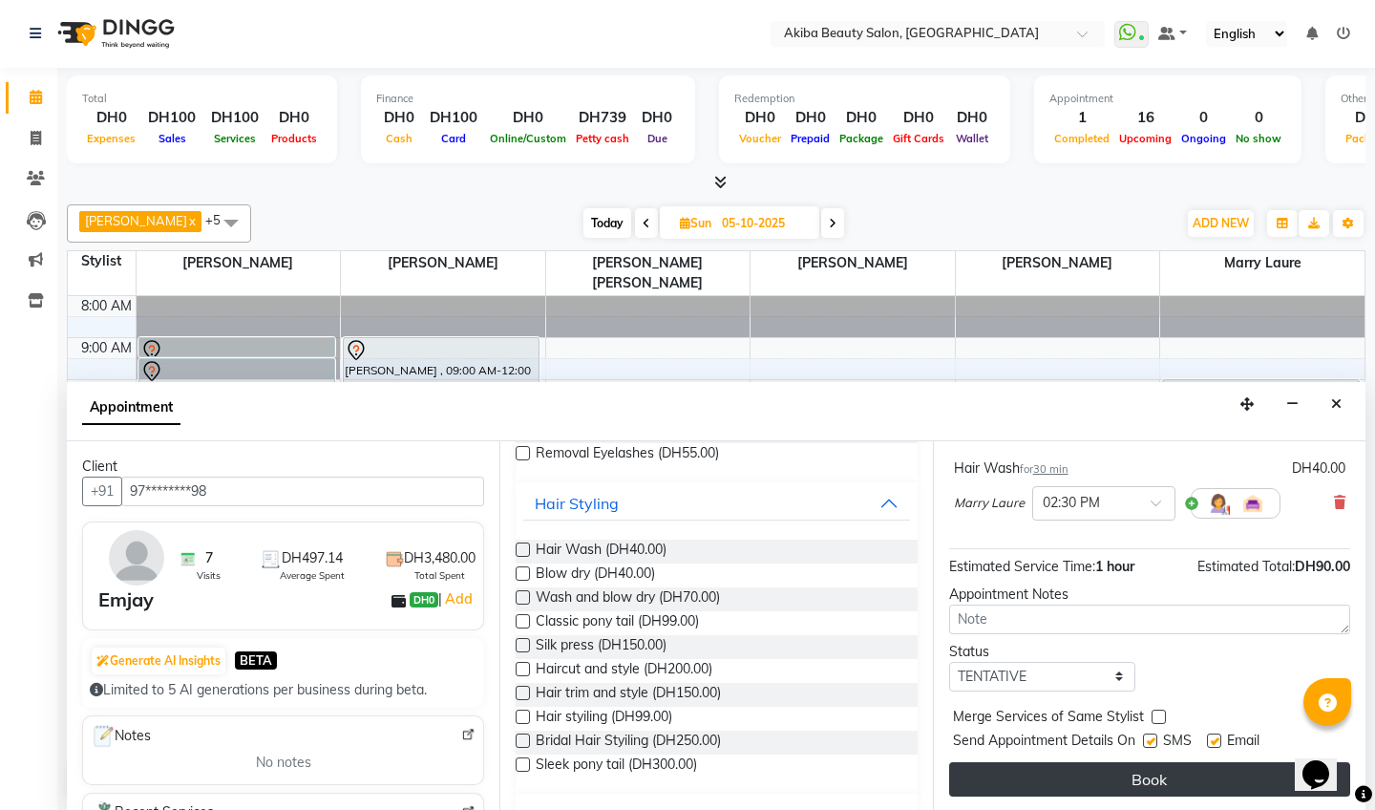
scroll to position [219, 0]
click at [1161, 779] on button "Book" at bounding box center [1149, 779] width 401 height 34
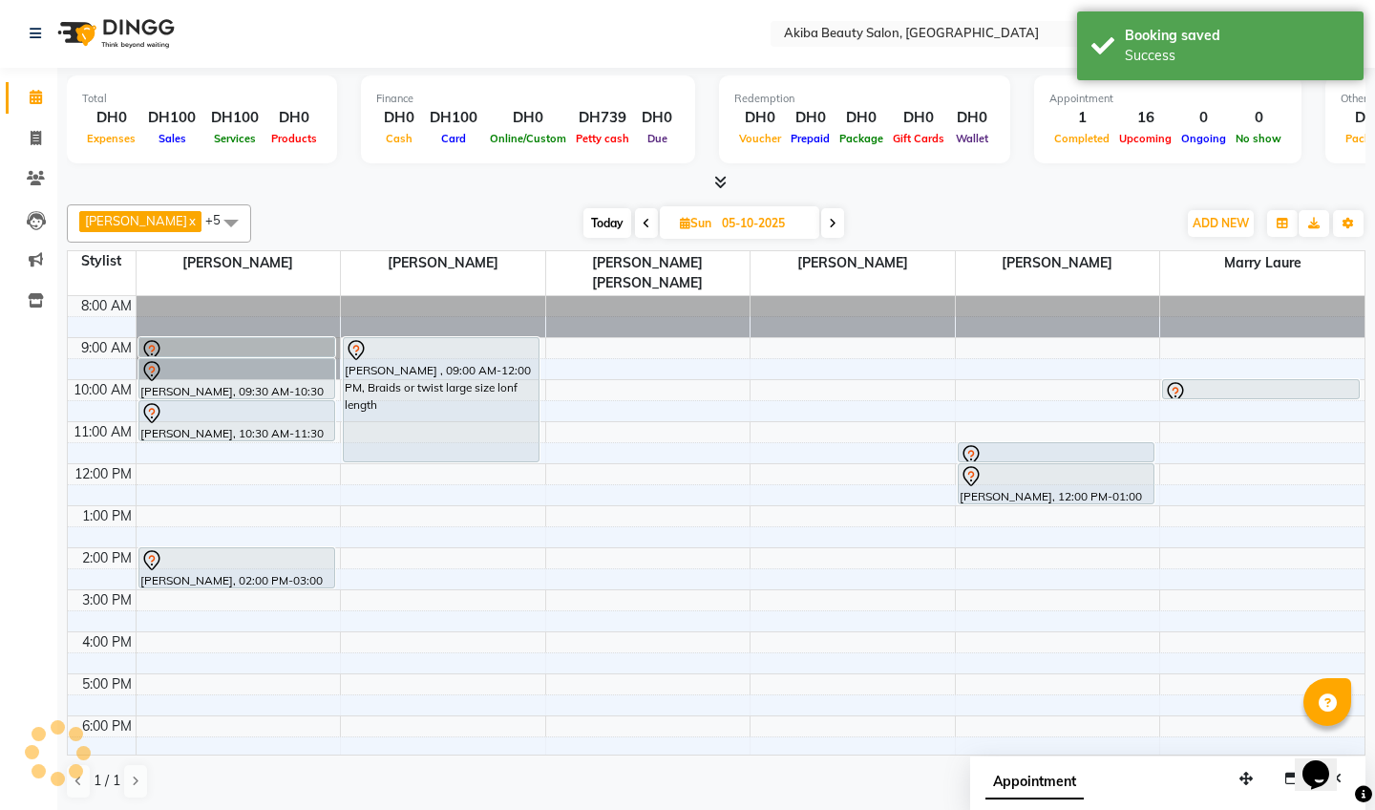
scroll to position [0, 0]
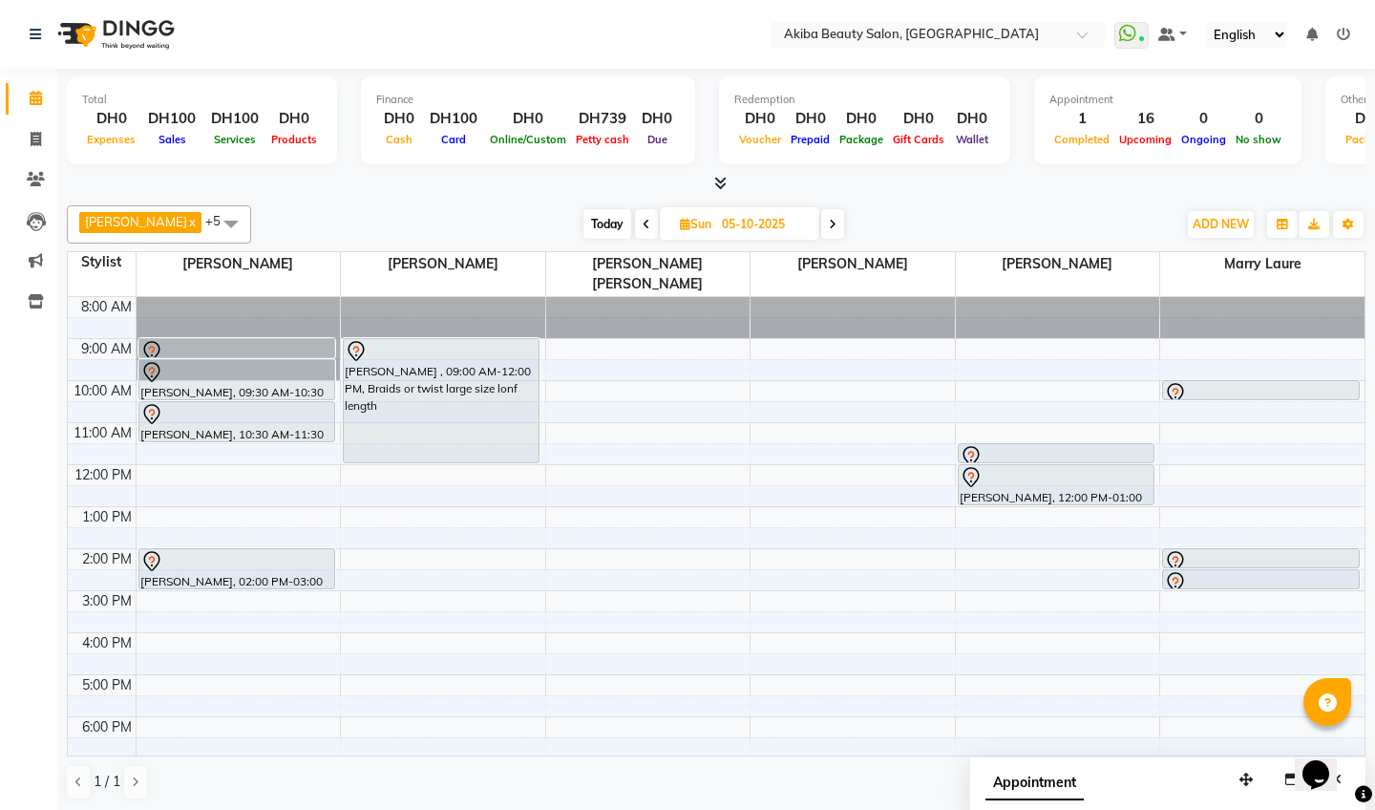
click at [606, 221] on span "Today" at bounding box center [607, 224] width 48 height 30
type input "04-10-2025"
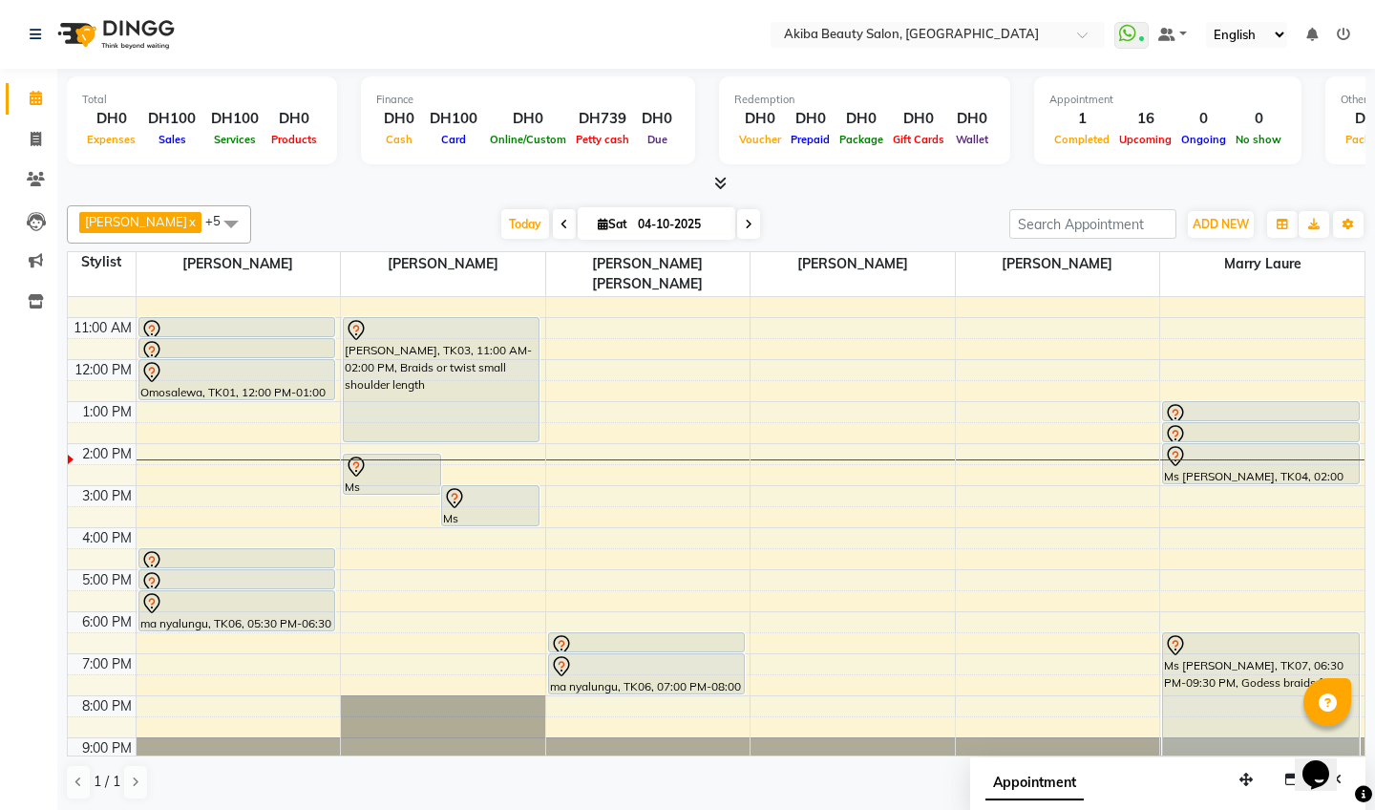
scroll to position [109, 0]
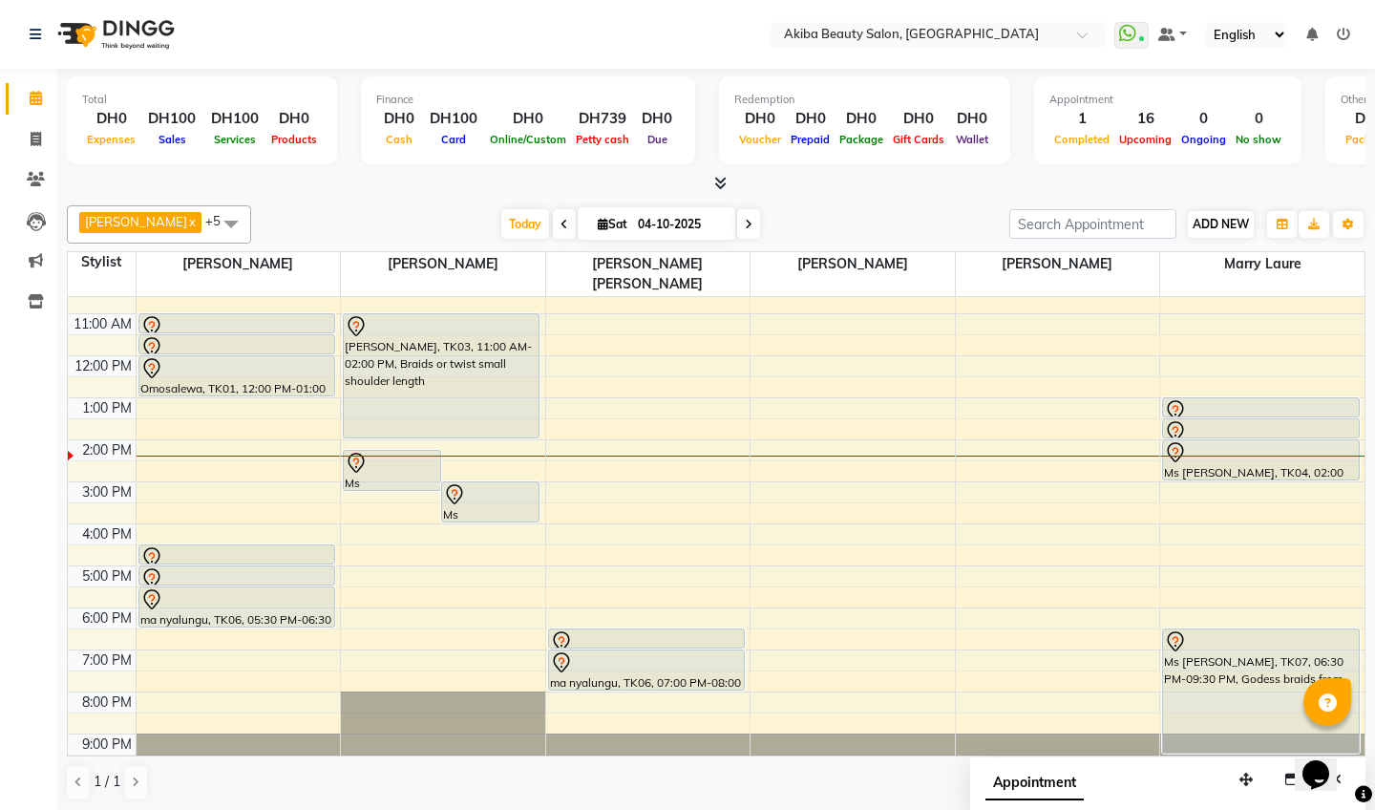
click at [1229, 213] on button "ADD NEW Toggle Dropdown" at bounding box center [1221, 224] width 66 height 27
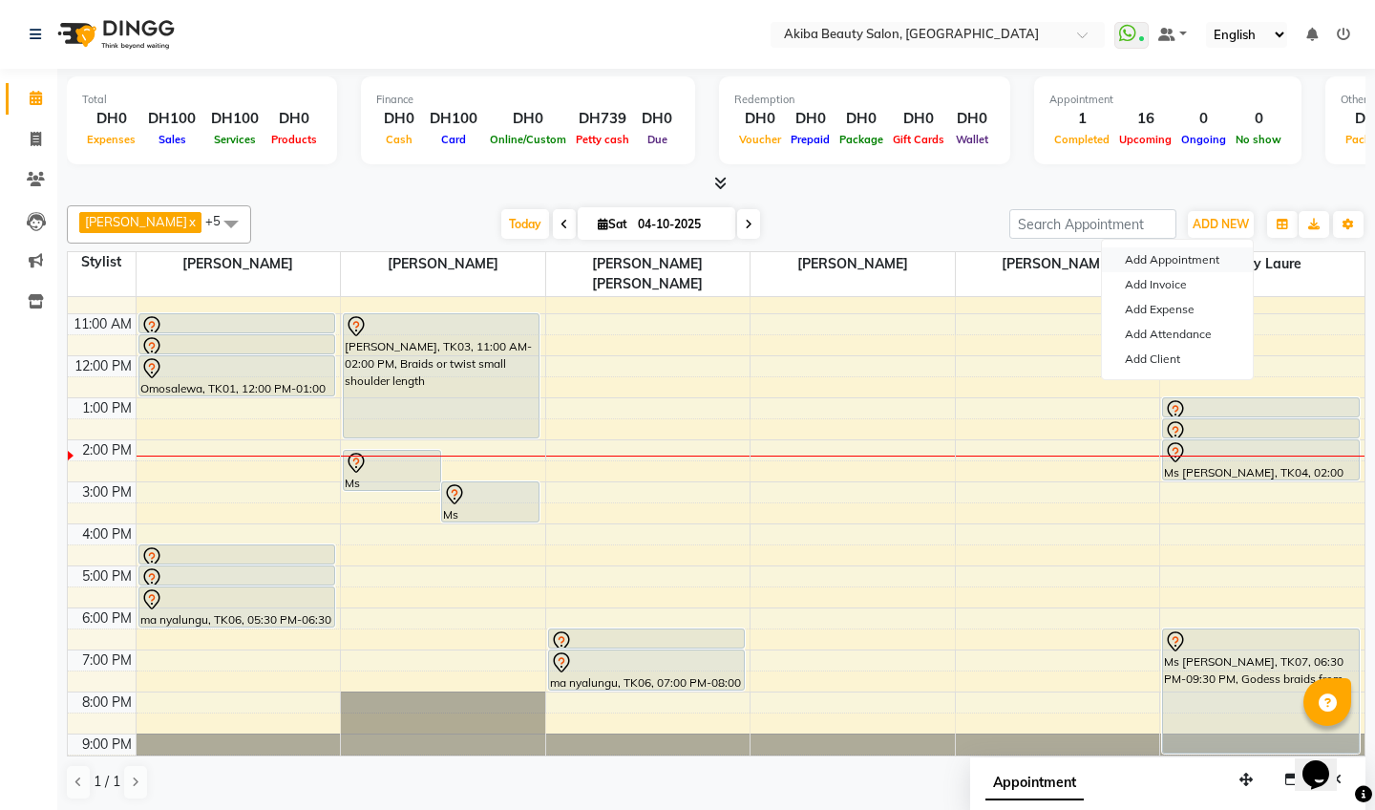
click at [1156, 257] on button "Add Appointment" at bounding box center [1177, 259] width 151 height 25
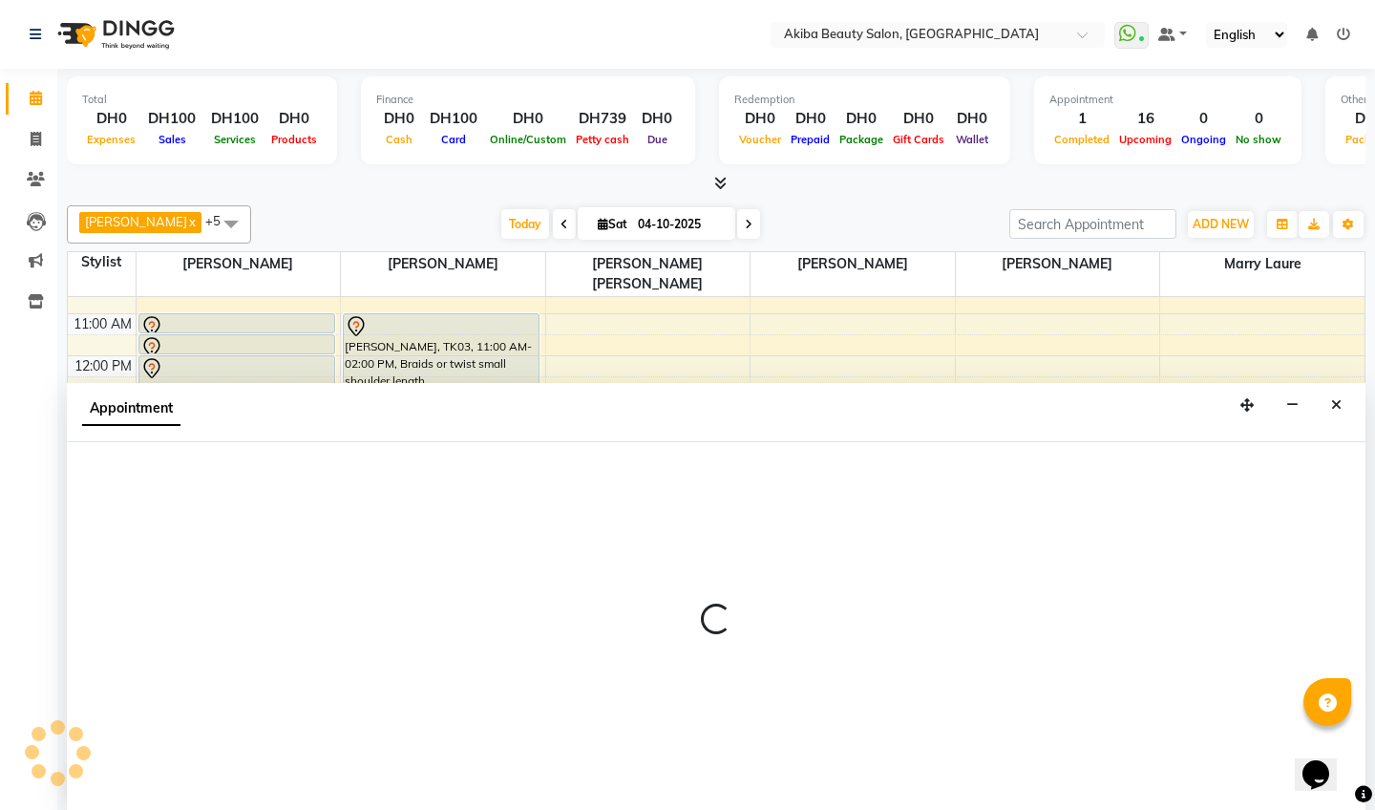
select select "tentative"
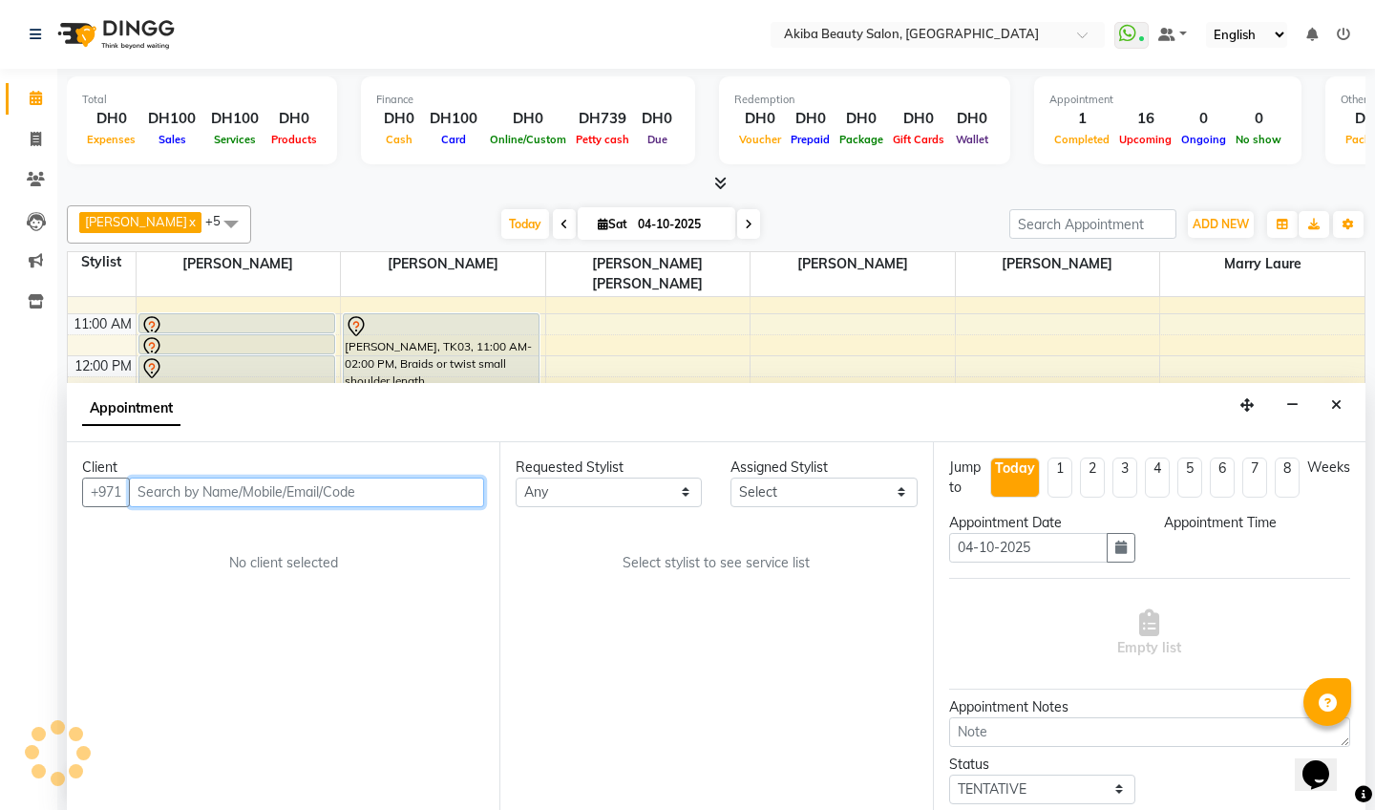
scroll to position [1, 0]
select select "540"
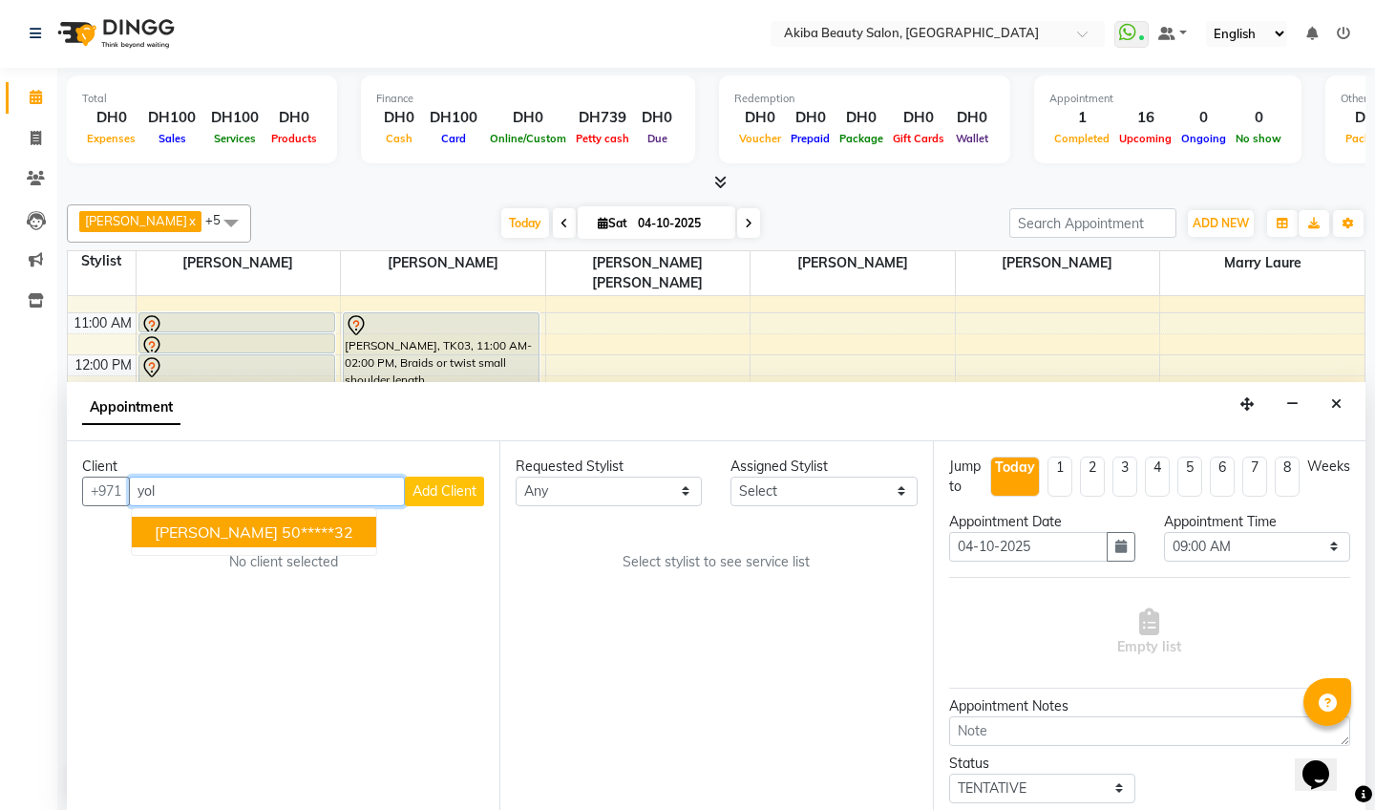
click at [282, 537] on ngb-highlight "50*****32" at bounding box center [318, 531] width 72 height 19
type input "50*****32"
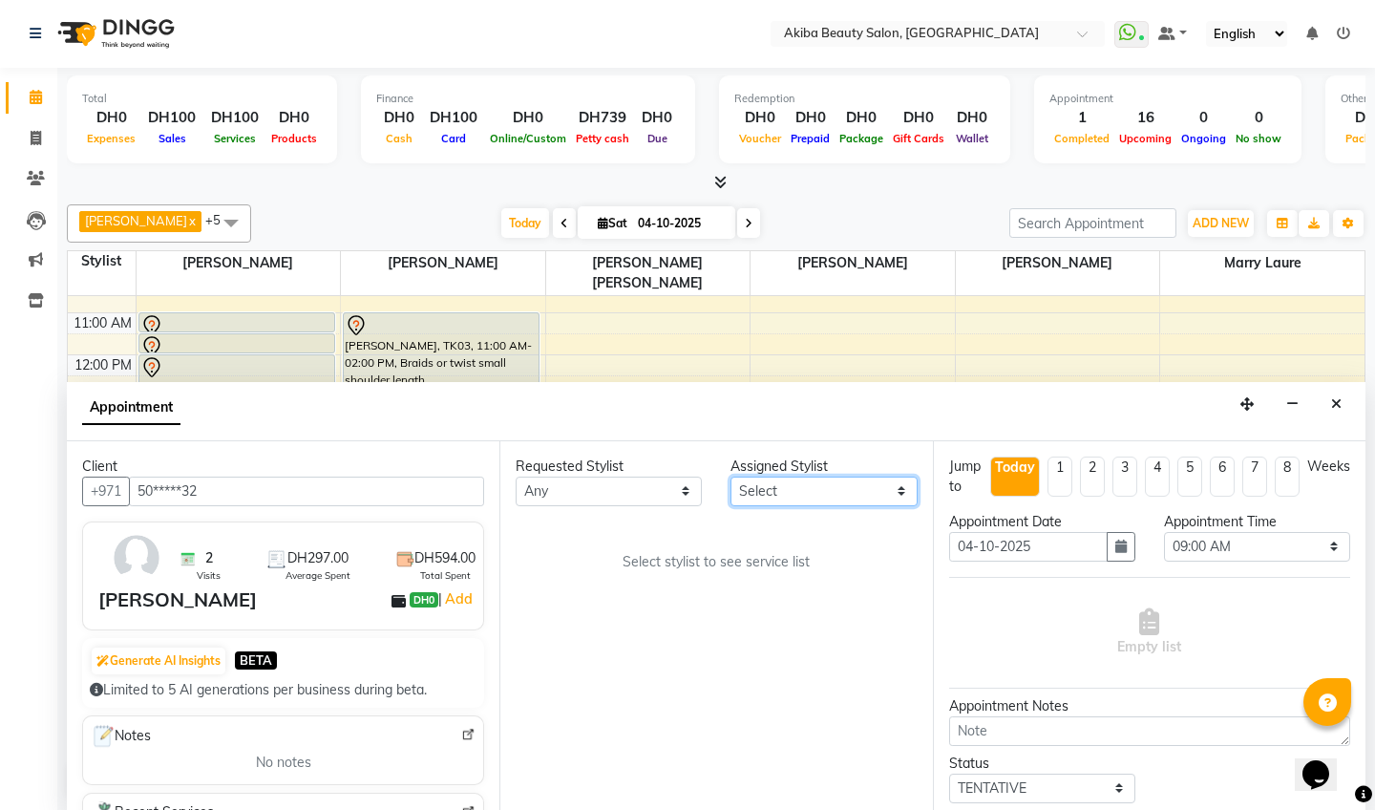
click at [802, 490] on select "Select [PERSON_NAME] [PERSON_NAME] [PERSON_NAME] Marry [PERSON_NAME] [PERSON_NA…" at bounding box center [823, 491] width 186 height 30
select select "57438"
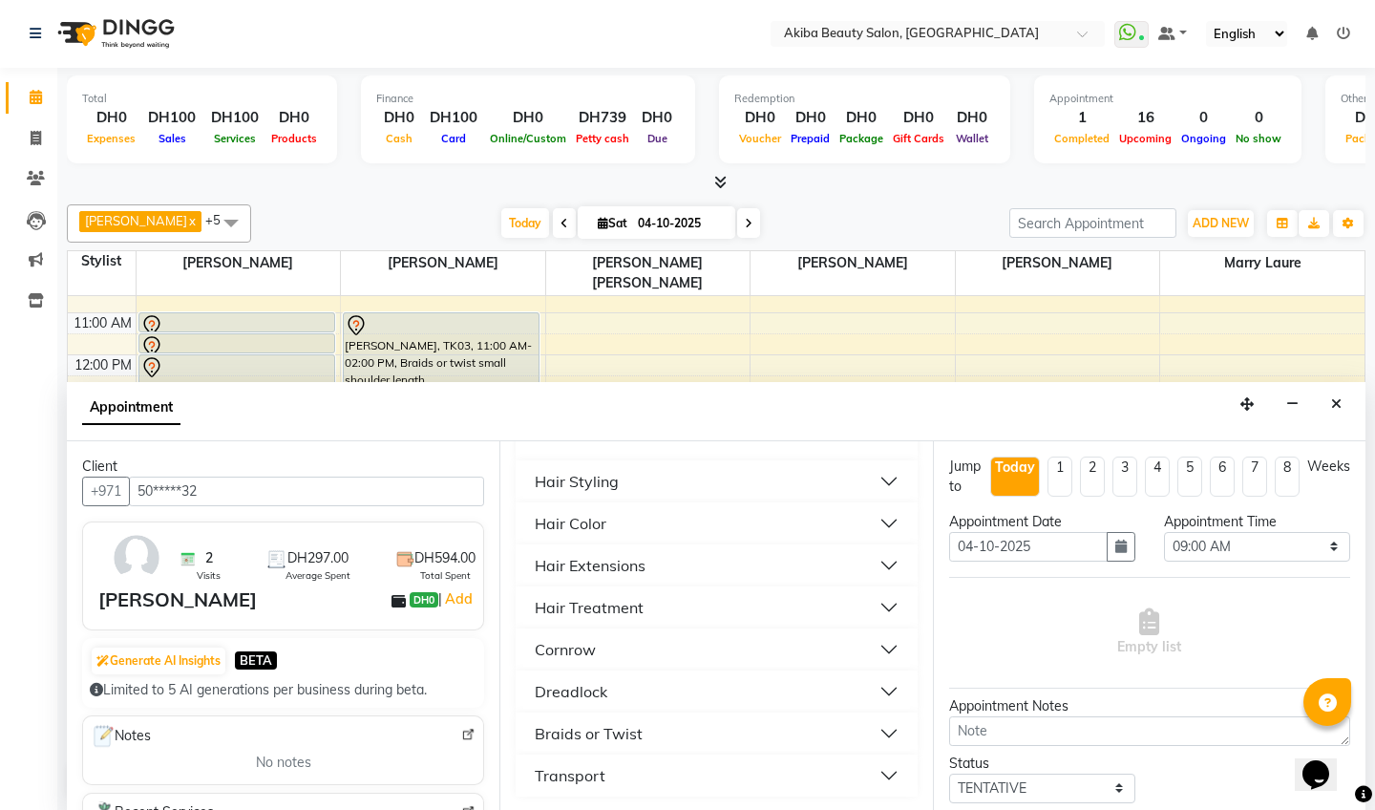
scroll to position [266, 0]
click at [596, 722] on div "Braids or Twist" at bounding box center [589, 733] width 108 height 23
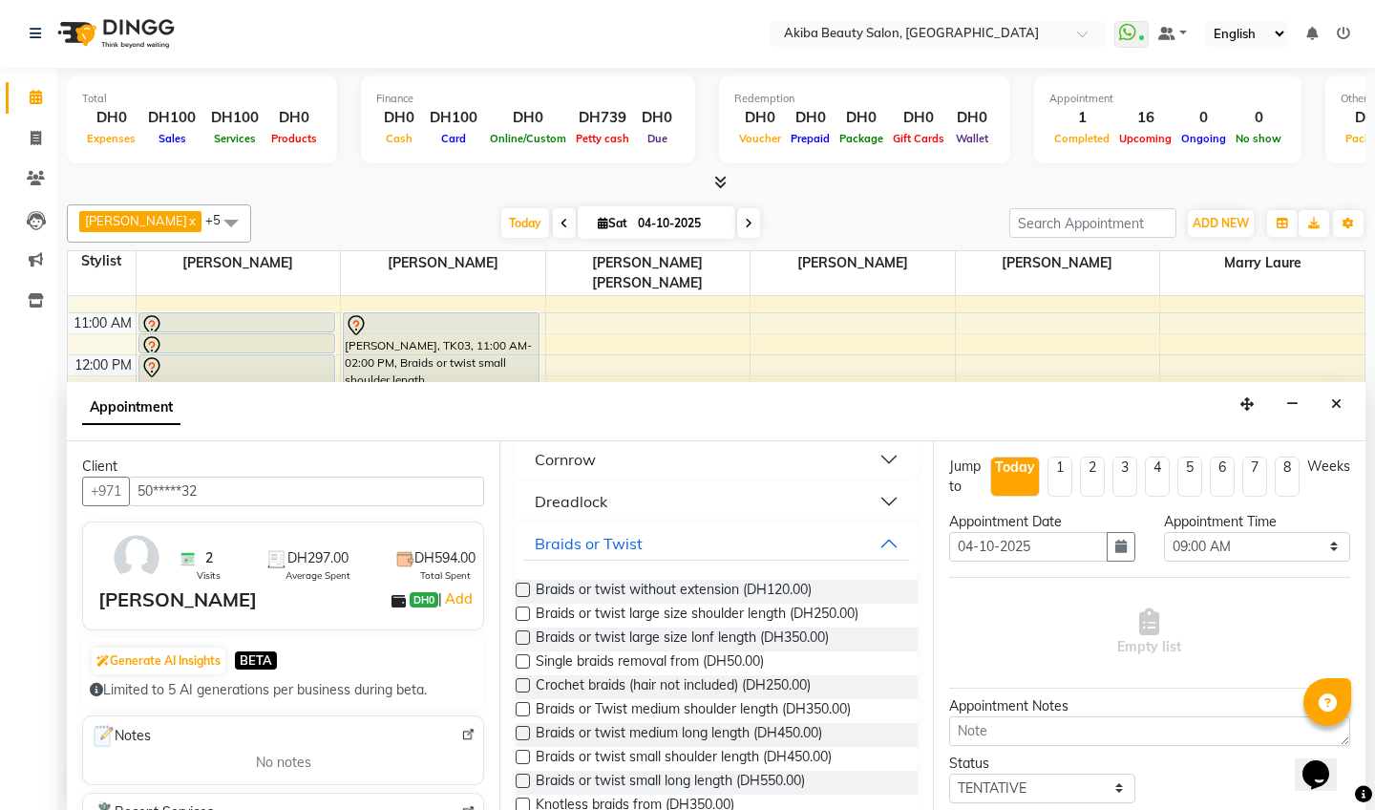
scroll to position [471, 0]
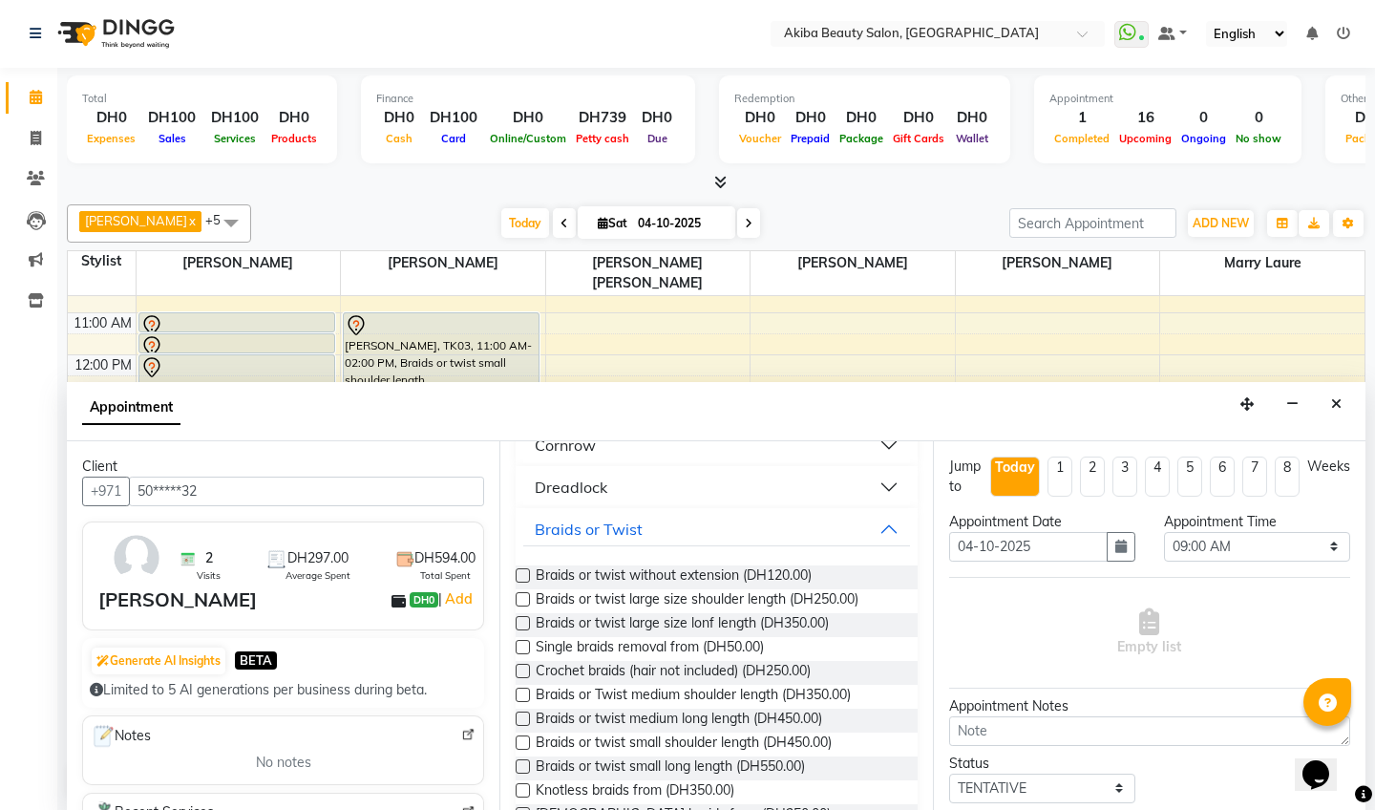
click at [528, 643] on label at bounding box center [523, 647] width 14 height 14
click at [528, 643] on input "checkbox" at bounding box center [522, 648] width 12 height 12
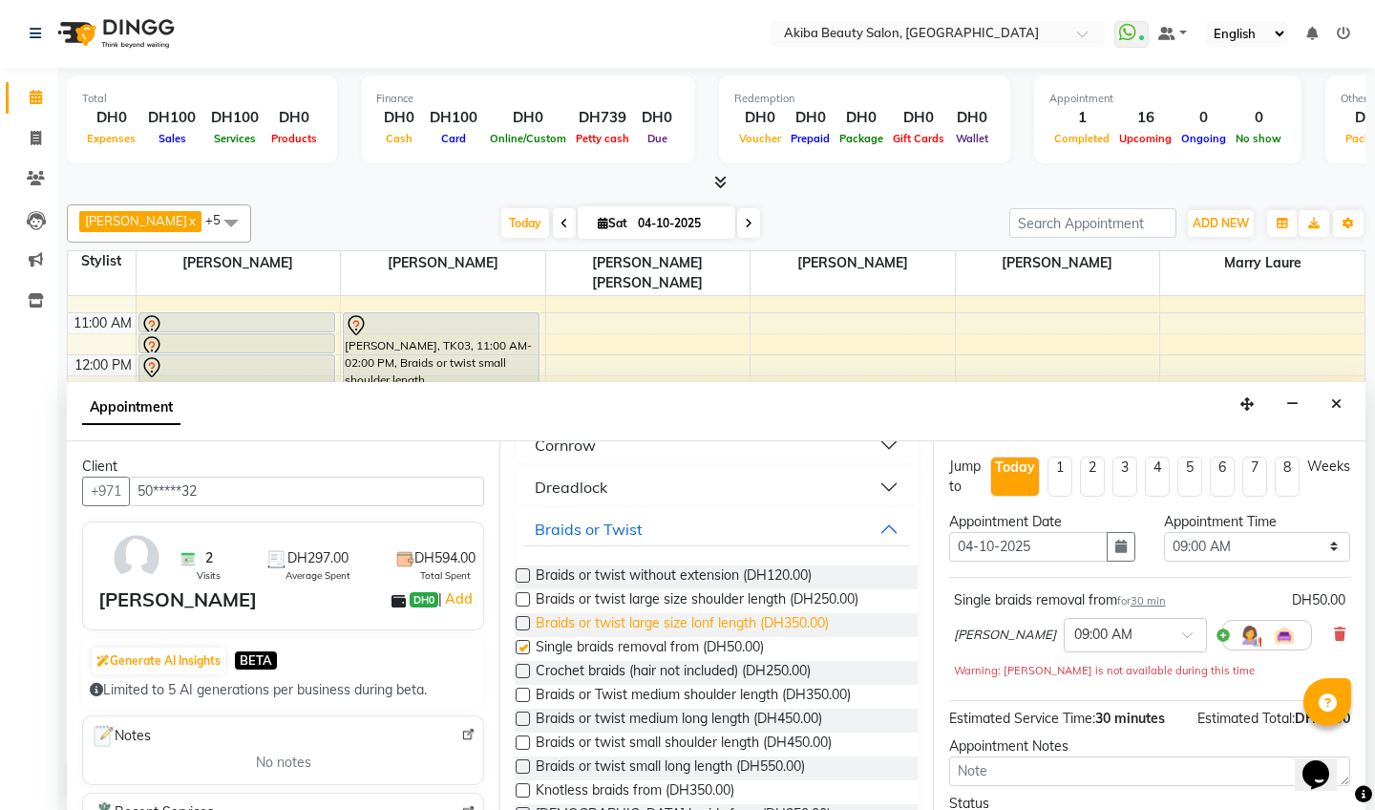
checkbox input "false"
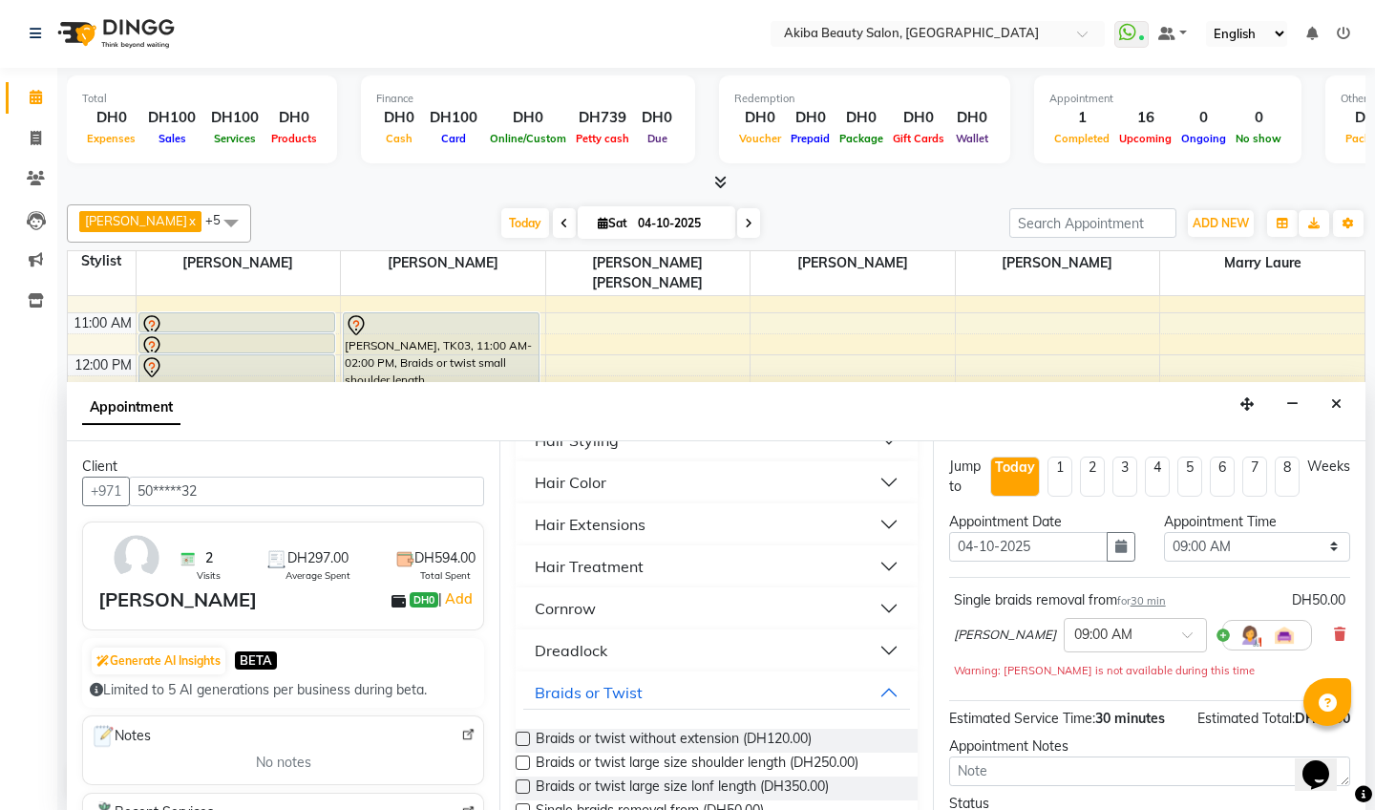
scroll to position [294, 0]
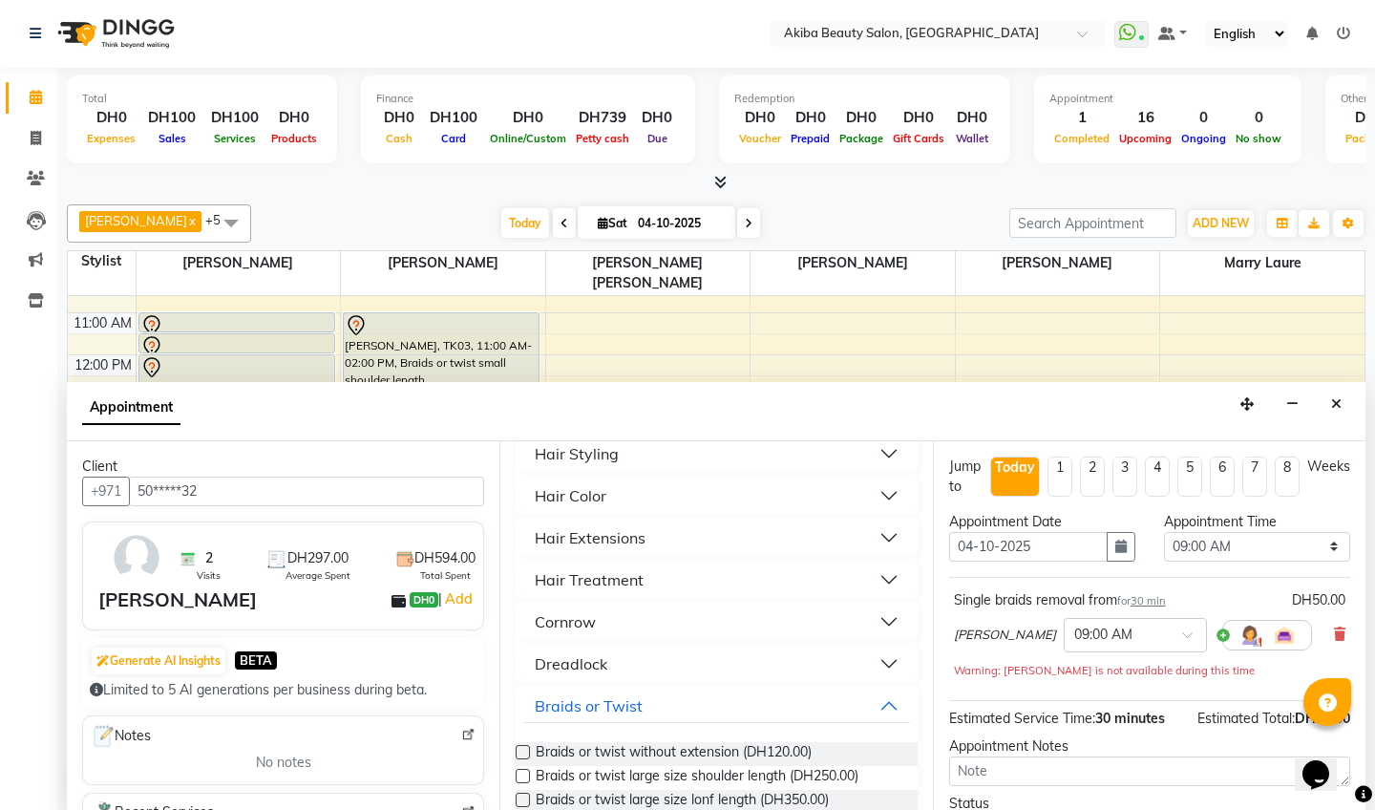
click at [587, 454] on div "Hair Styling" at bounding box center [577, 453] width 84 height 23
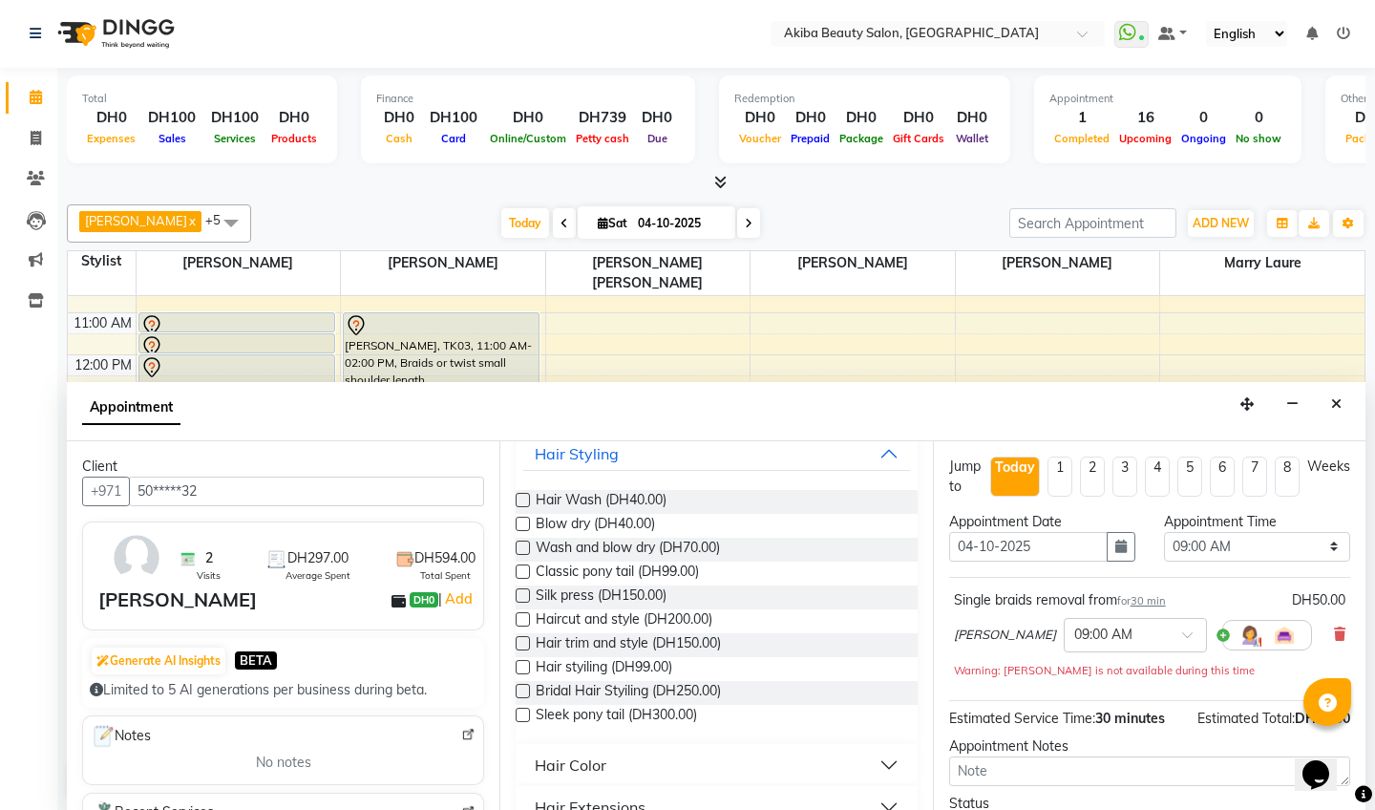
click at [522, 490] on div "Hair Wash (DH40.00)" at bounding box center [716, 502] width 401 height 24
click at [523, 496] on label at bounding box center [523, 500] width 14 height 14
click at [523, 496] on input "checkbox" at bounding box center [522, 501] width 12 height 12
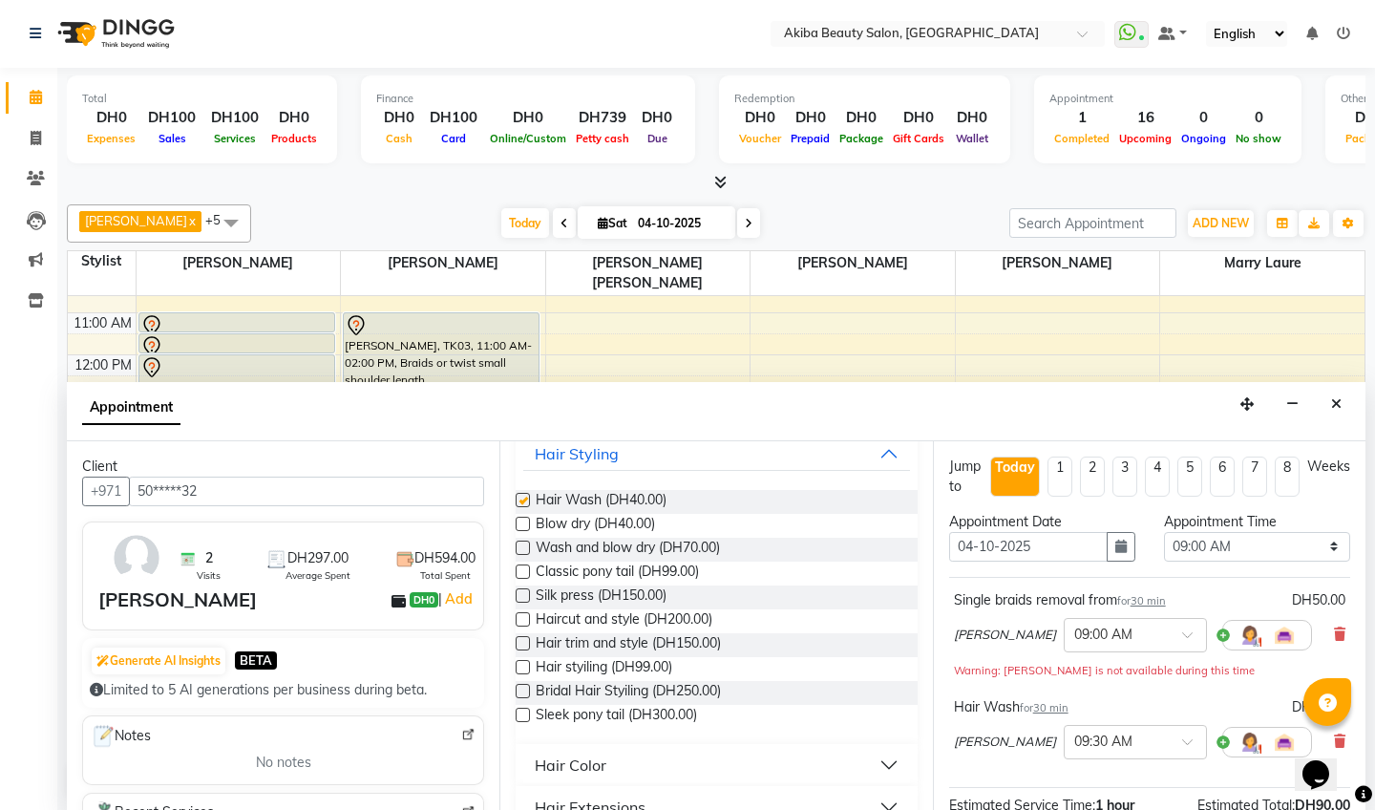
checkbox input "false"
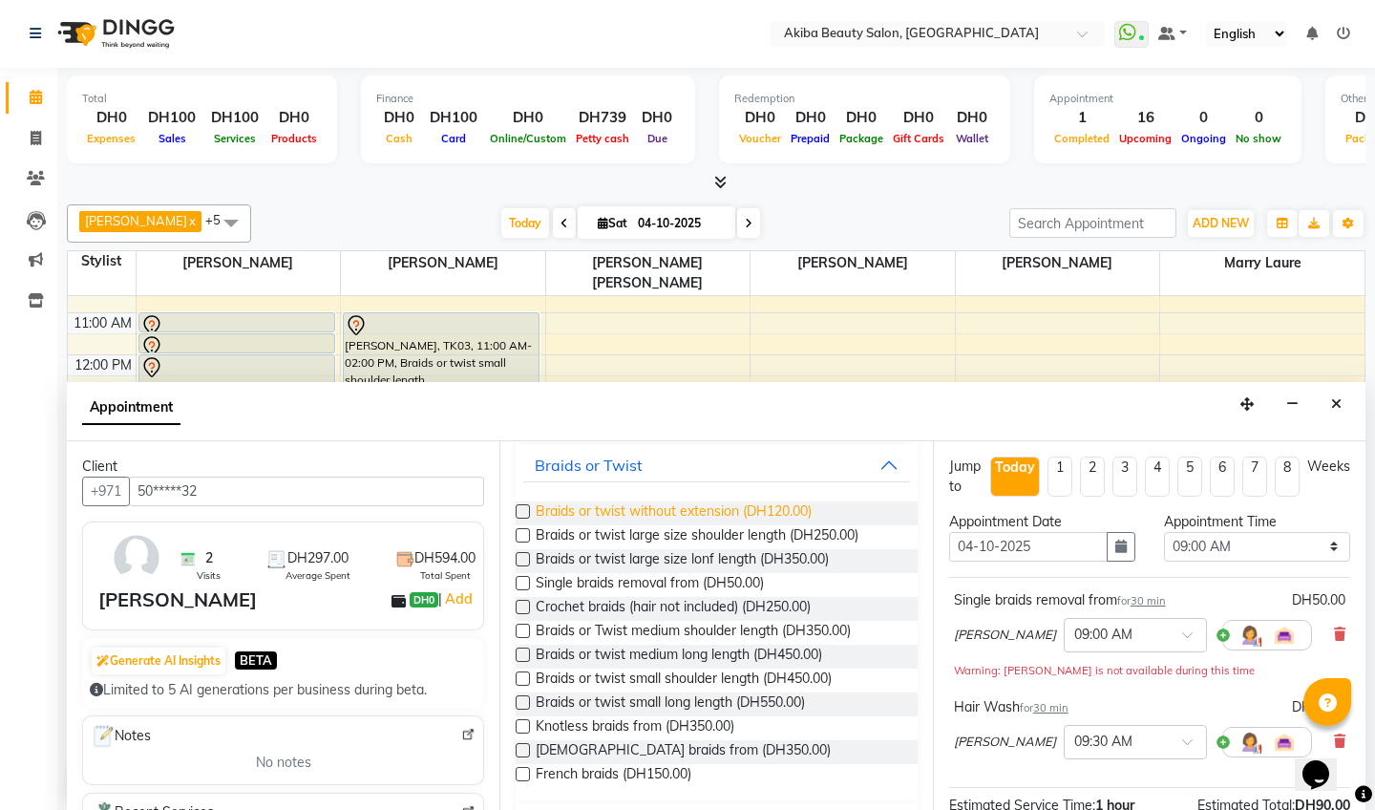
scroll to position [806, 0]
click at [529, 505] on label at bounding box center [523, 509] width 14 height 14
click at [528, 505] on input "checkbox" at bounding box center [522, 511] width 12 height 12
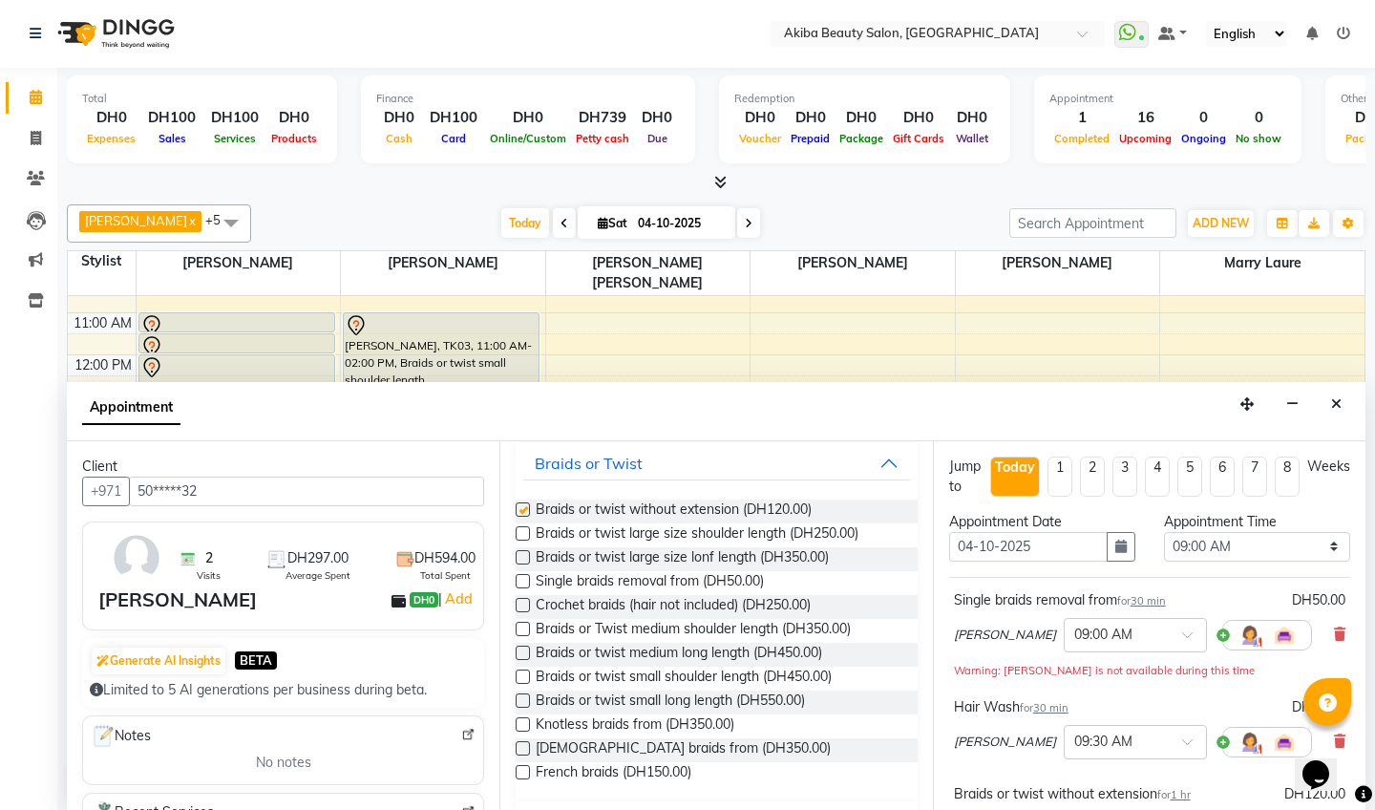
checkbox input "false"
click at [1257, 540] on select "Select 09:00 AM 09:15 AM 09:30 AM 09:45 AM 10:00 AM 10:15 AM 10:30 AM 10:45 AM …" at bounding box center [1257, 547] width 186 height 30
select select "1140"
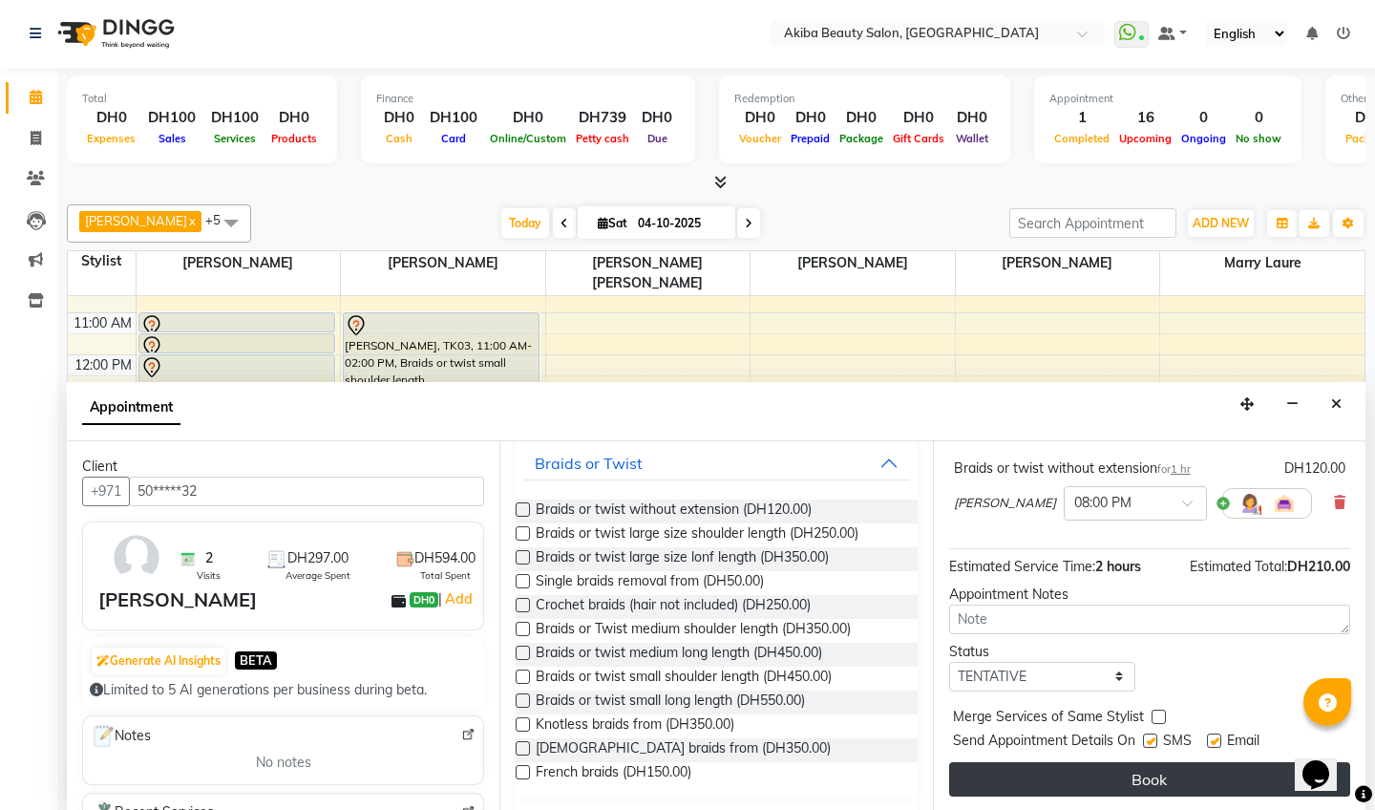
scroll to position [305, 0]
click at [1172, 770] on button "Book" at bounding box center [1149, 779] width 401 height 34
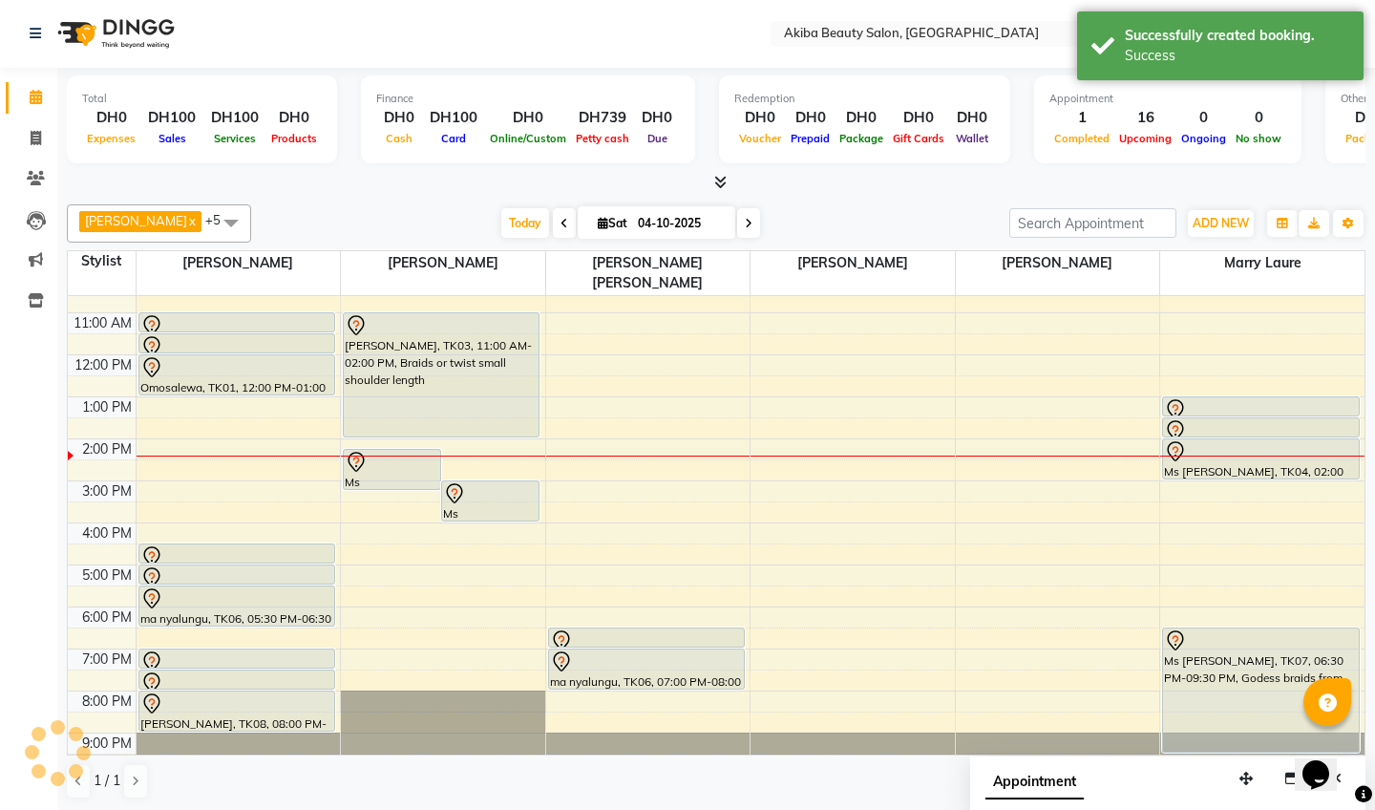
scroll to position [0, 0]
